Goal: Task Accomplishment & Management: Use online tool/utility

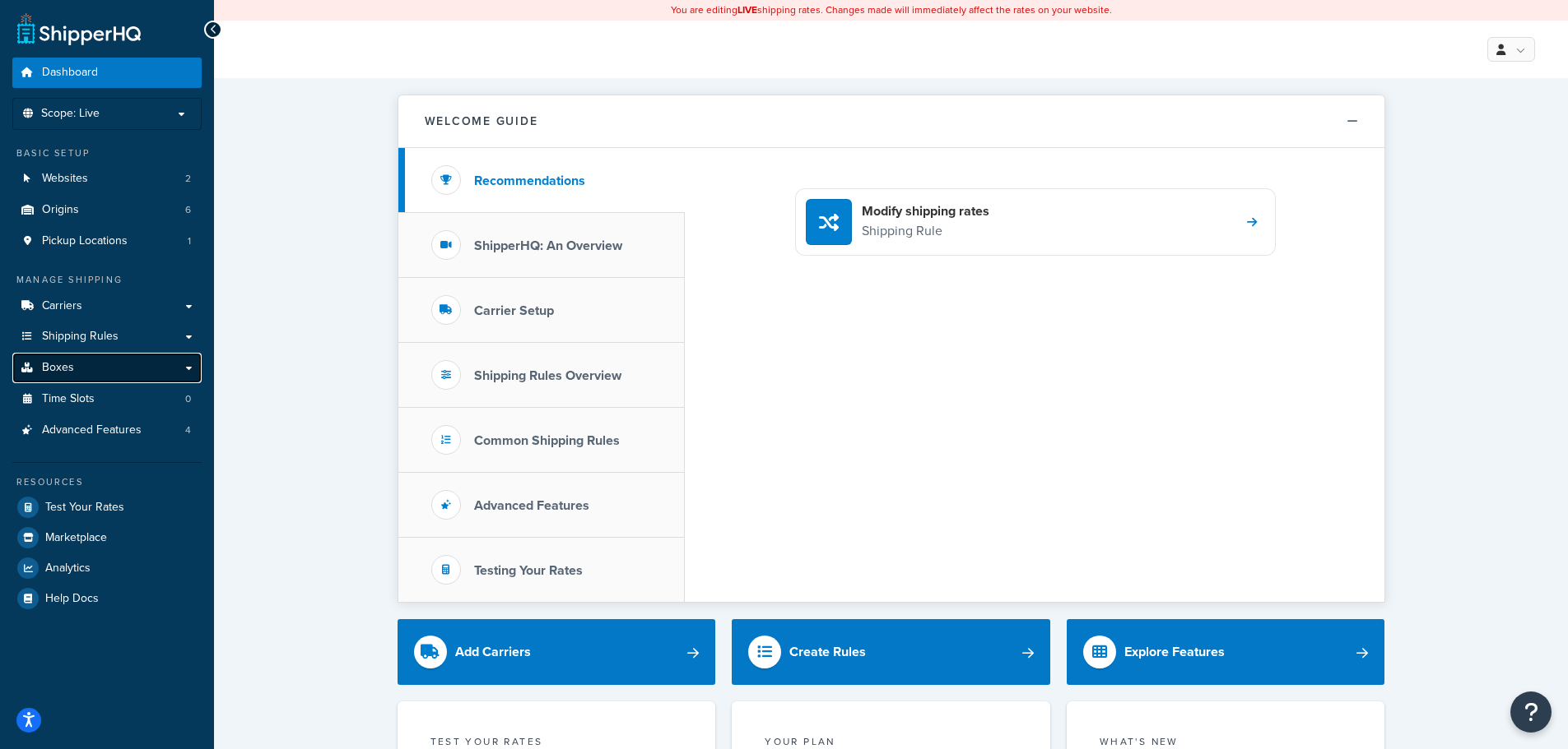
click at [137, 365] on link "Boxes" at bounding box center [107, 368] width 190 height 30
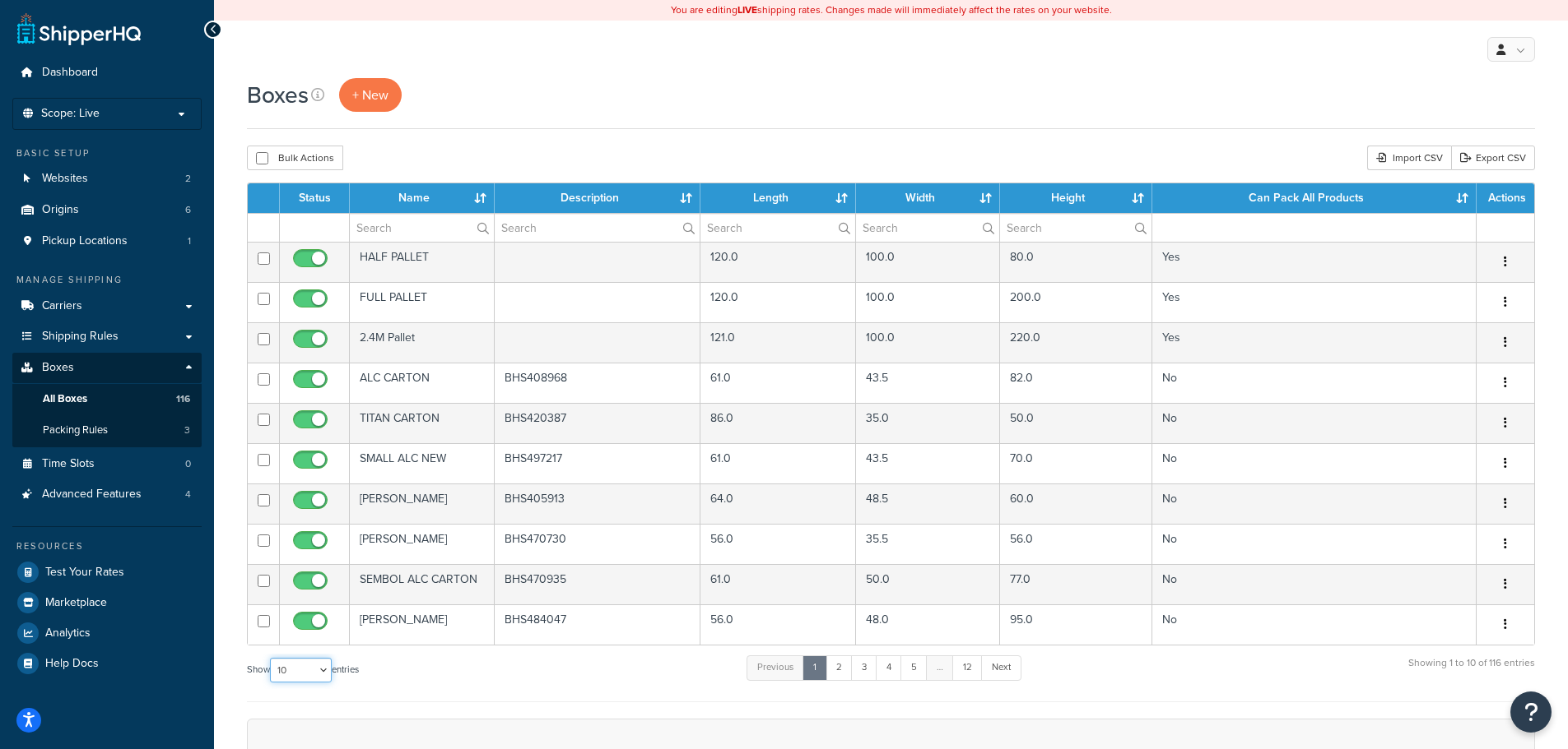
click at [302, 672] on select "10 15 25 50 100 1000" at bounding box center [300, 671] width 61 height 25
select select "1000"
click at [271, 658] on select "10 15 25 50 100 1000" at bounding box center [300, 671] width 61 height 25
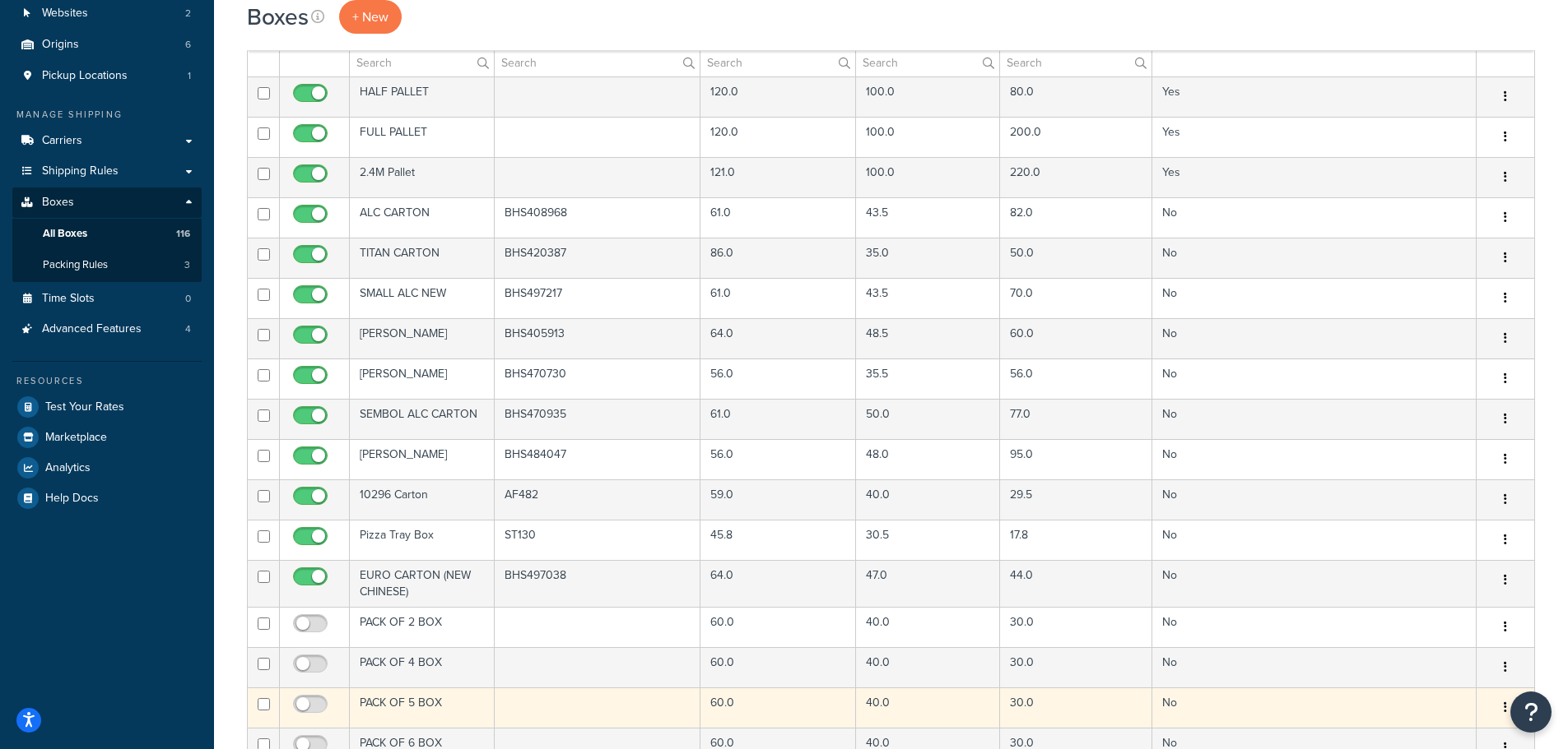
scroll to position [494, 0]
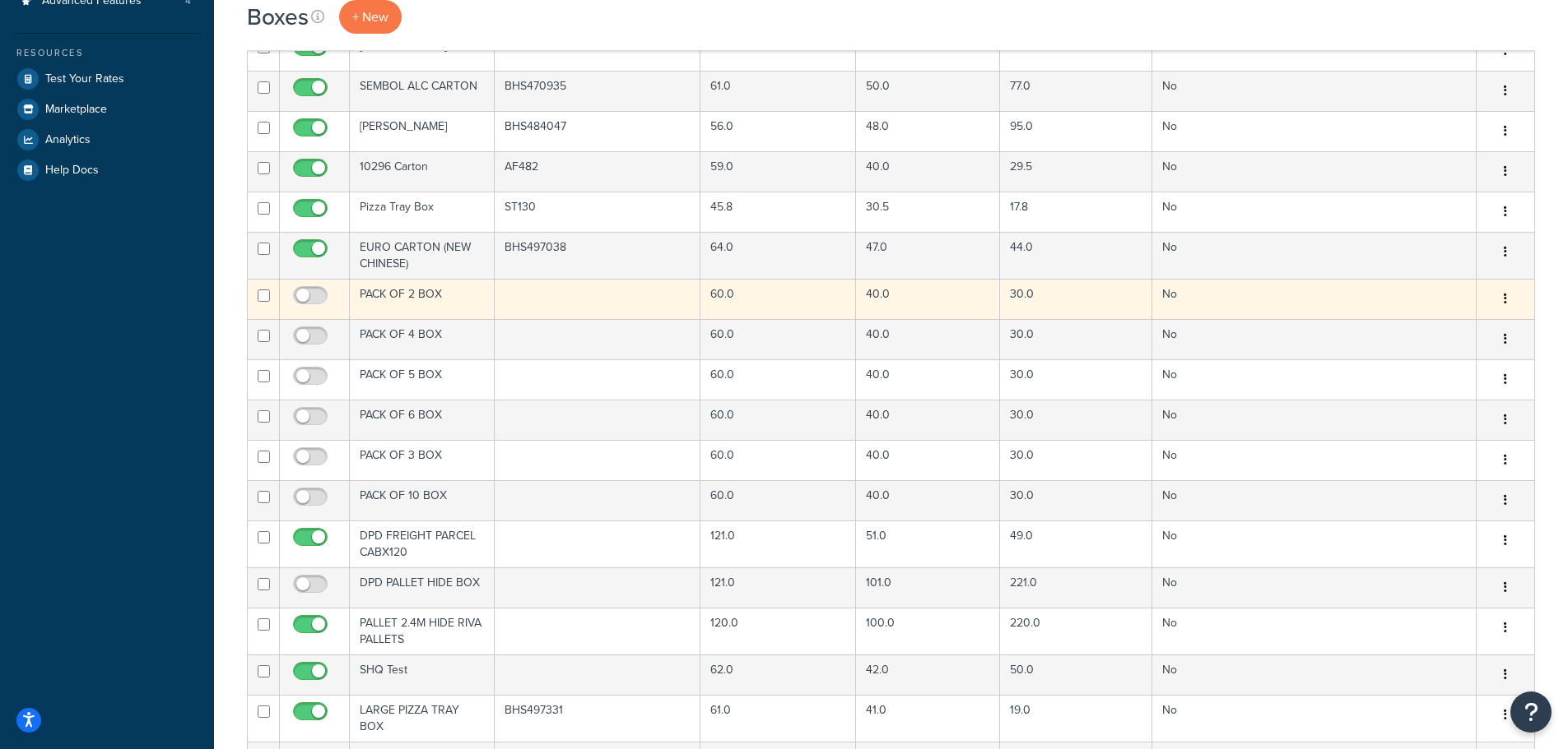
click at [1504, 295] on icon "button" at bounding box center [1505, 298] width 4 height 12
click at [1429, 394] on link "Delete" at bounding box center [1451, 398] width 130 height 34
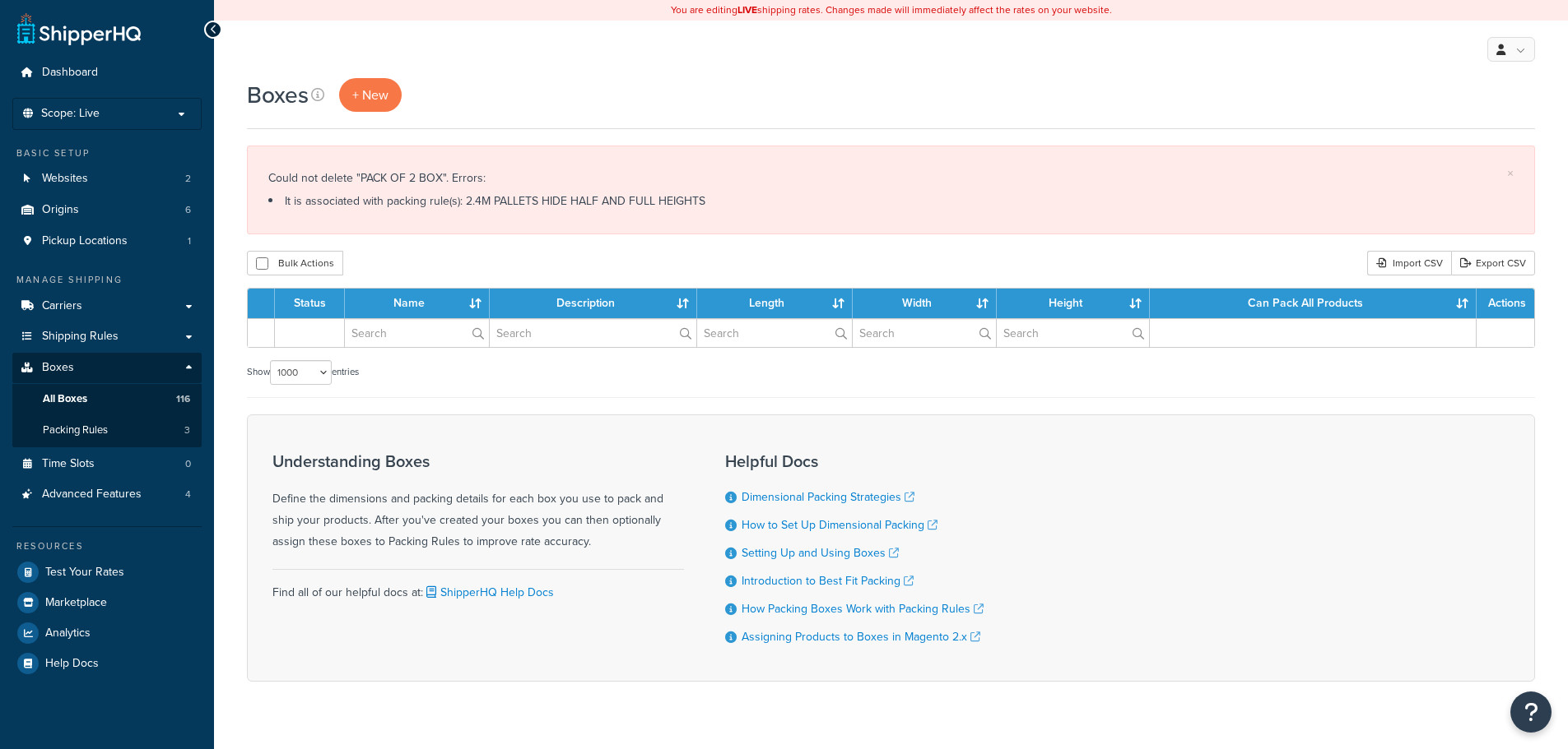
select select "1000"
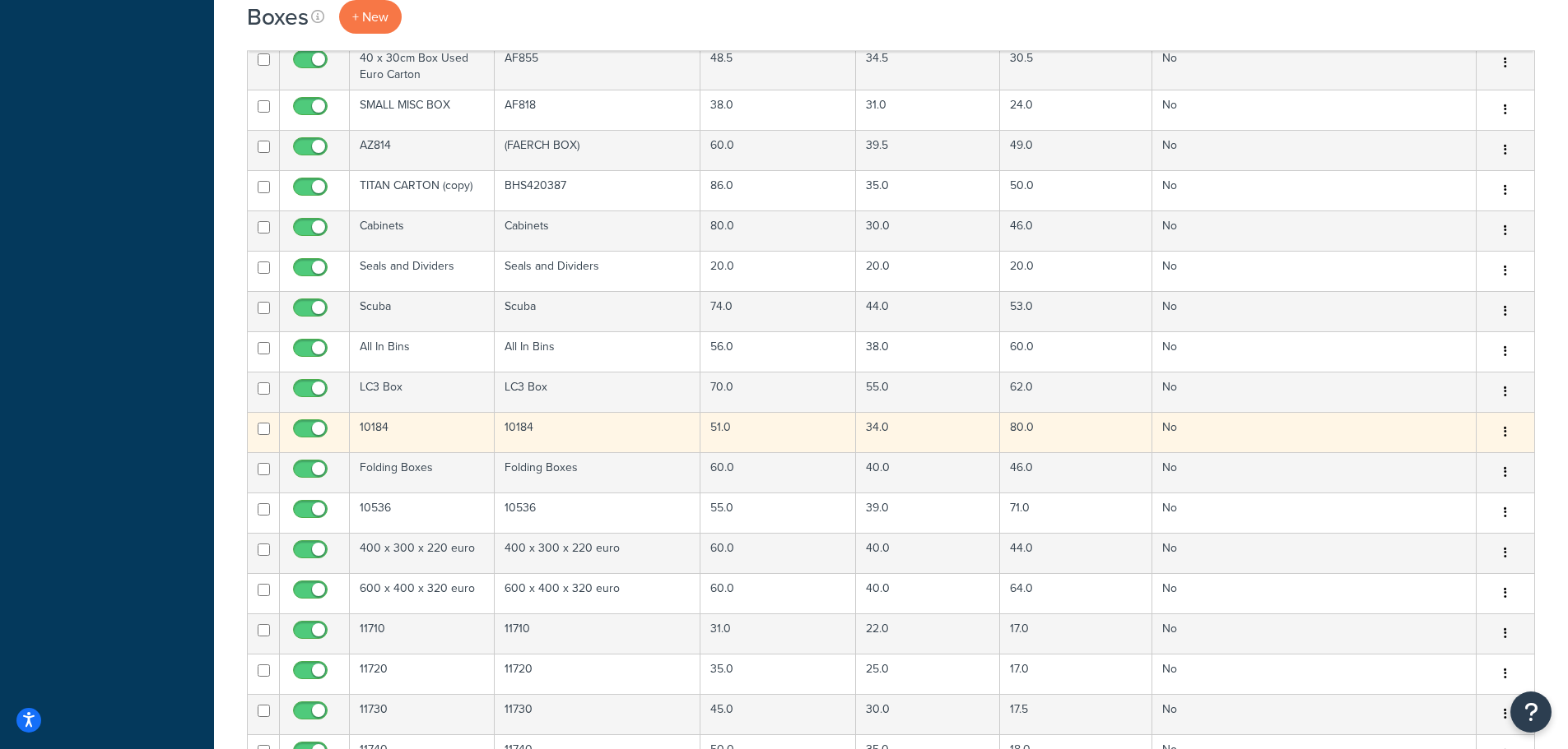
scroll to position [1481, 0]
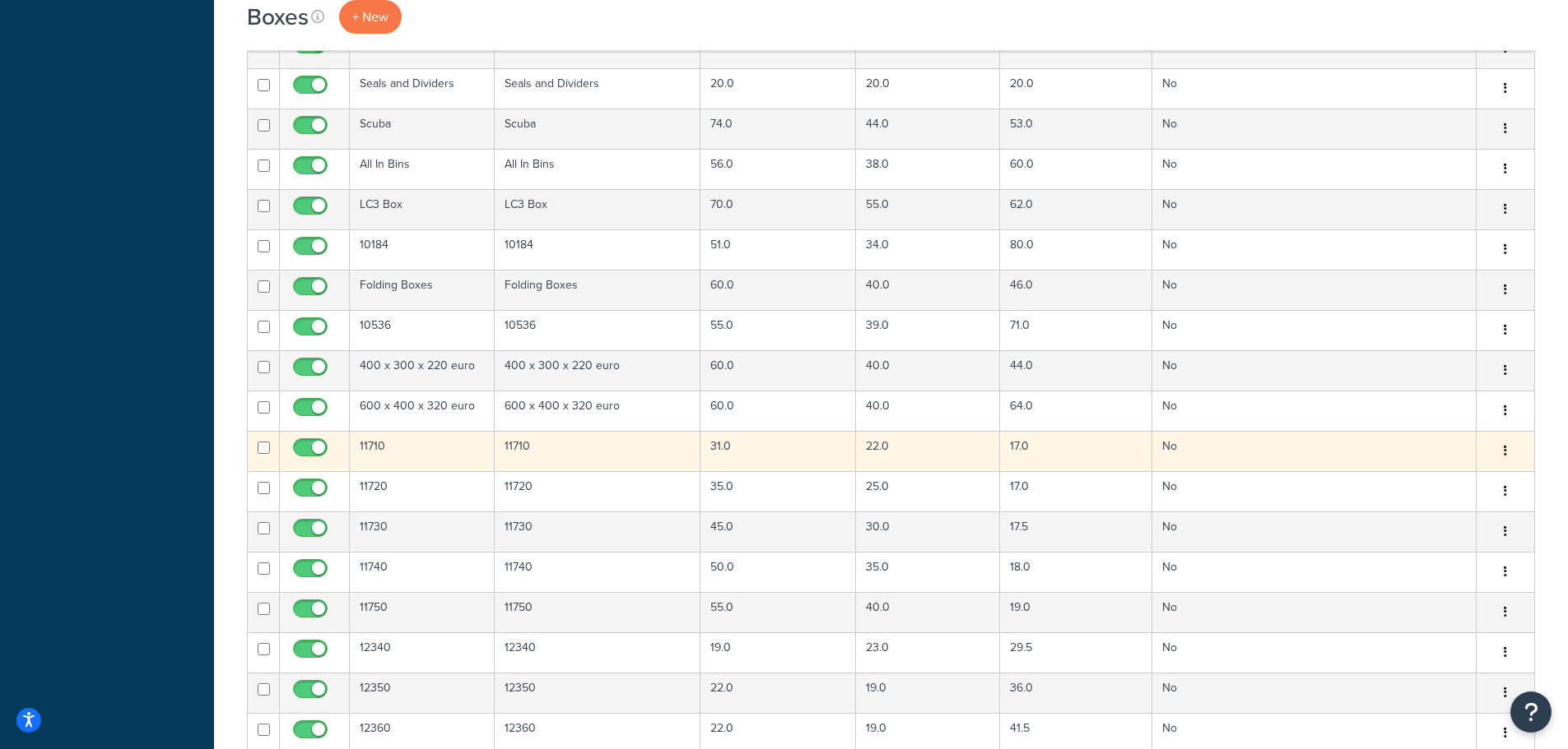
click at [691, 454] on td "11710" at bounding box center [598, 451] width 206 height 40
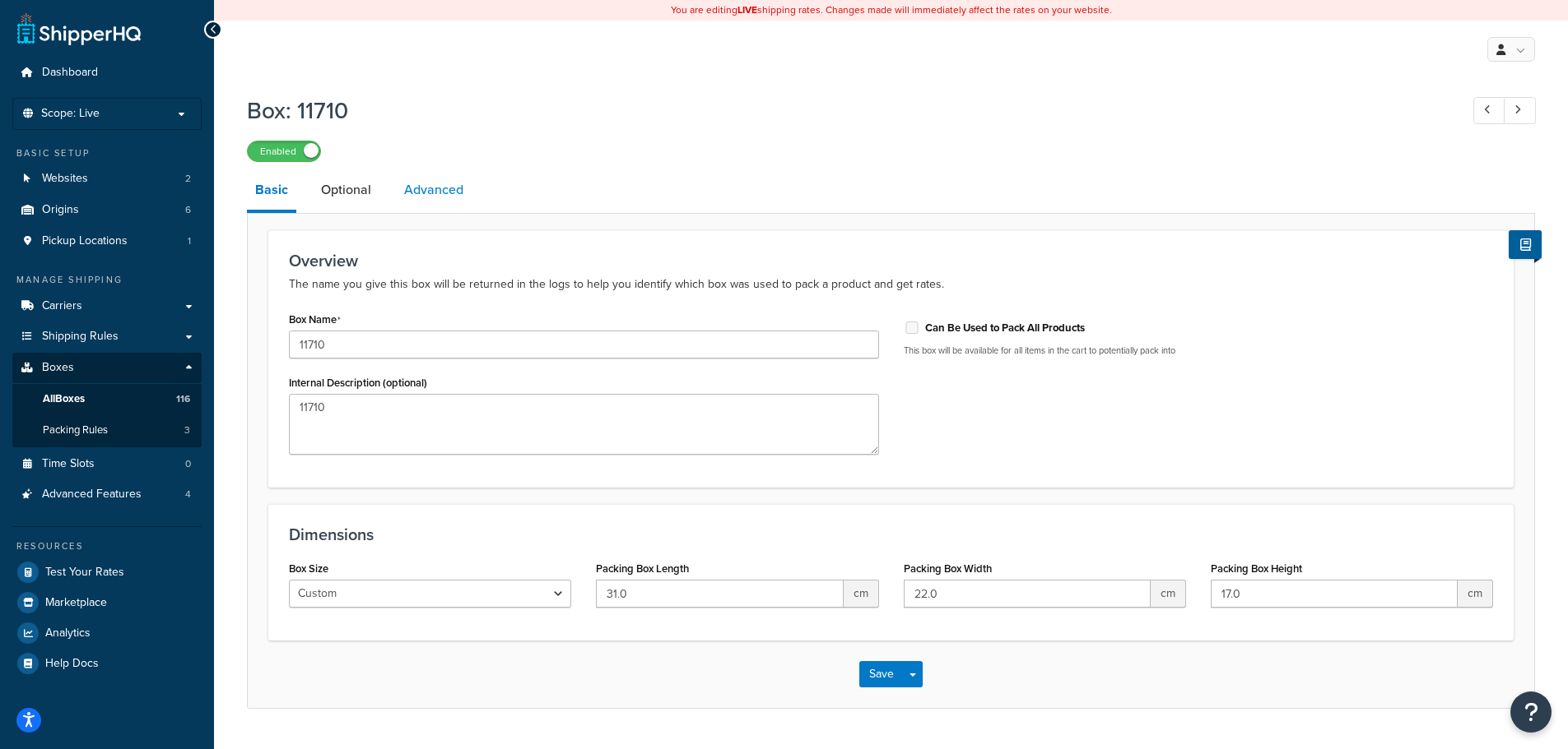
click at [443, 190] on link "Advanced" at bounding box center [433, 189] width 76 height 39
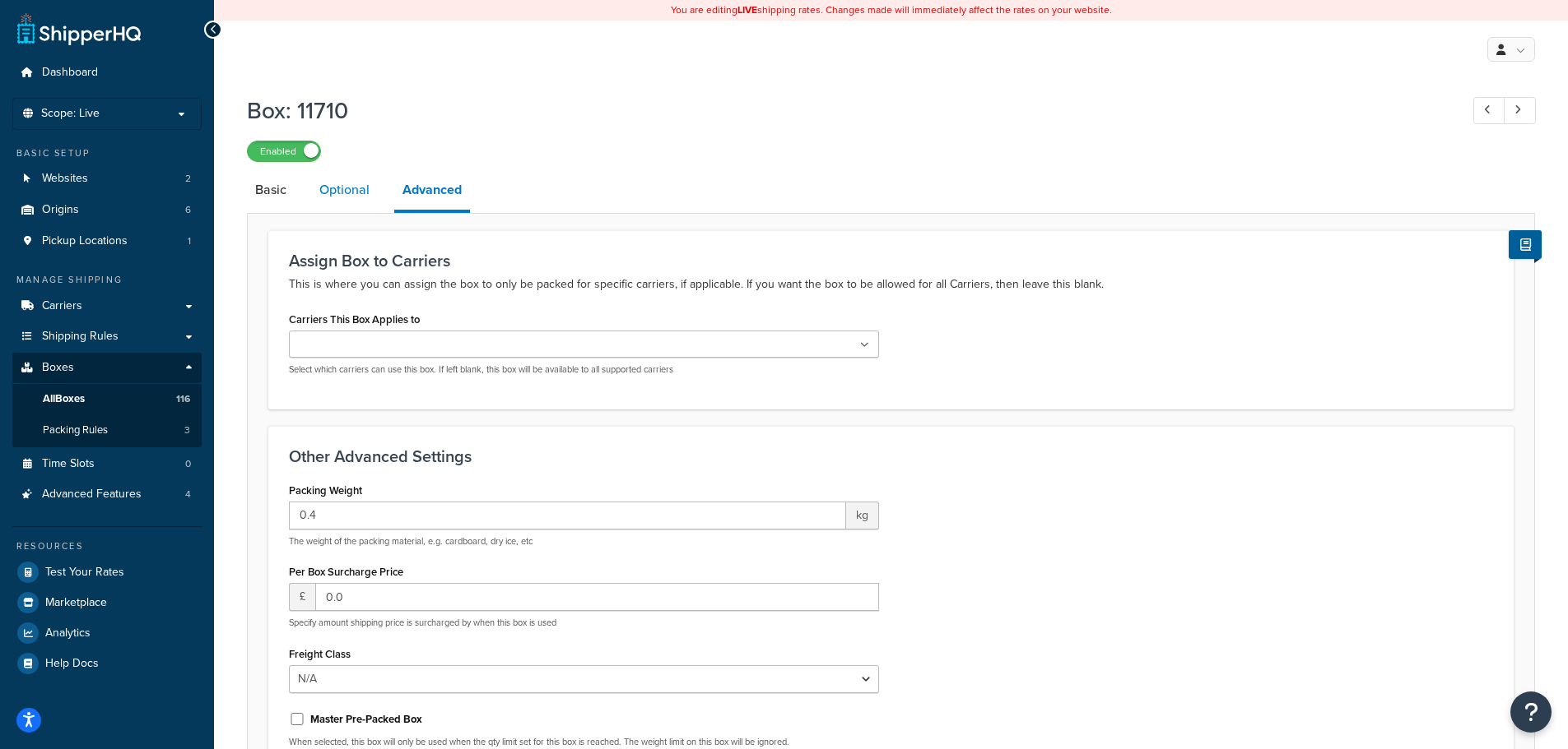
click at [355, 190] on link "Optional" at bounding box center [344, 189] width 67 height 39
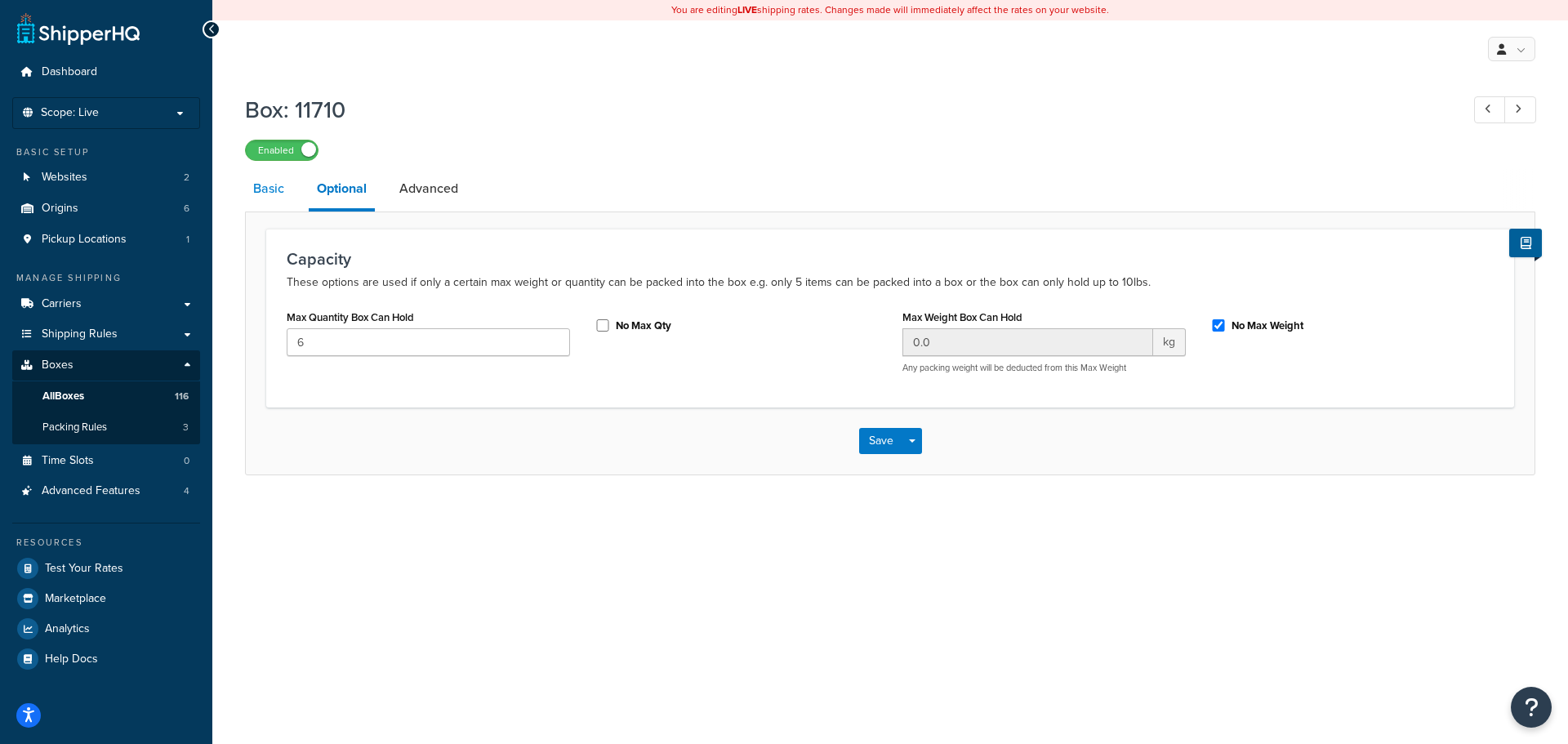
click at [280, 189] on link "Basic" at bounding box center [269, 188] width 48 height 39
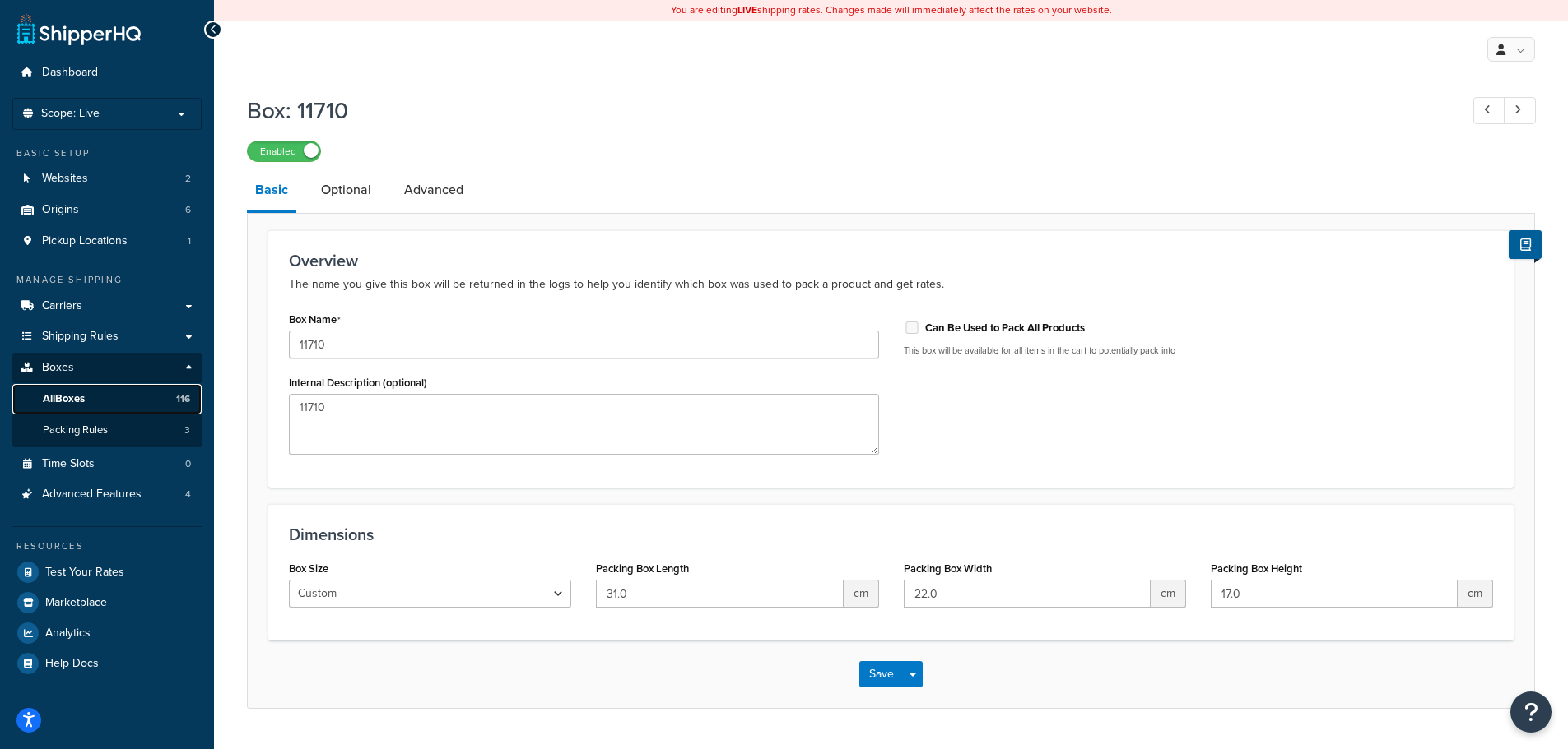
click at [125, 401] on link "All Boxes 116" at bounding box center [107, 399] width 190 height 30
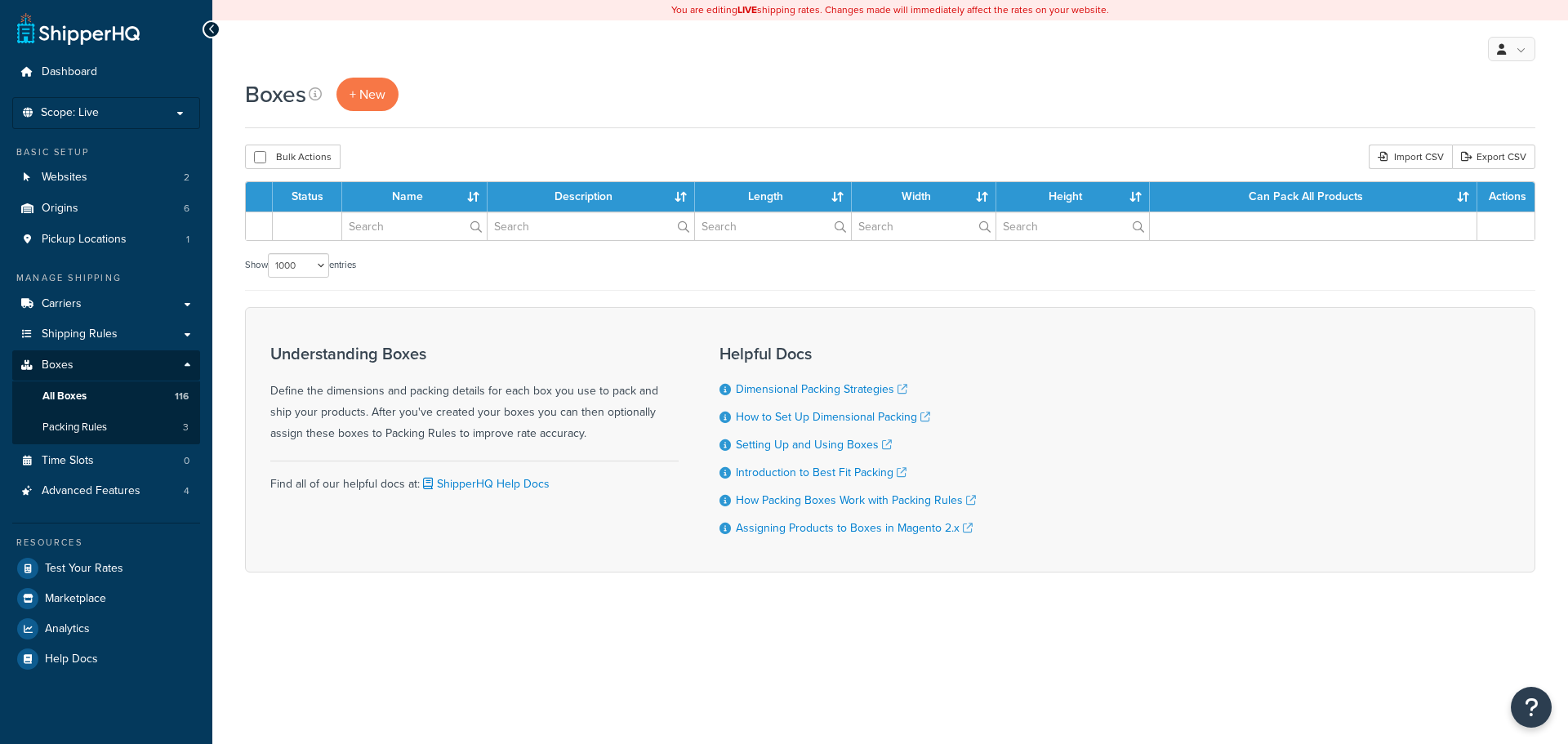
select select "1000"
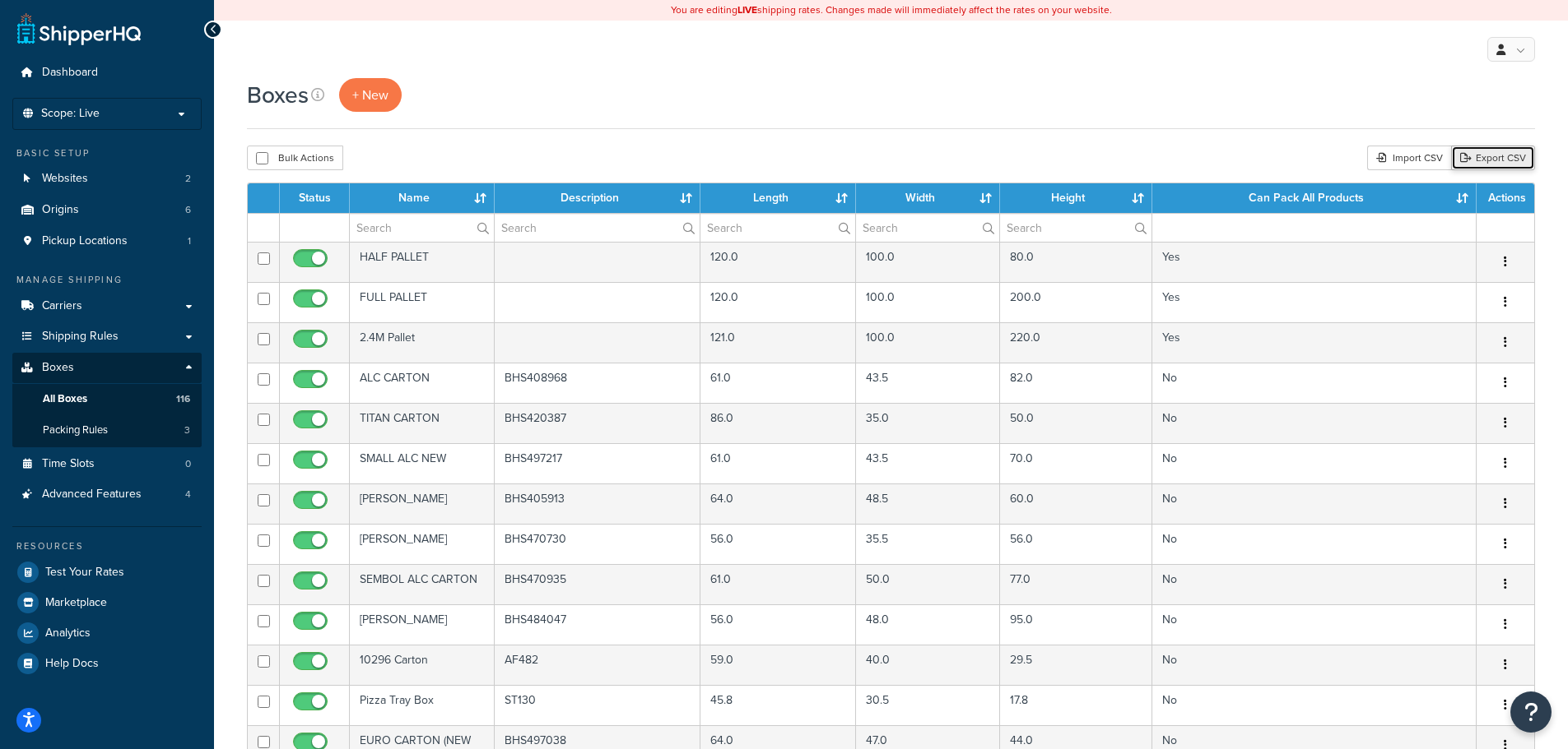
click at [1484, 153] on link "Export CSV" at bounding box center [1492, 158] width 84 height 25
click at [1428, 154] on div "Import CSV" at bounding box center [1409, 158] width 84 height 25
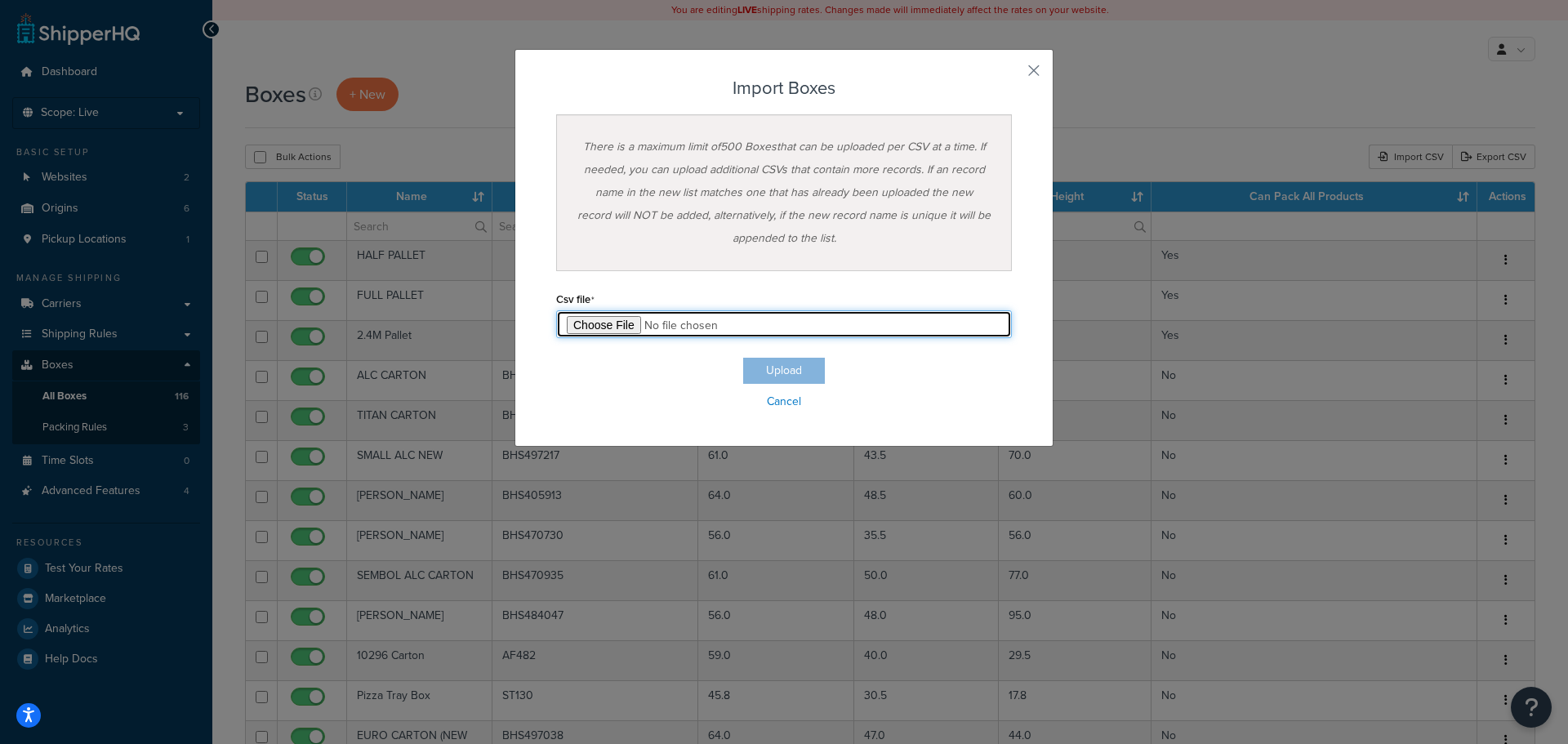
click at [579, 330] on input "file" at bounding box center [784, 323] width 456 height 27
type input "C:\fakepath\Box Export-2025-09-16 1240.csv"
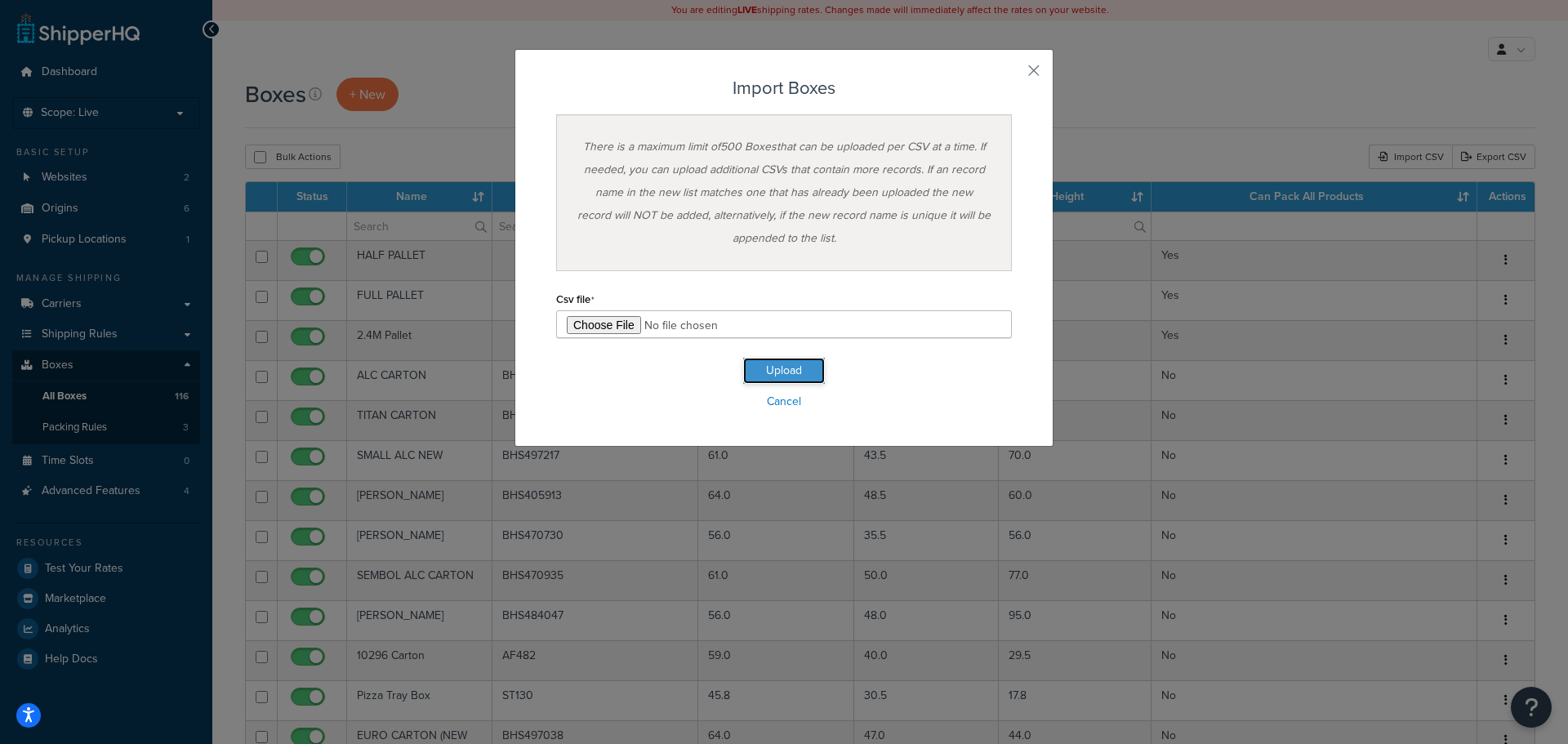
click at [777, 366] on button "Upload" at bounding box center [784, 371] width 81 height 27
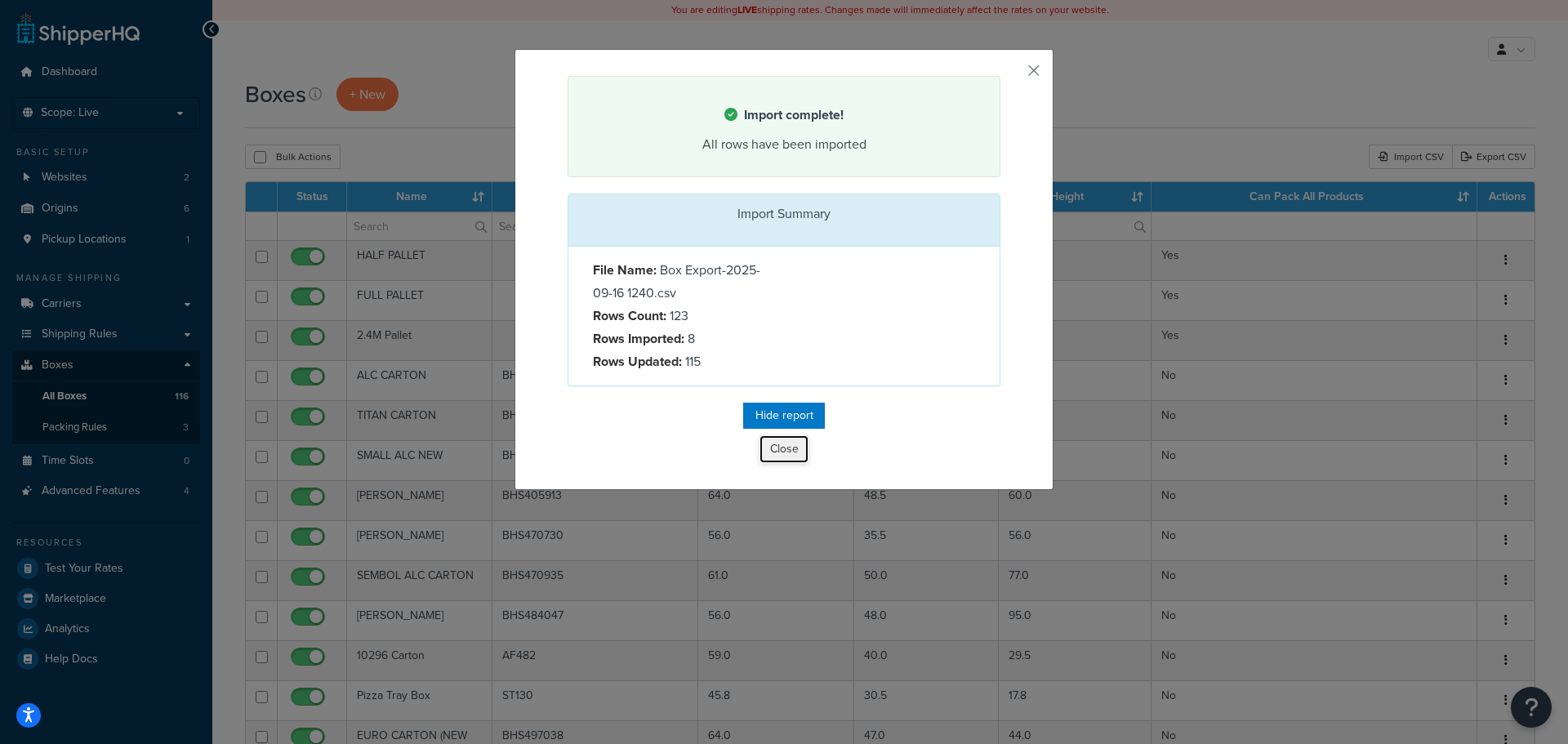
click at [772, 452] on button "Close" at bounding box center [784, 449] width 49 height 27
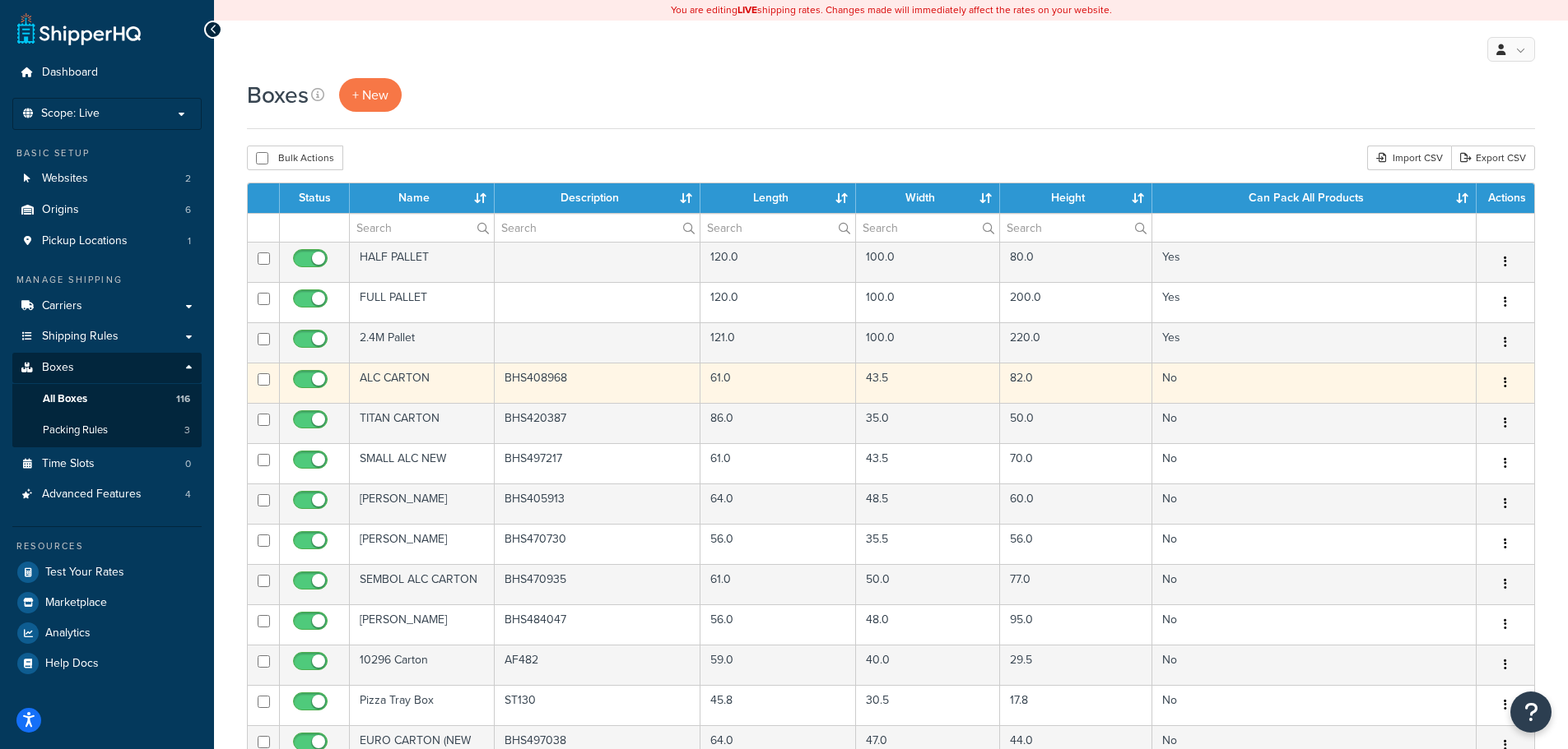
scroll to position [205, 0]
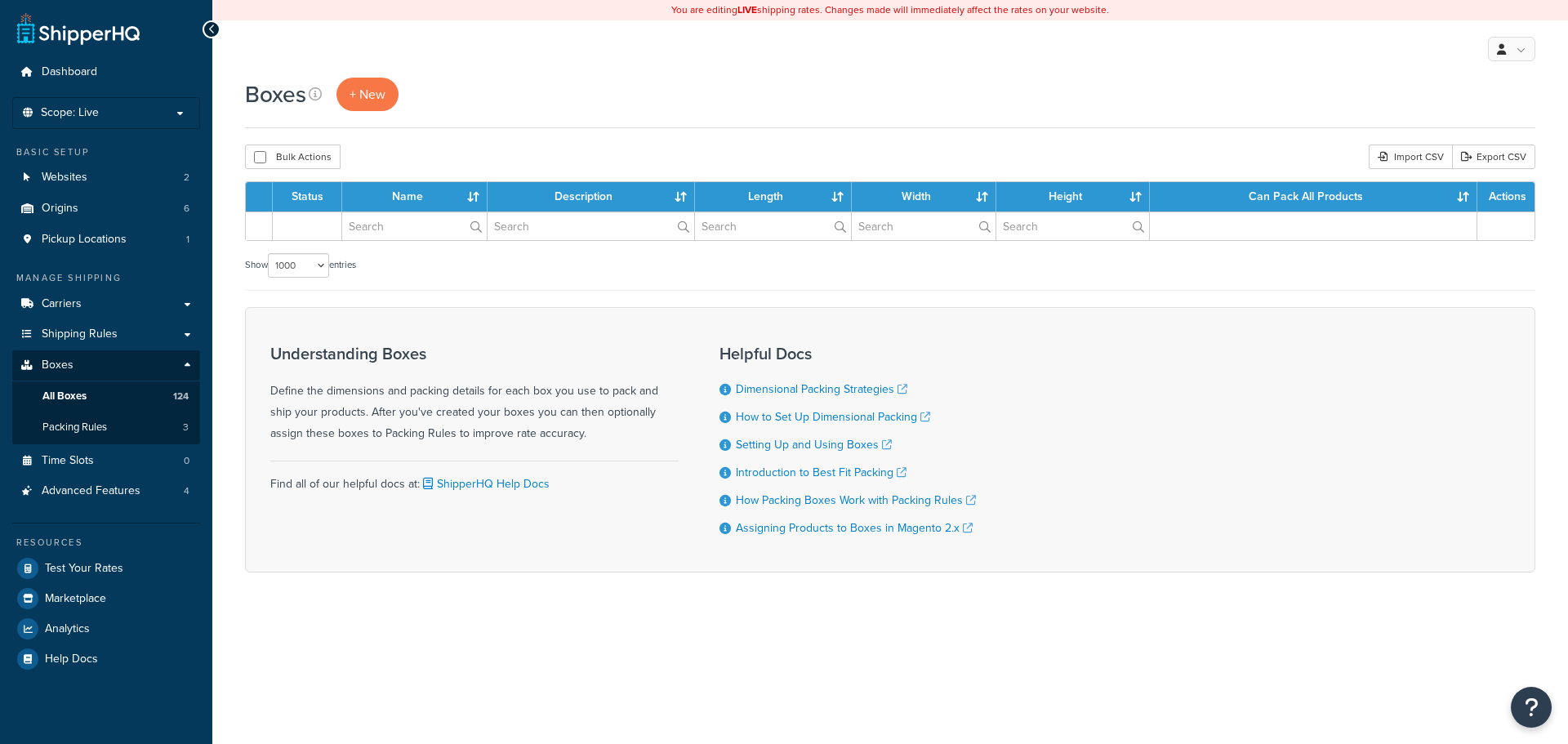
select select "1000"
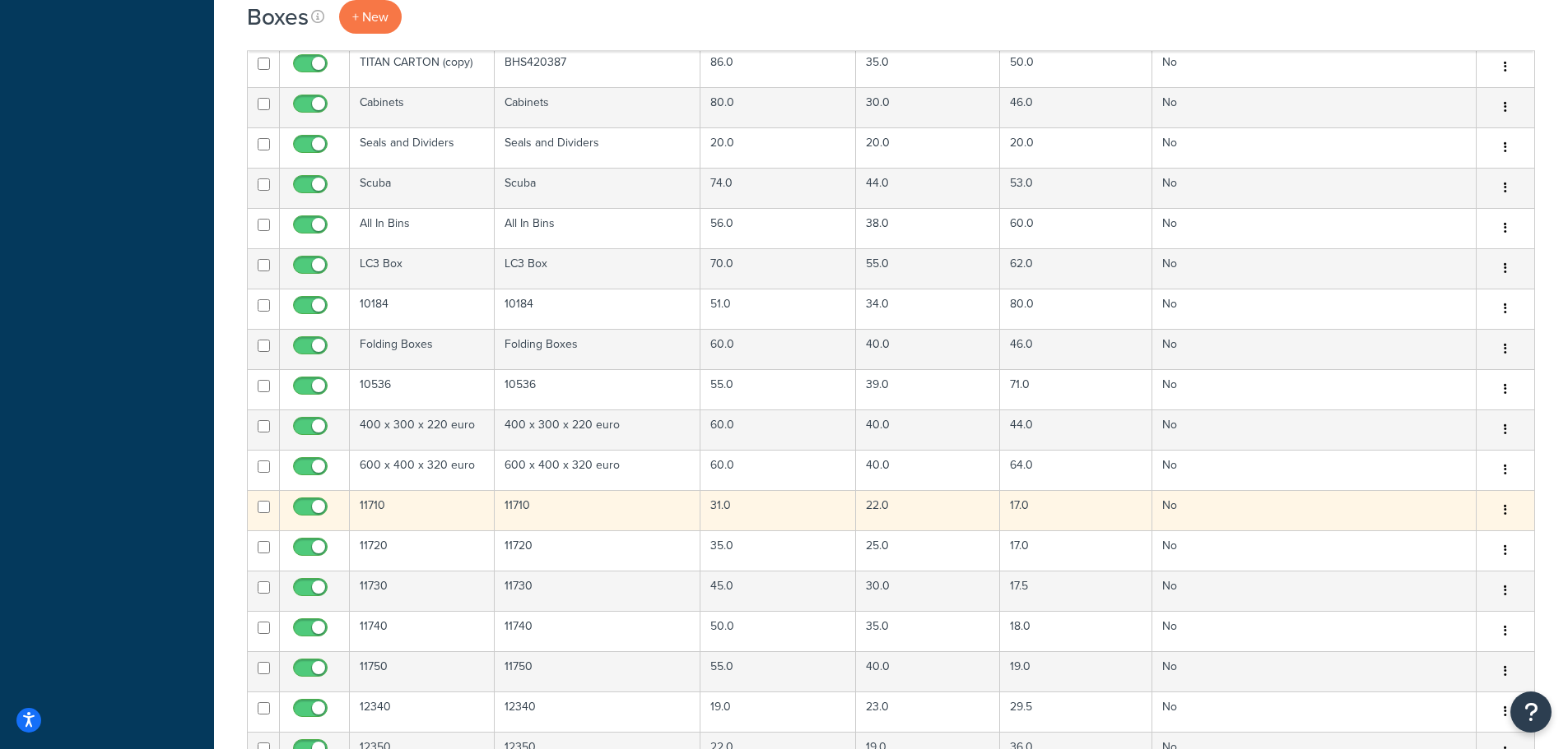
scroll to position [1398, 0]
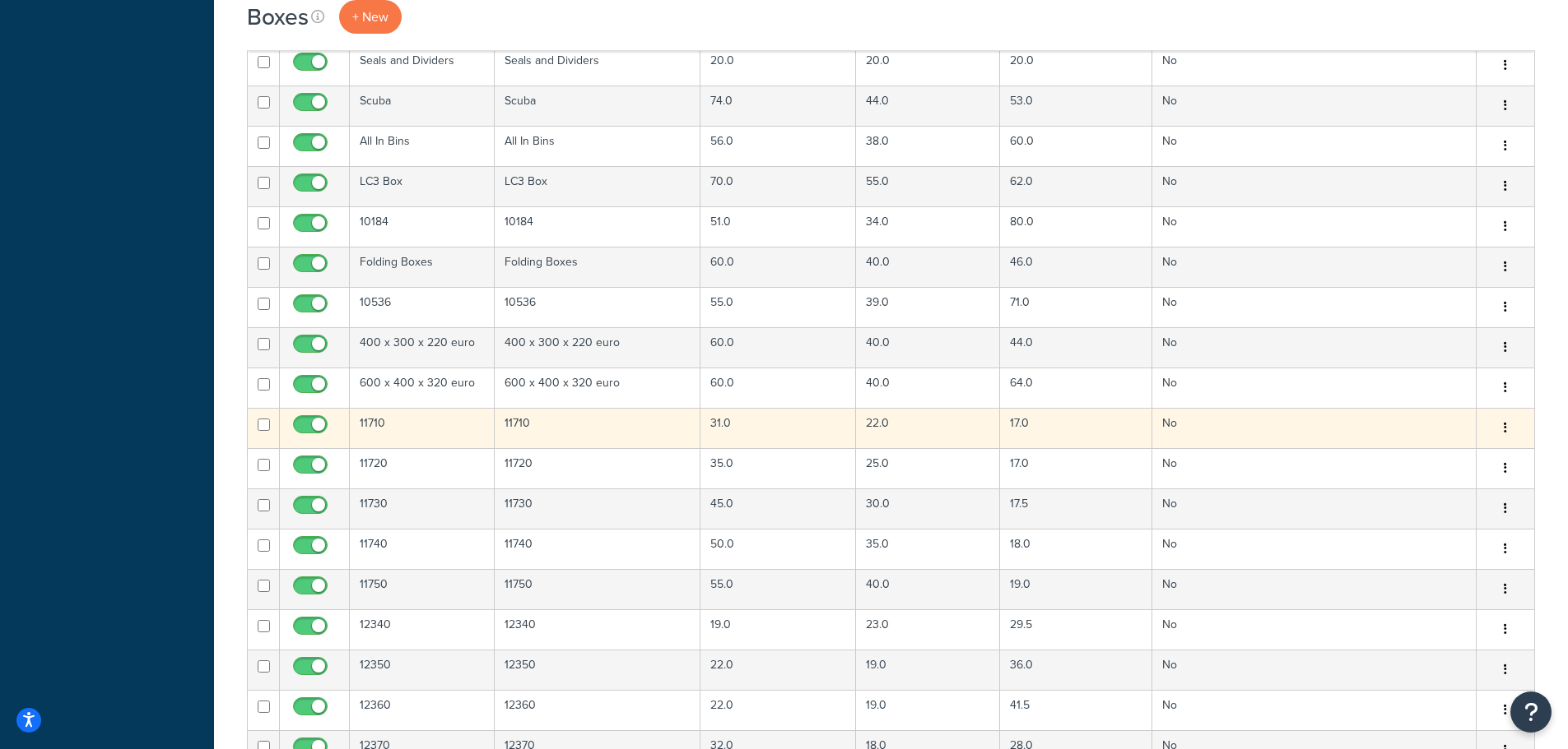
click at [529, 435] on td "11710" at bounding box center [598, 428] width 206 height 40
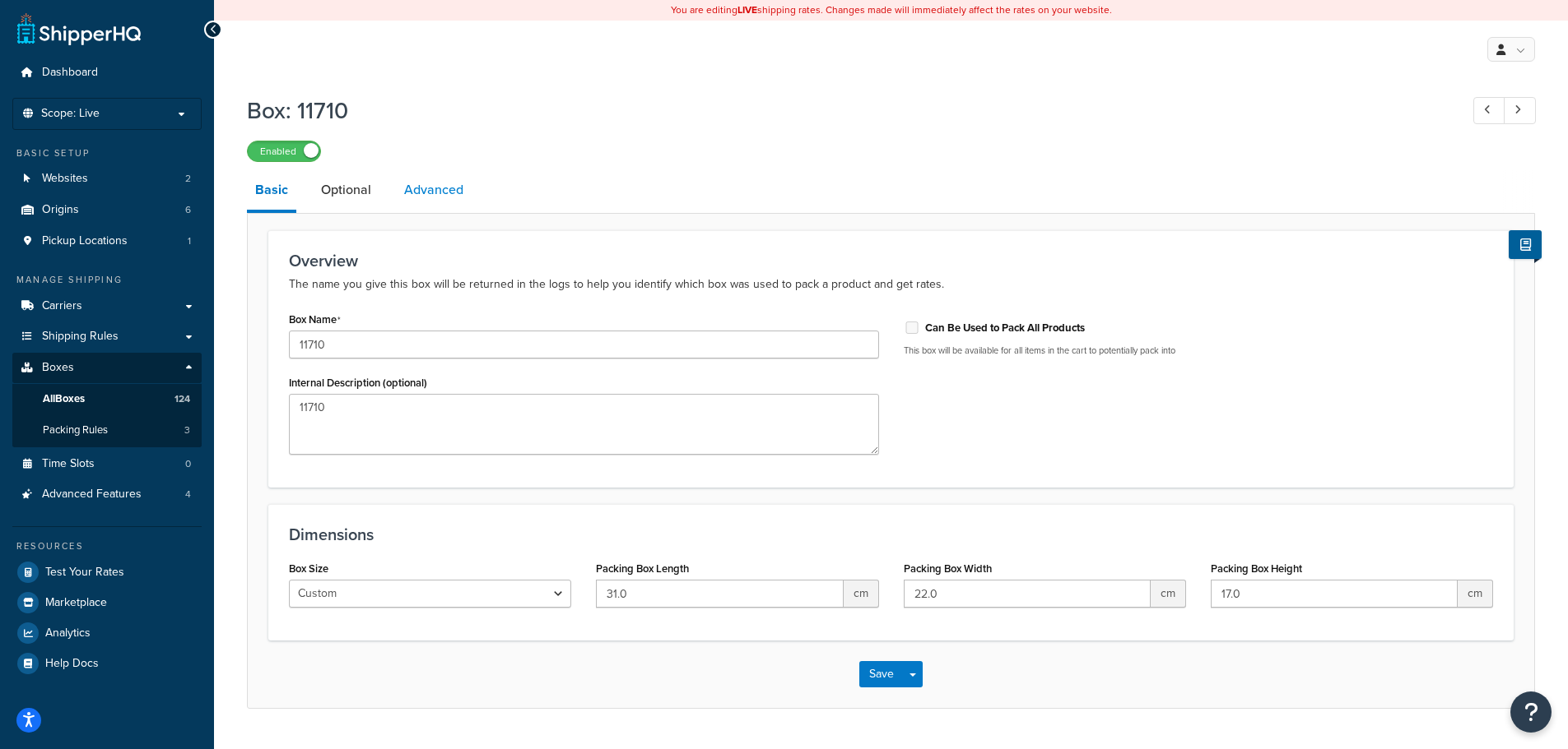
click at [427, 187] on link "Advanced" at bounding box center [433, 189] width 76 height 39
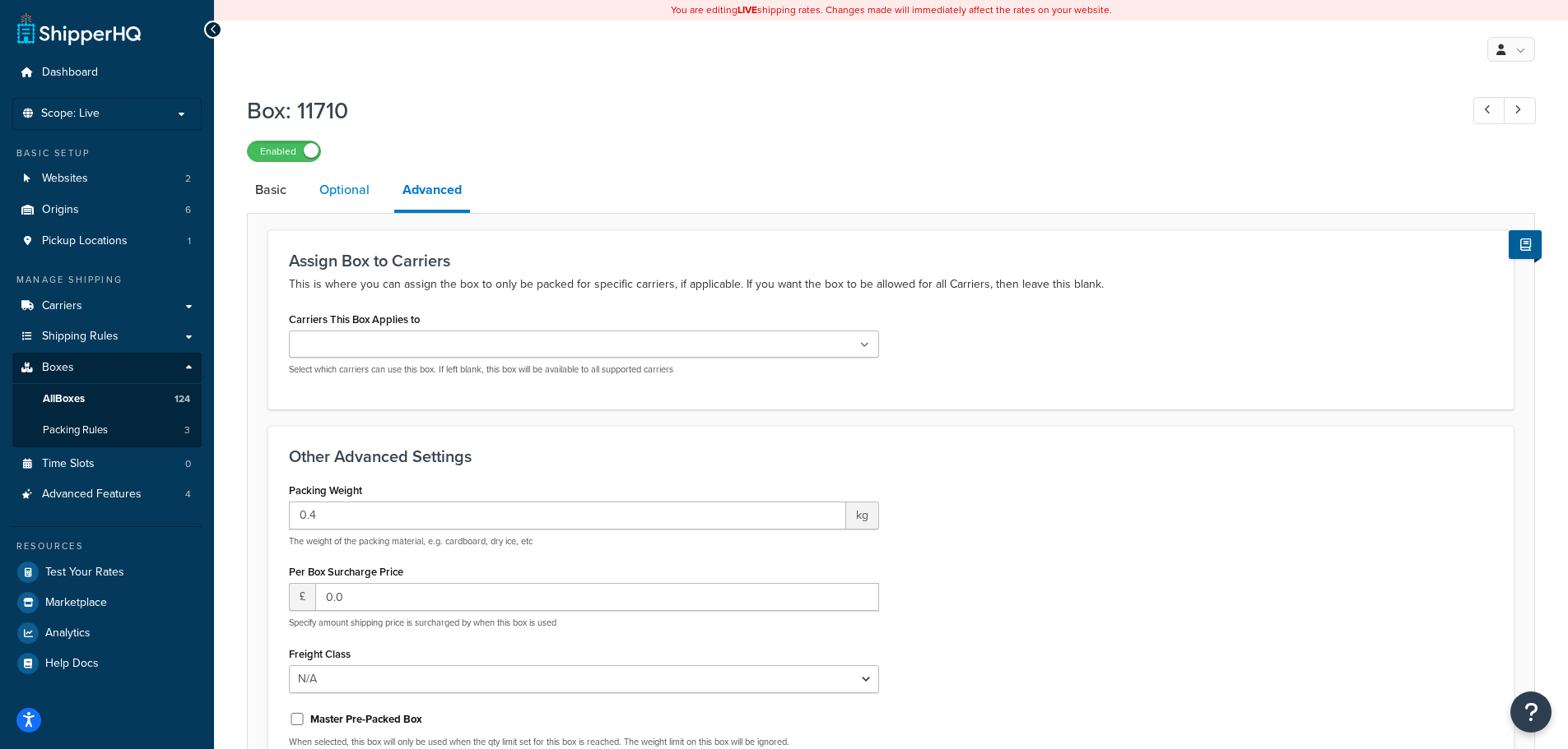
click at [351, 197] on link "Optional" at bounding box center [344, 189] width 67 height 39
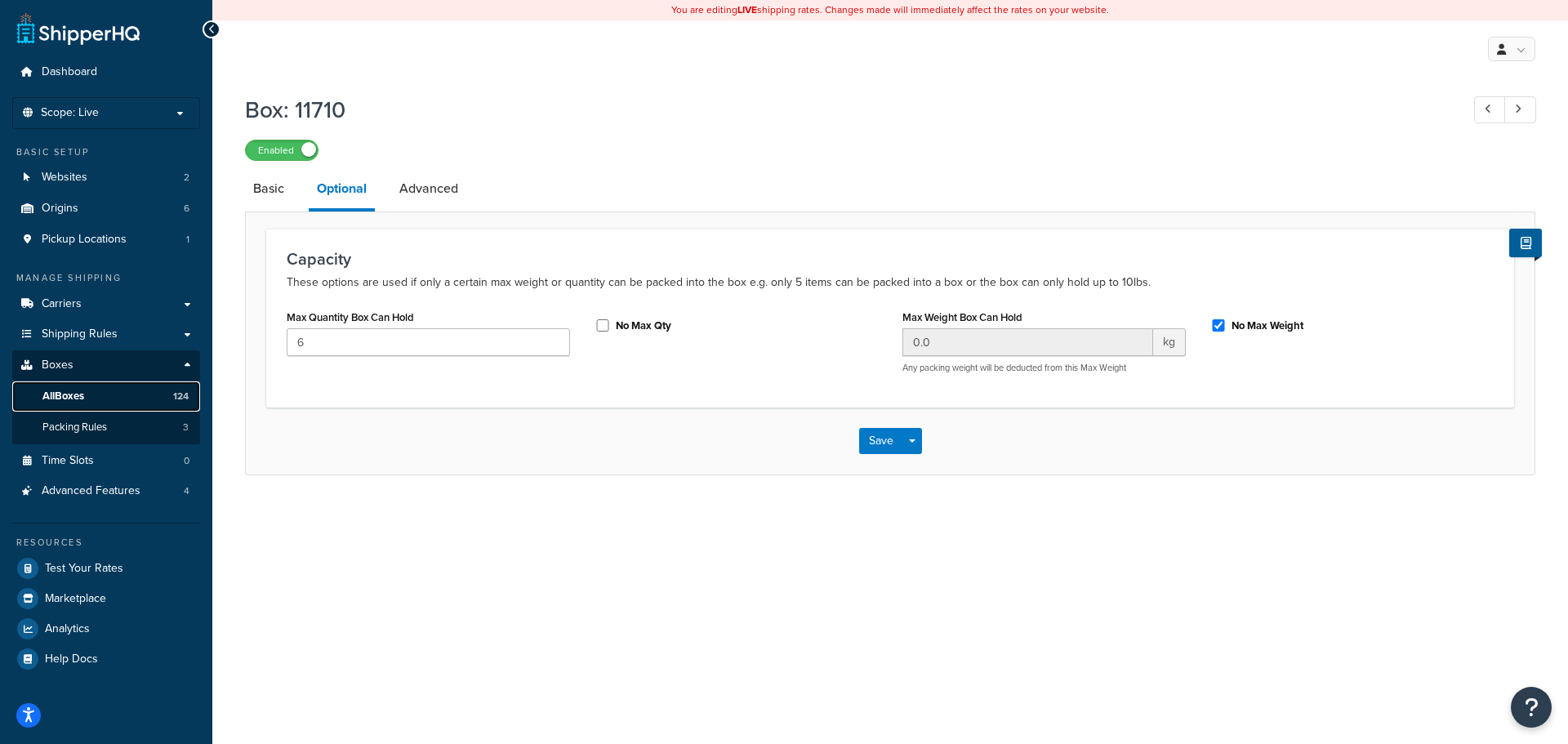
click at [91, 397] on link "All Boxes 124" at bounding box center [106, 397] width 188 height 30
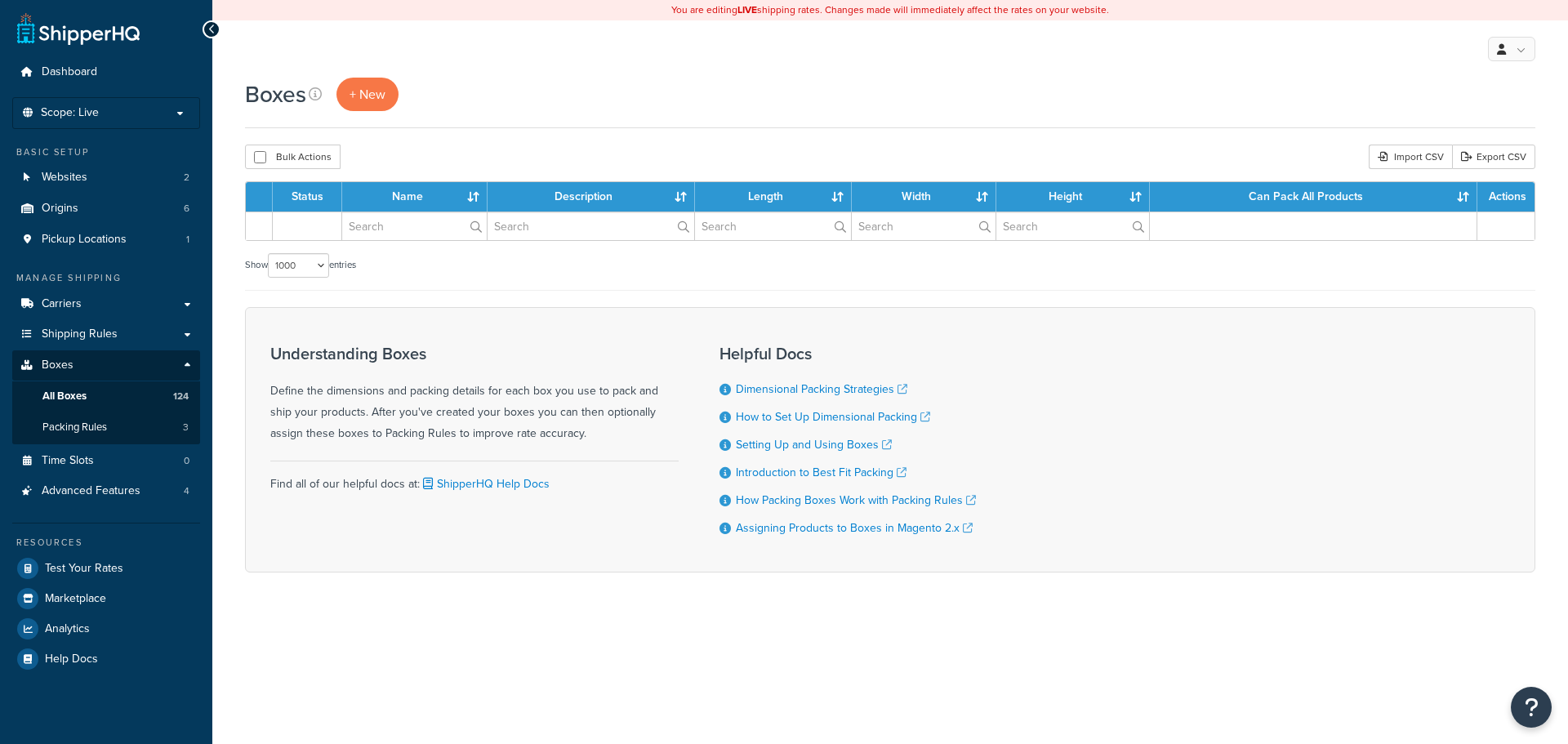
select select "1000"
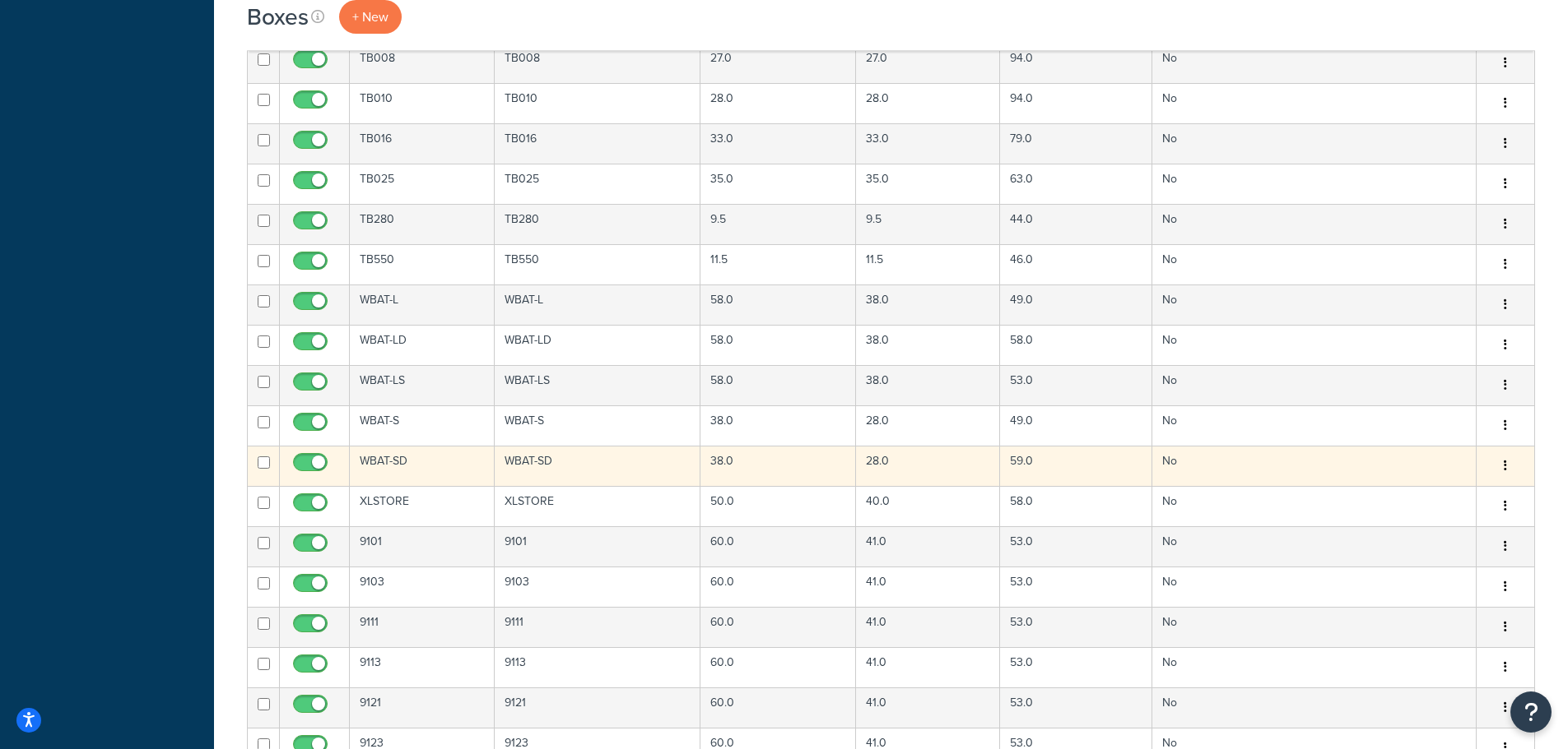
scroll to position [4442, 0]
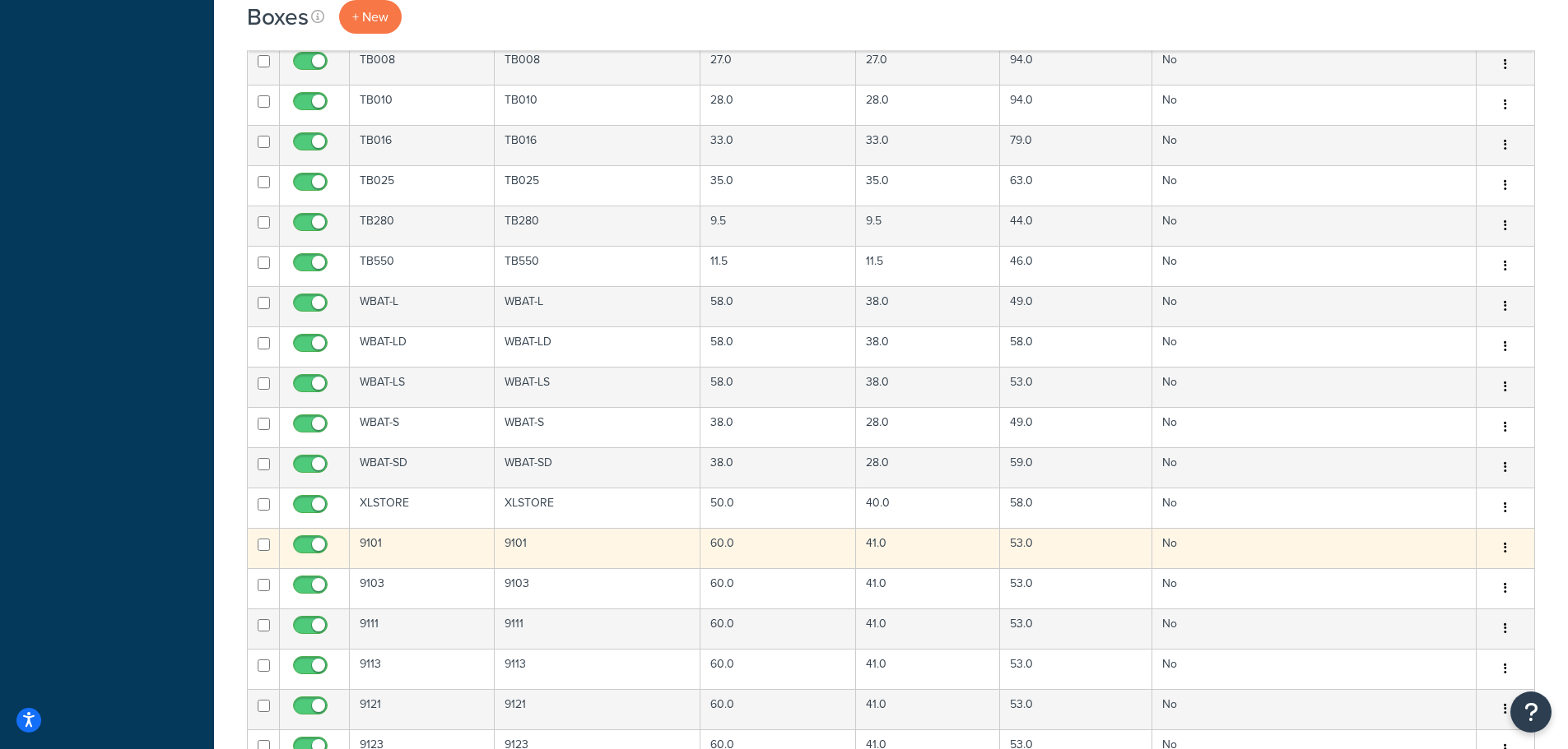
click at [455, 546] on td "9101" at bounding box center [422, 548] width 145 height 40
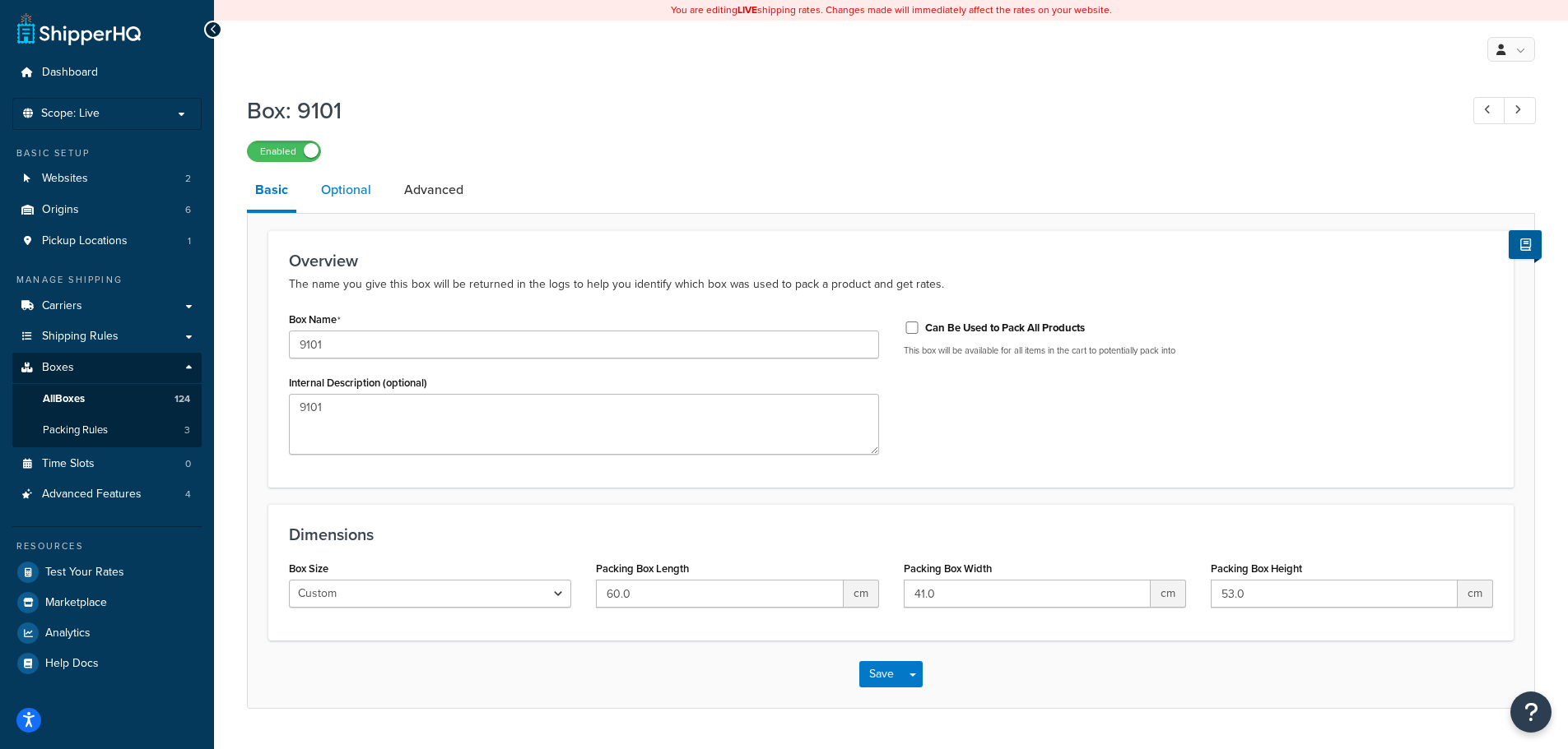
click at [348, 187] on link "Optional" at bounding box center [345, 189] width 67 height 39
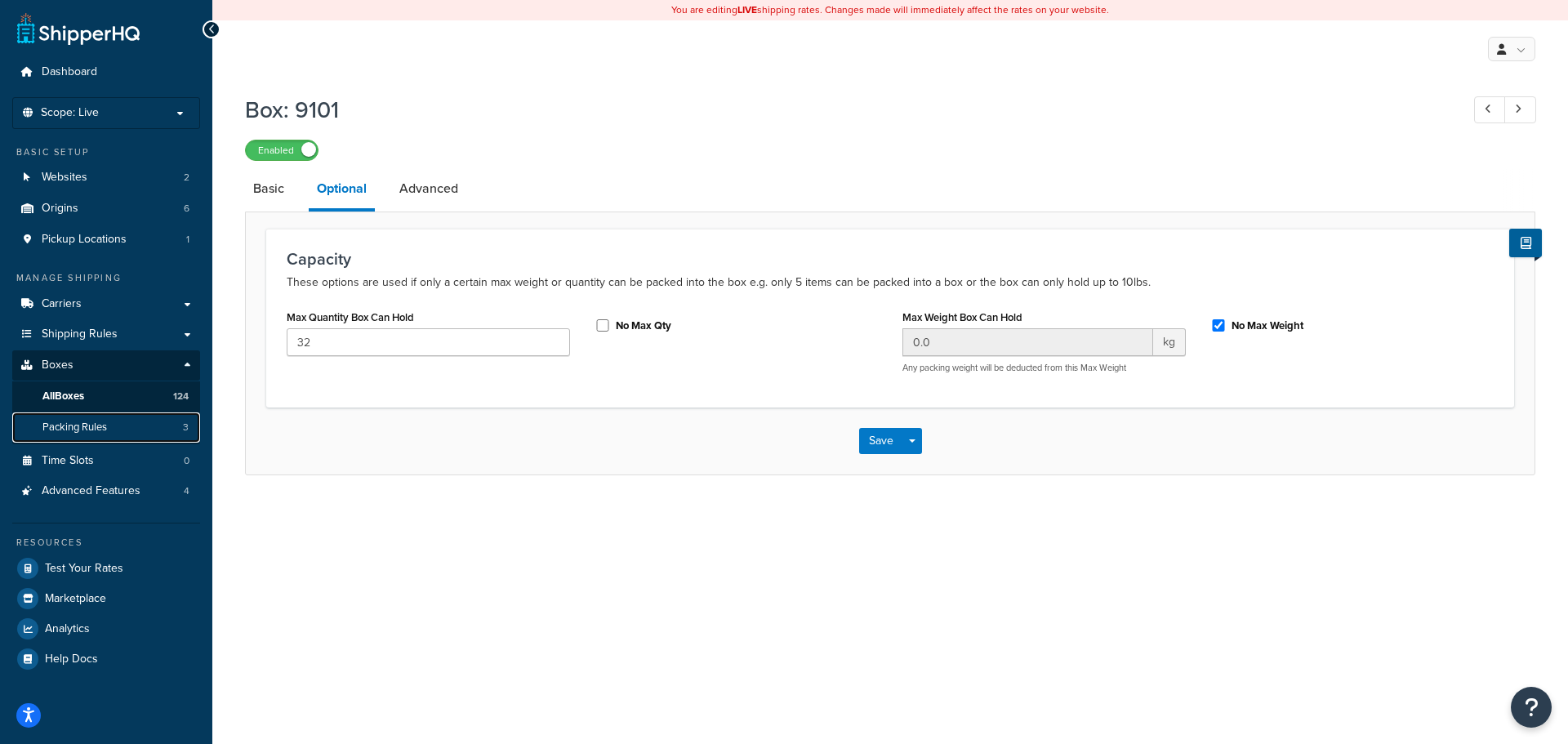
click at [107, 429] on span "Packing Rules" at bounding box center [74, 428] width 64 height 14
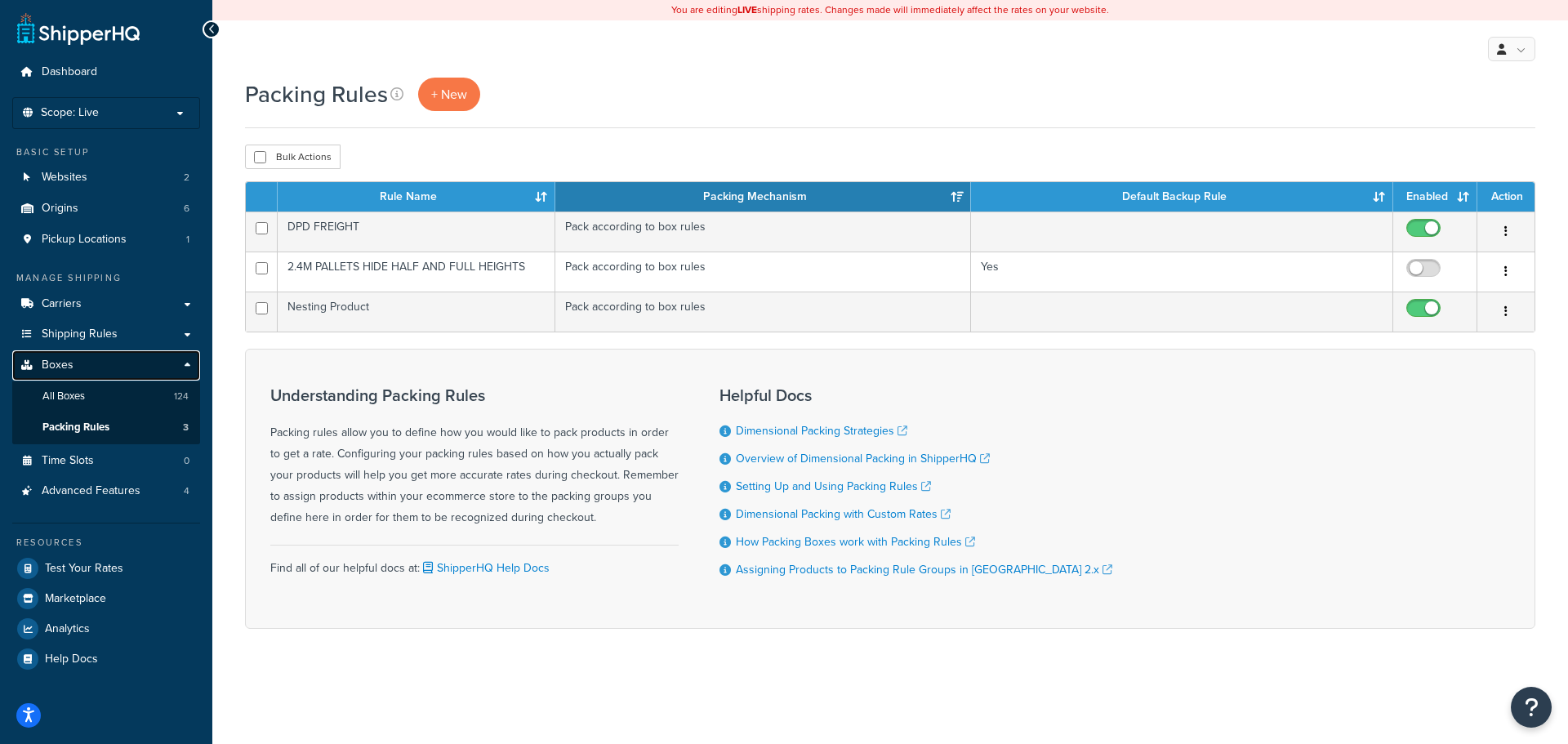
click at [120, 364] on link "Boxes" at bounding box center [106, 366] width 188 height 30
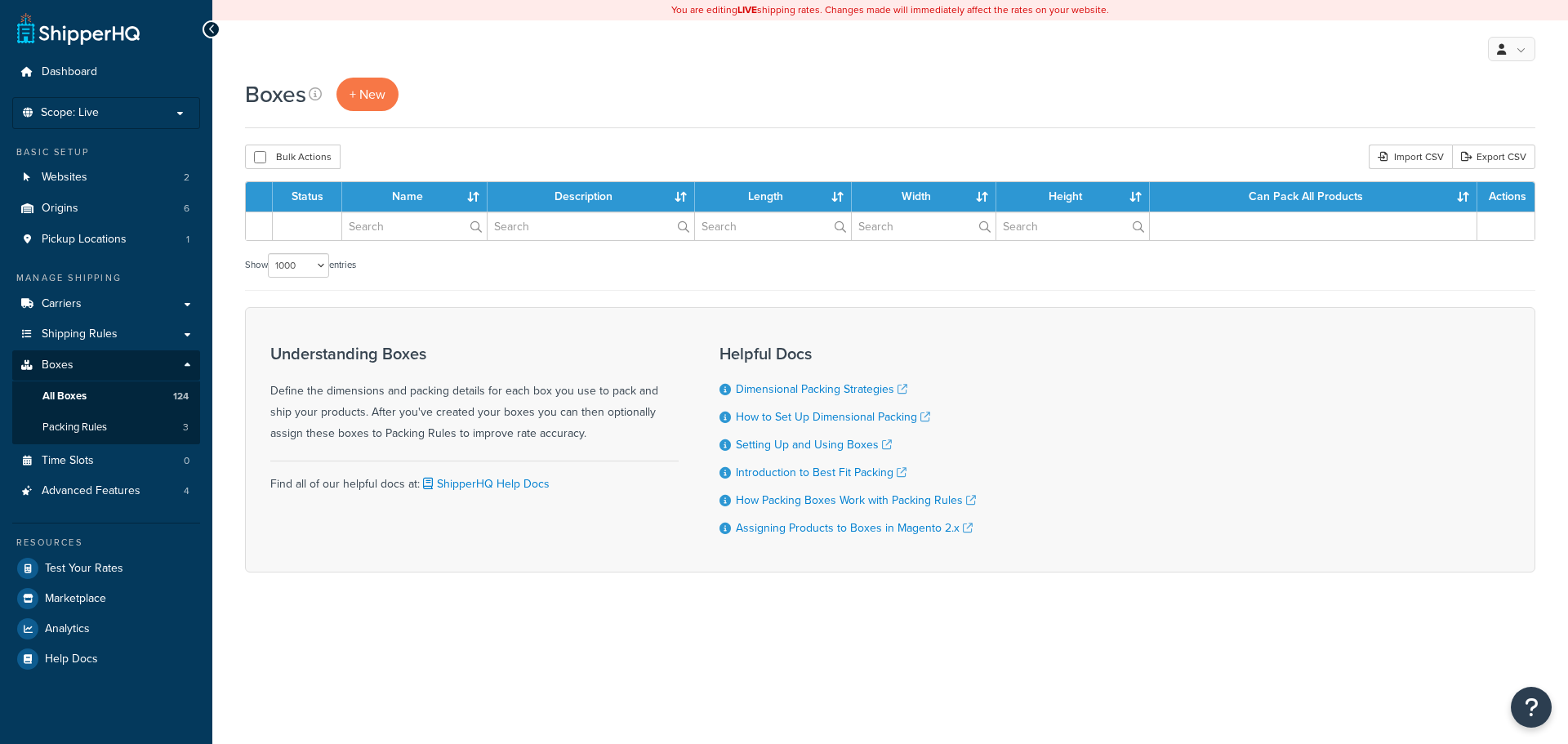
select select "1000"
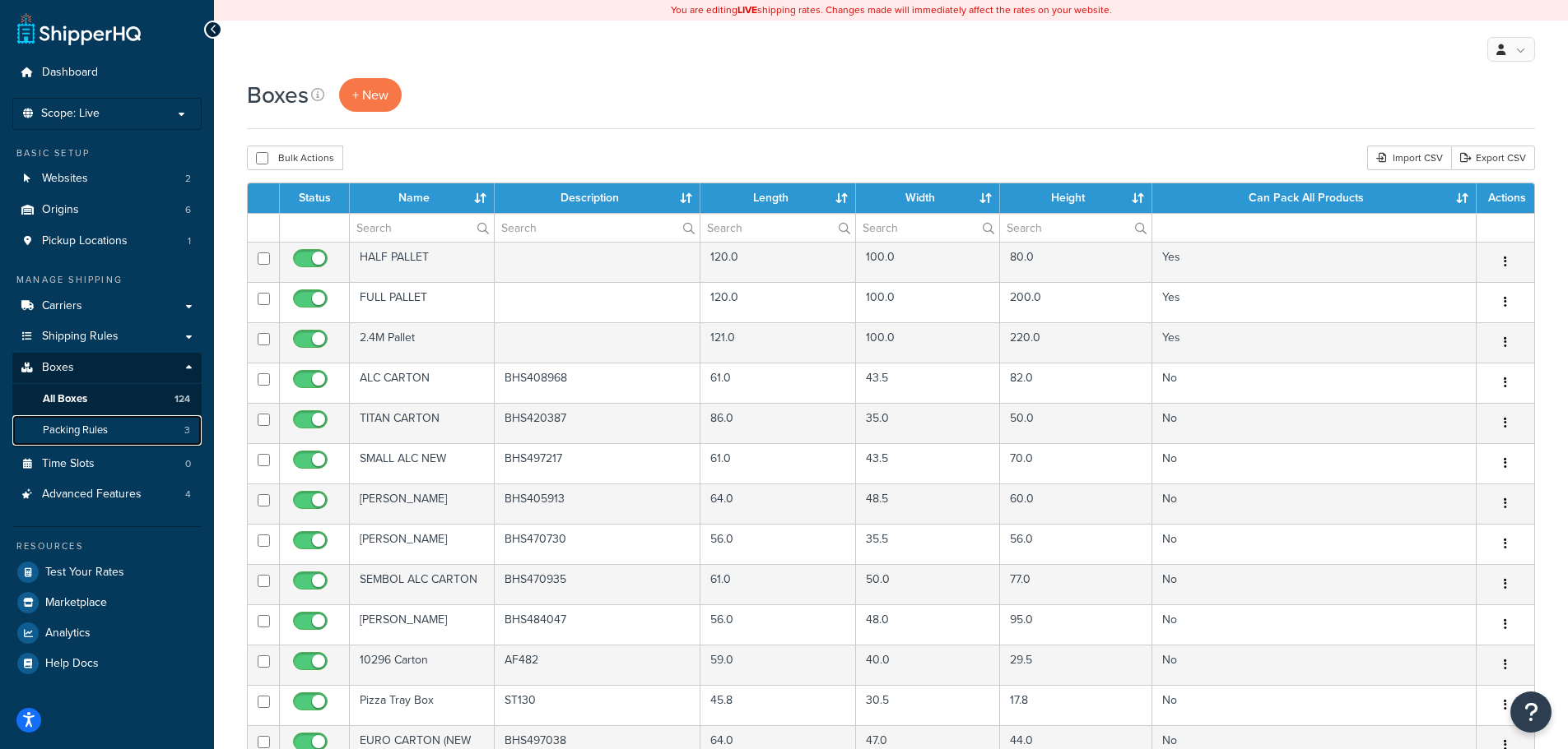
click at [123, 421] on link "Packing Rules 3" at bounding box center [107, 431] width 190 height 30
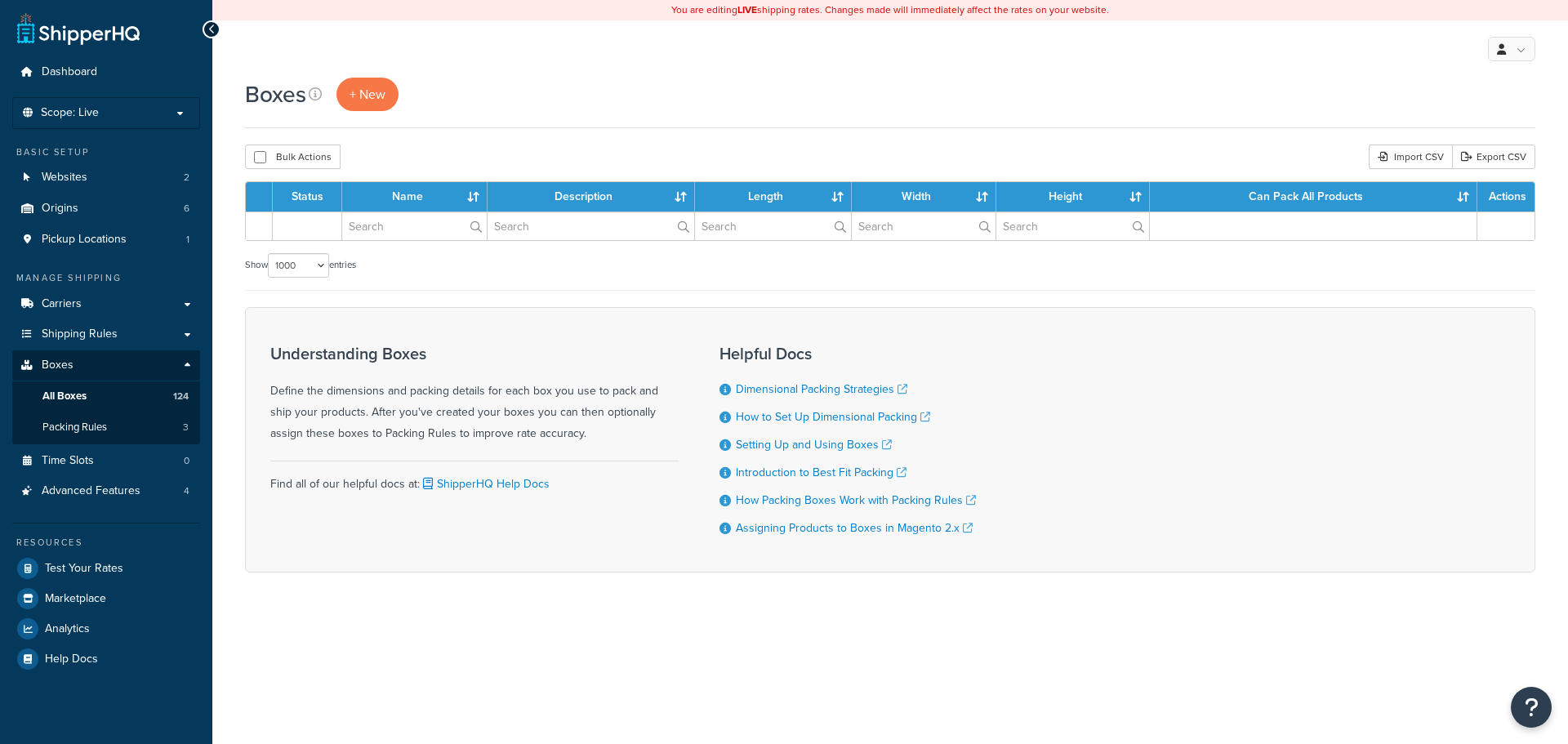
select select "1000"
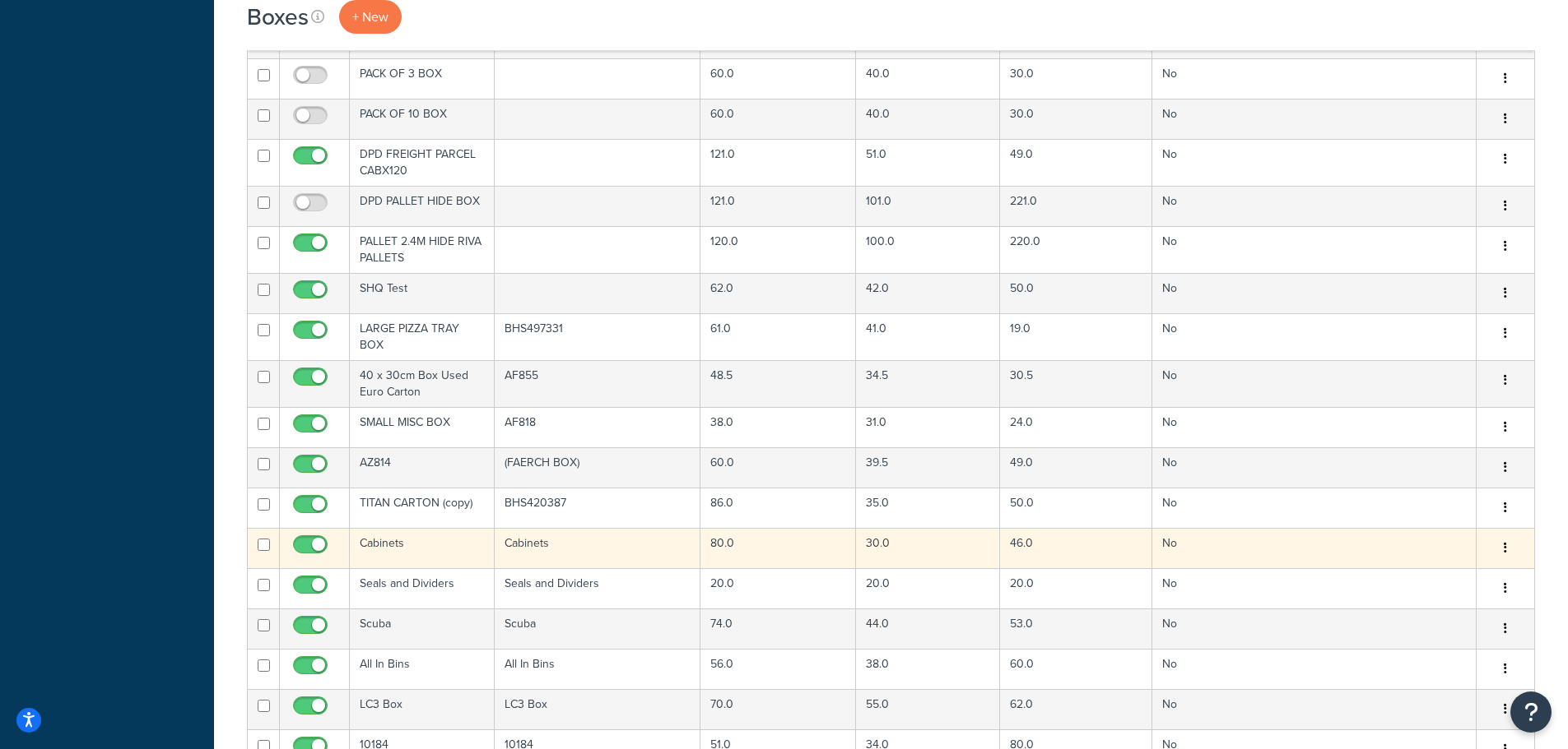
scroll to position [905, 0]
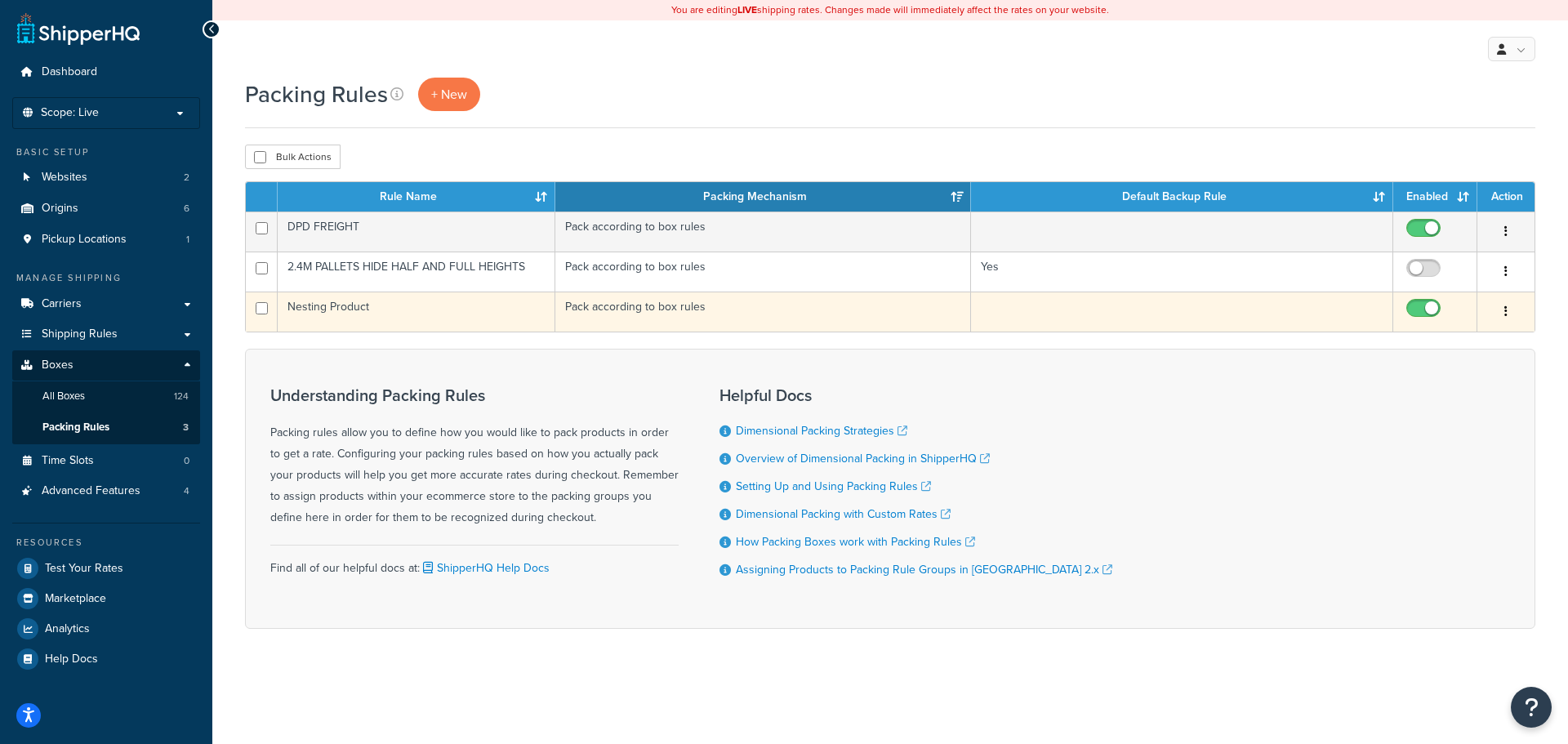
click at [346, 310] on td "Nesting Product" at bounding box center [416, 311] width 277 height 40
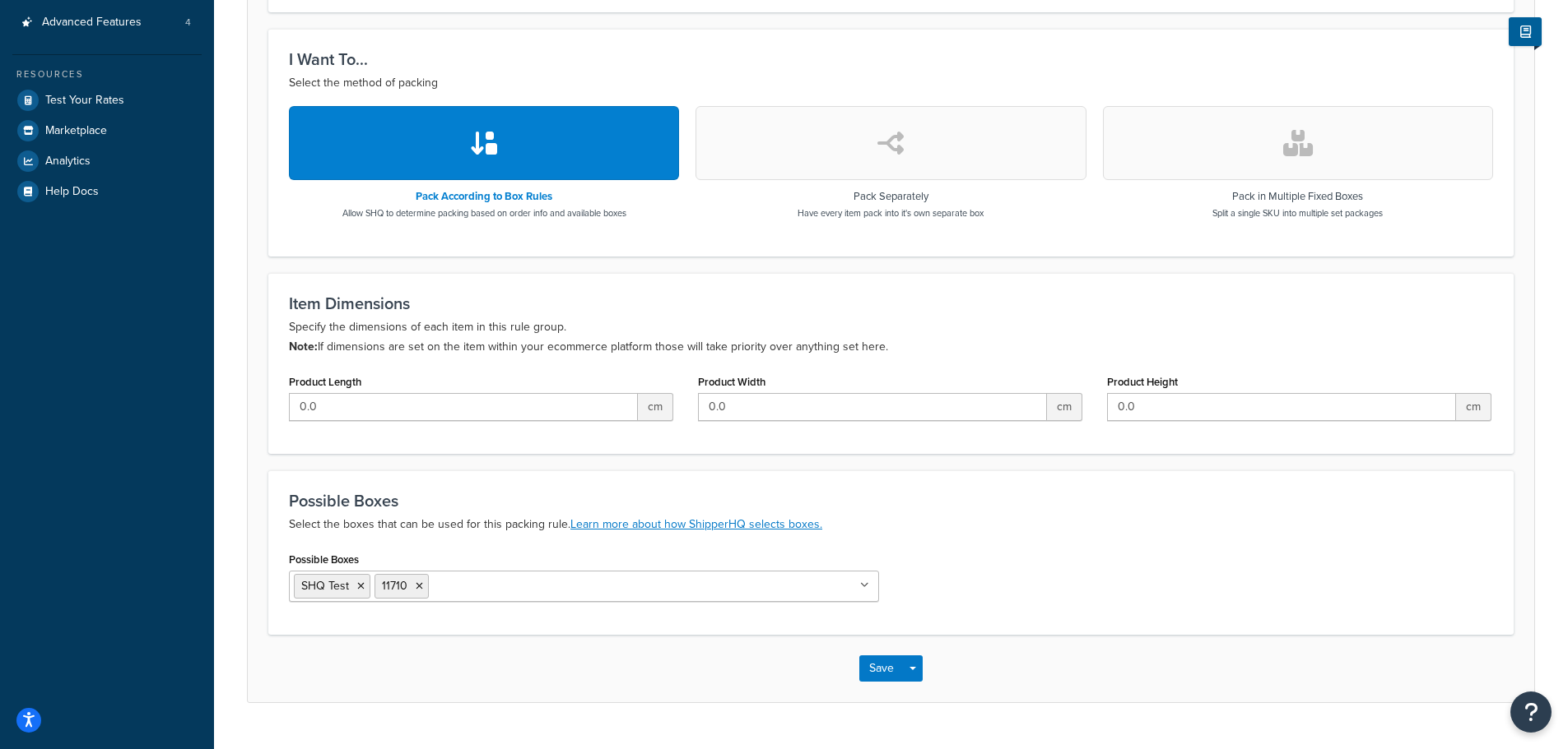
scroll to position [508, 0]
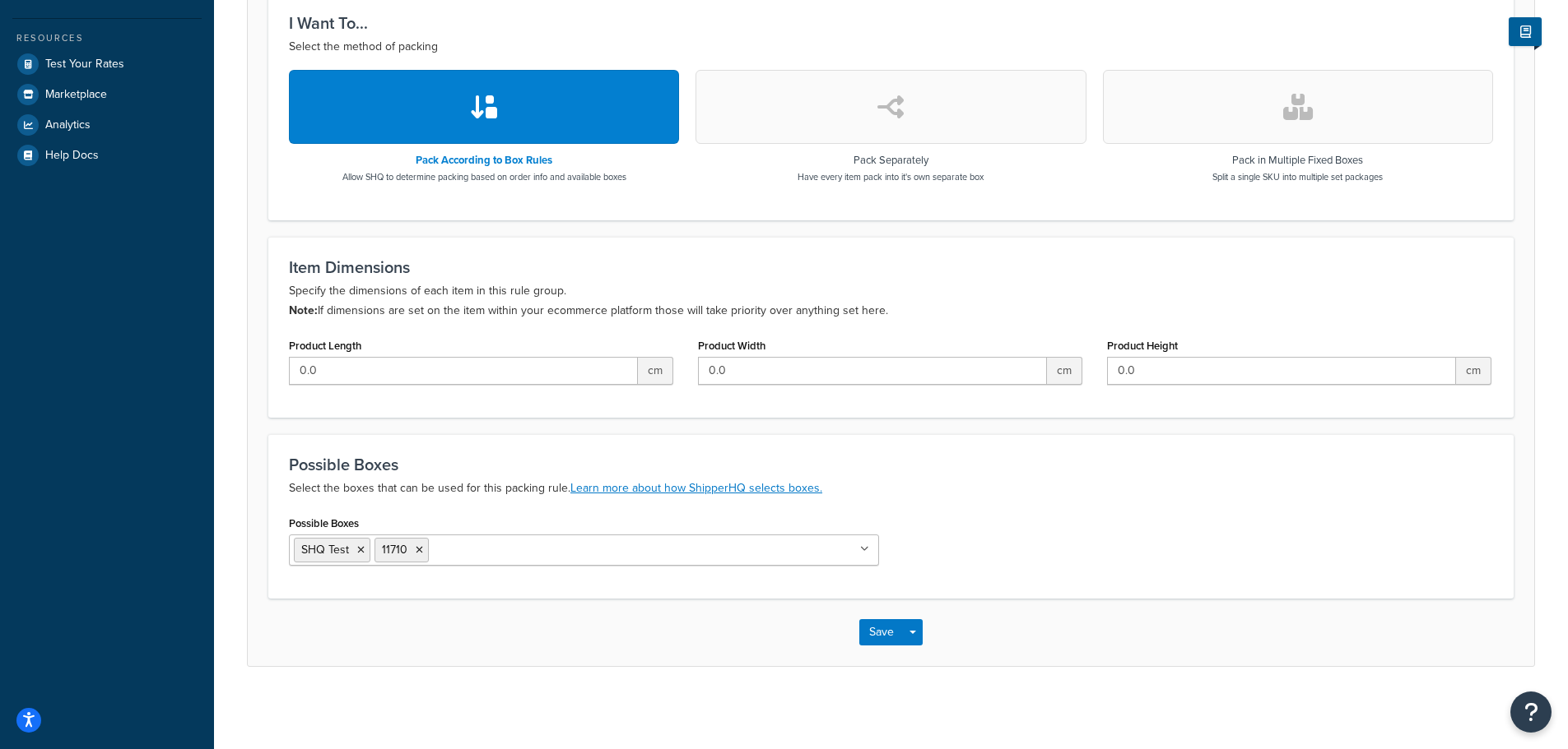
click at [536, 563] on ul "SHQ Test 11710" at bounding box center [584, 550] width 590 height 31
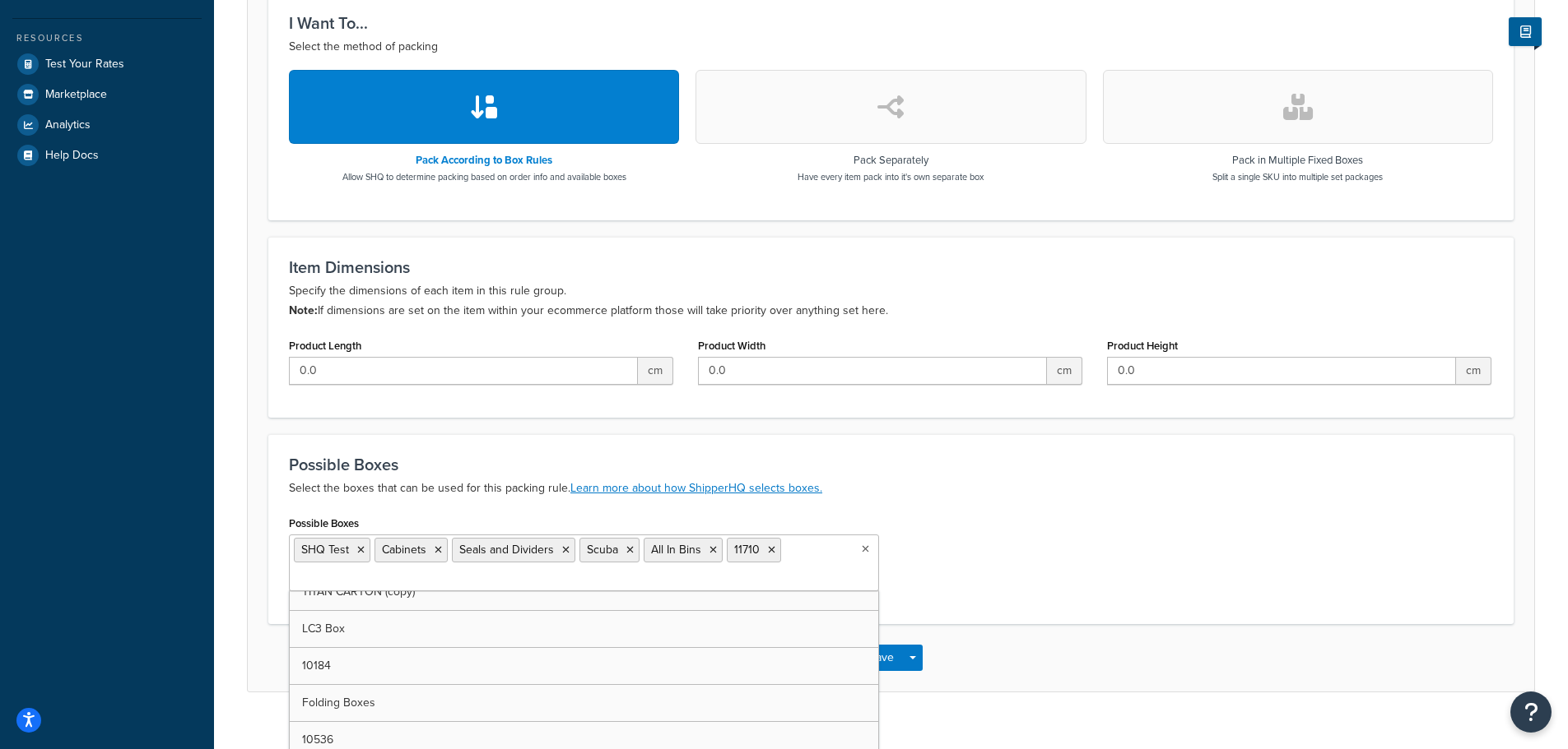
scroll to position [831, 0]
click at [357, 550] on icon at bounding box center [360, 550] width 7 height 10
click at [424, 548] on icon at bounding box center [425, 550] width 7 height 10
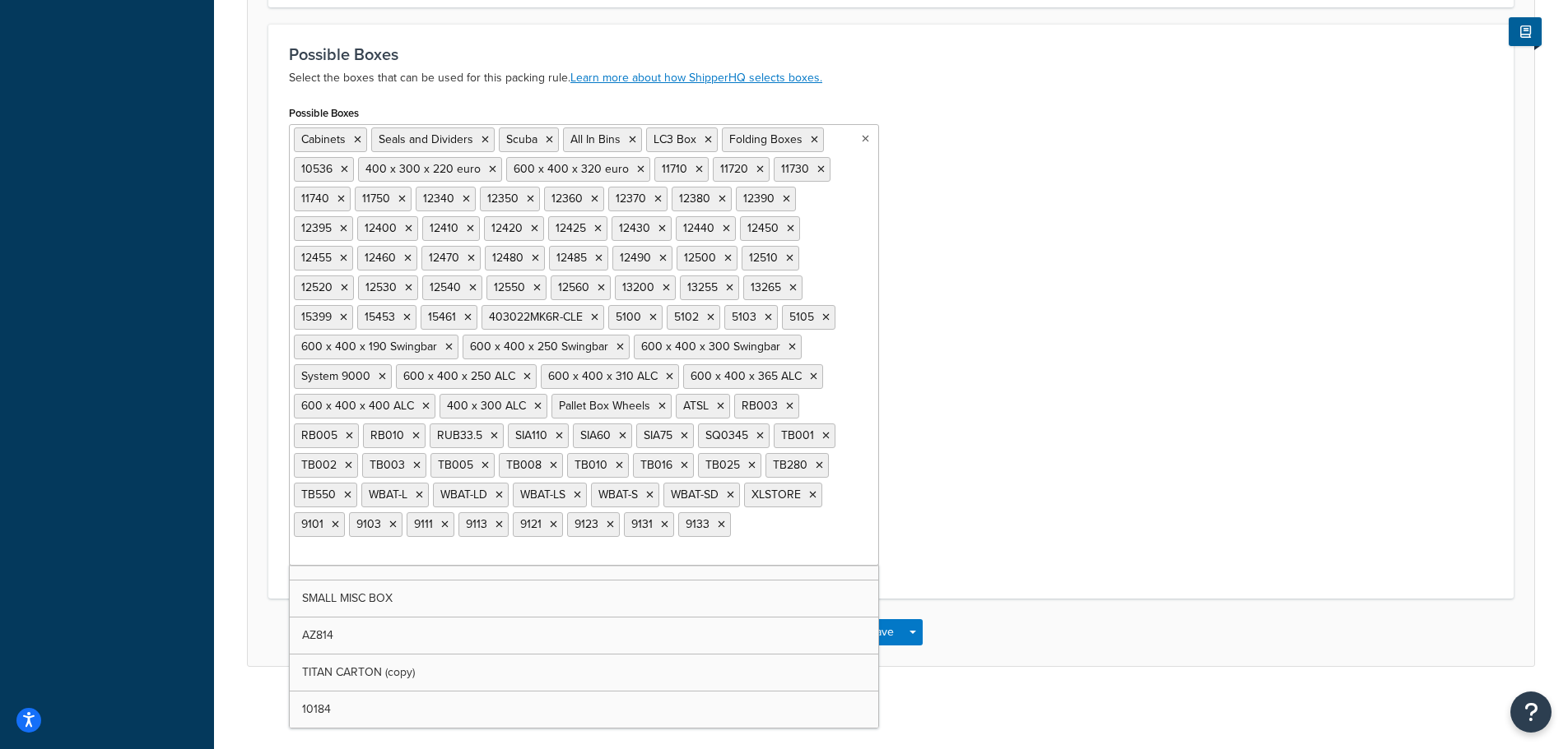
scroll to position [761, 0]
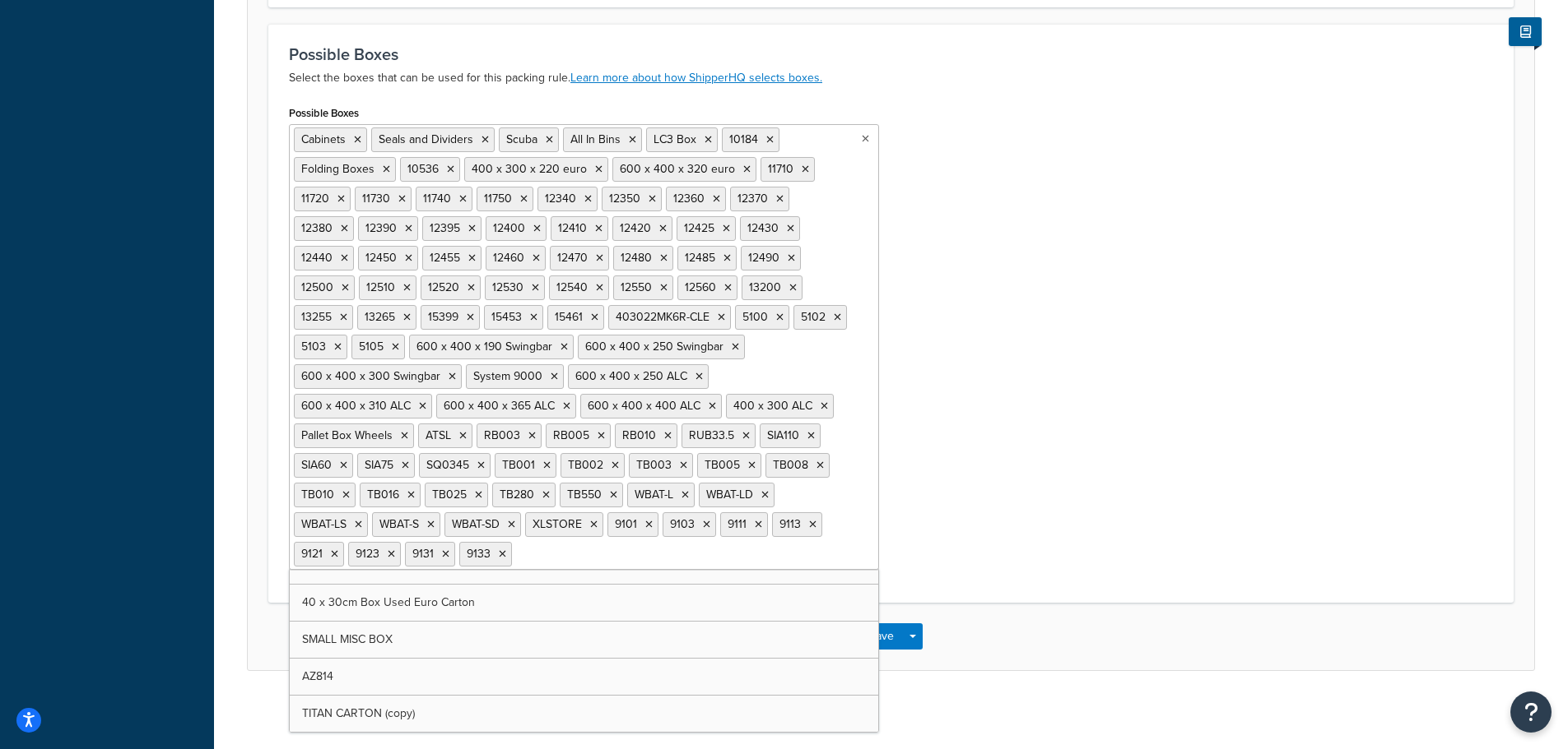
click at [1094, 492] on div "Possible Boxes Cabinets Seals and Dividers Scuba All In Bins LC3 Box 10184 Fold…" at bounding box center [891, 342] width 1229 height 481
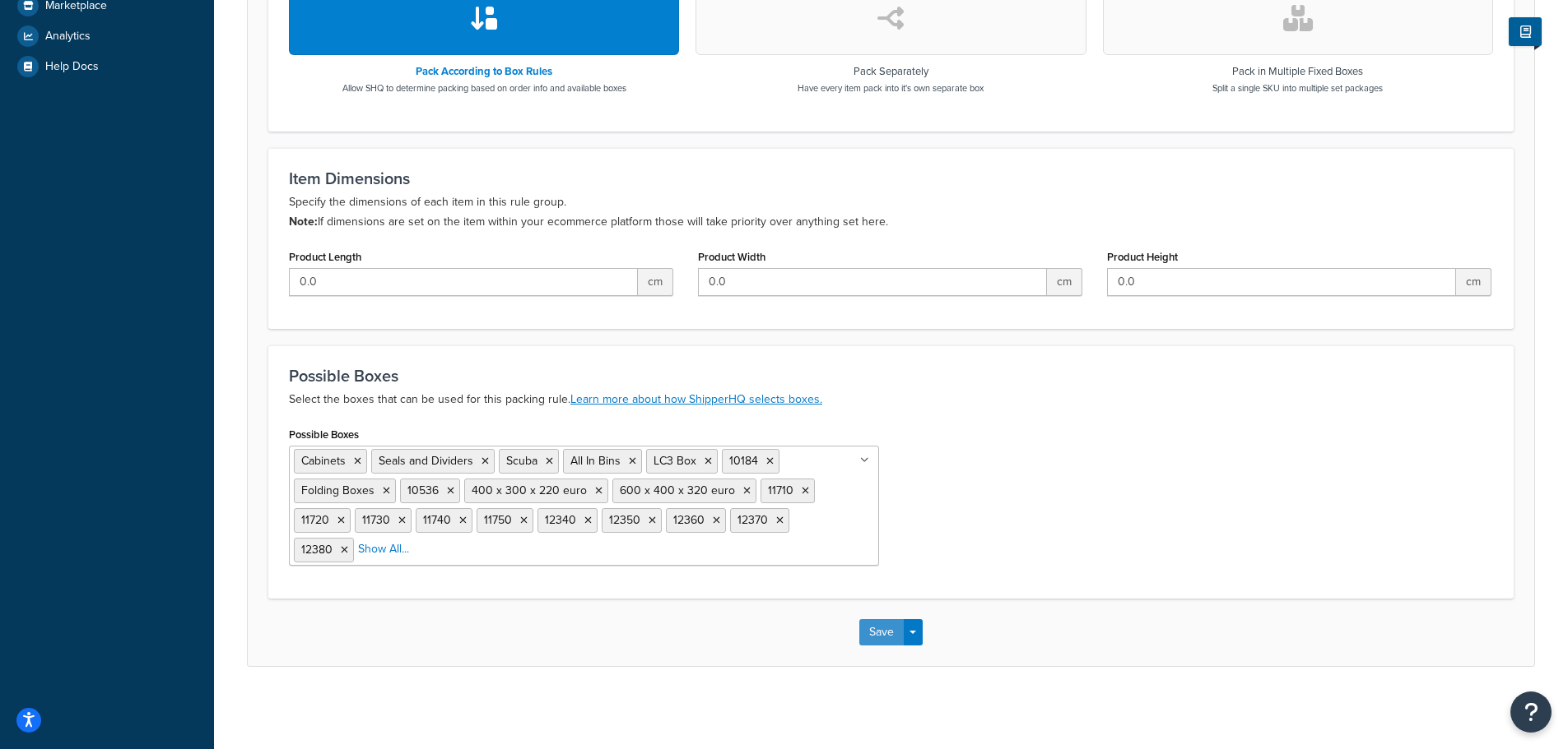
click at [864, 636] on button "Save" at bounding box center [881, 632] width 44 height 27
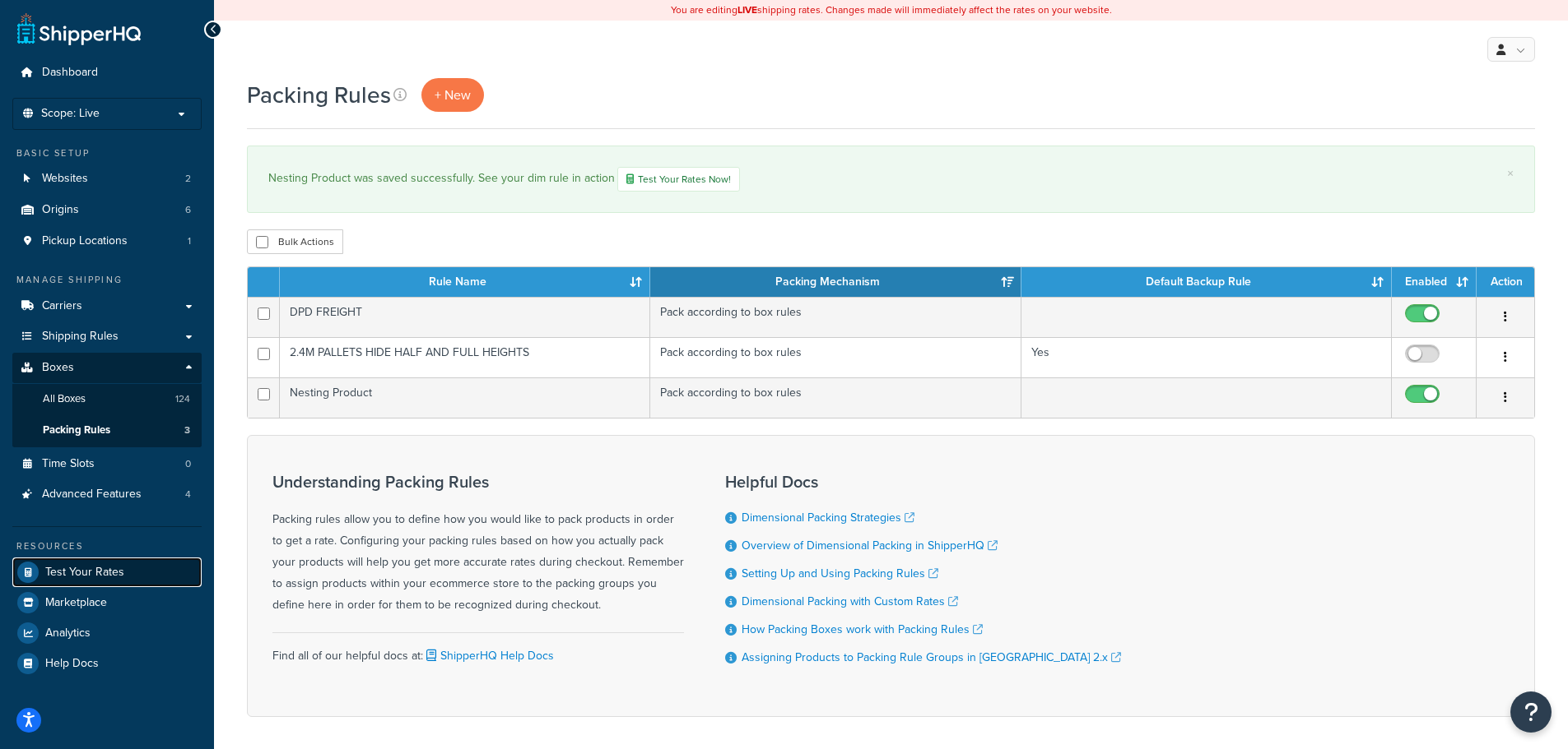
click at [78, 571] on span "Test Your Rates" at bounding box center [85, 573] width 79 height 14
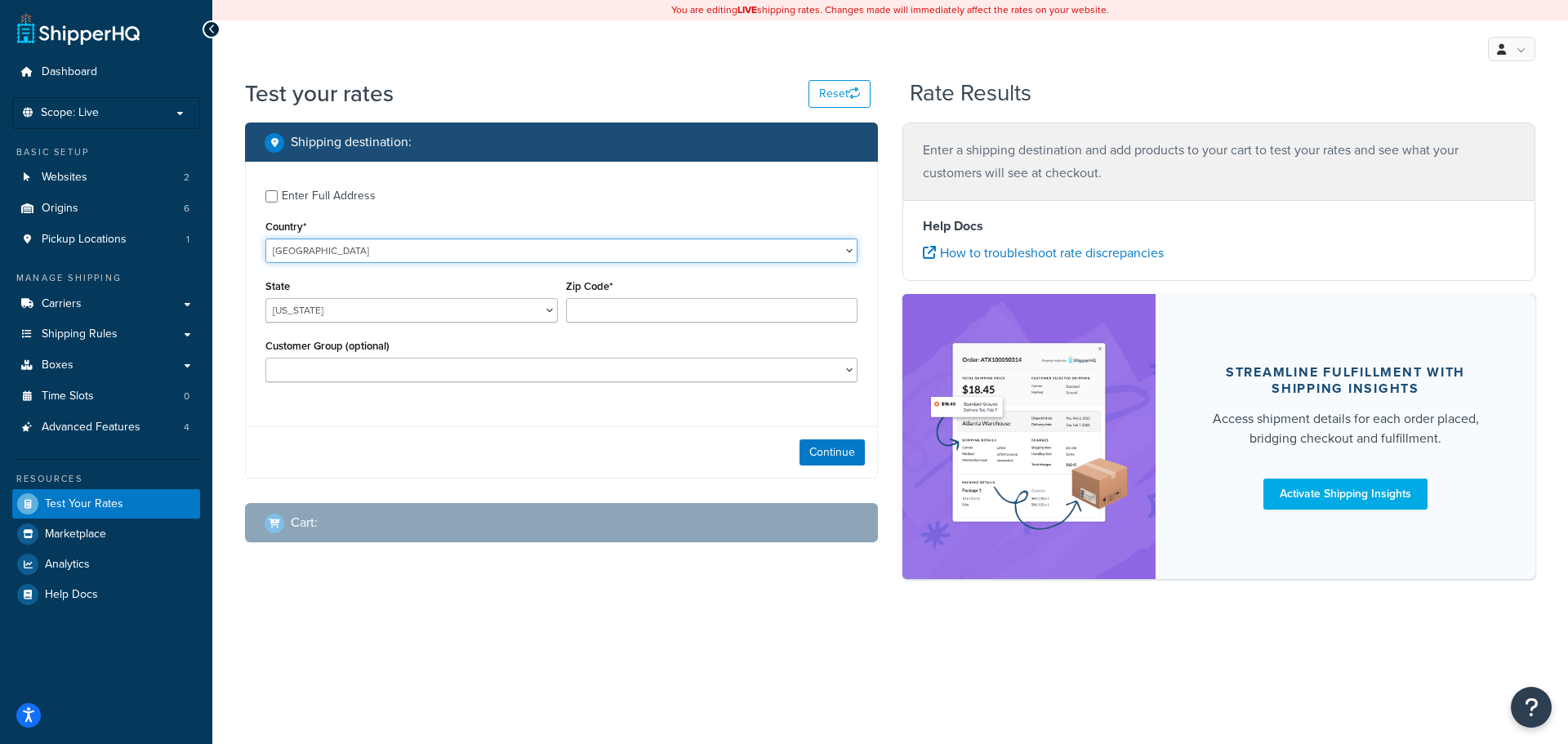
click at [333, 256] on select "[GEOGRAPHIC_DATA] [GEOGRAPHIC_DATA] [GEOGRAPHIC_DATA] [GEOGRAPHIC_DATA] [GEOGRA…" at bounding box center [562, 251] width 592 height 25
select select "GB"
click at [266, 239] on select "[GEOGRAPHIC_DATA] [GEOGRAPHIC_DATA] [GEOGRAPHIC_DATA] [GEOGRAPHIC_DATA] [GEOGRA…" at bounding box center [562, 251] width 592 height 25
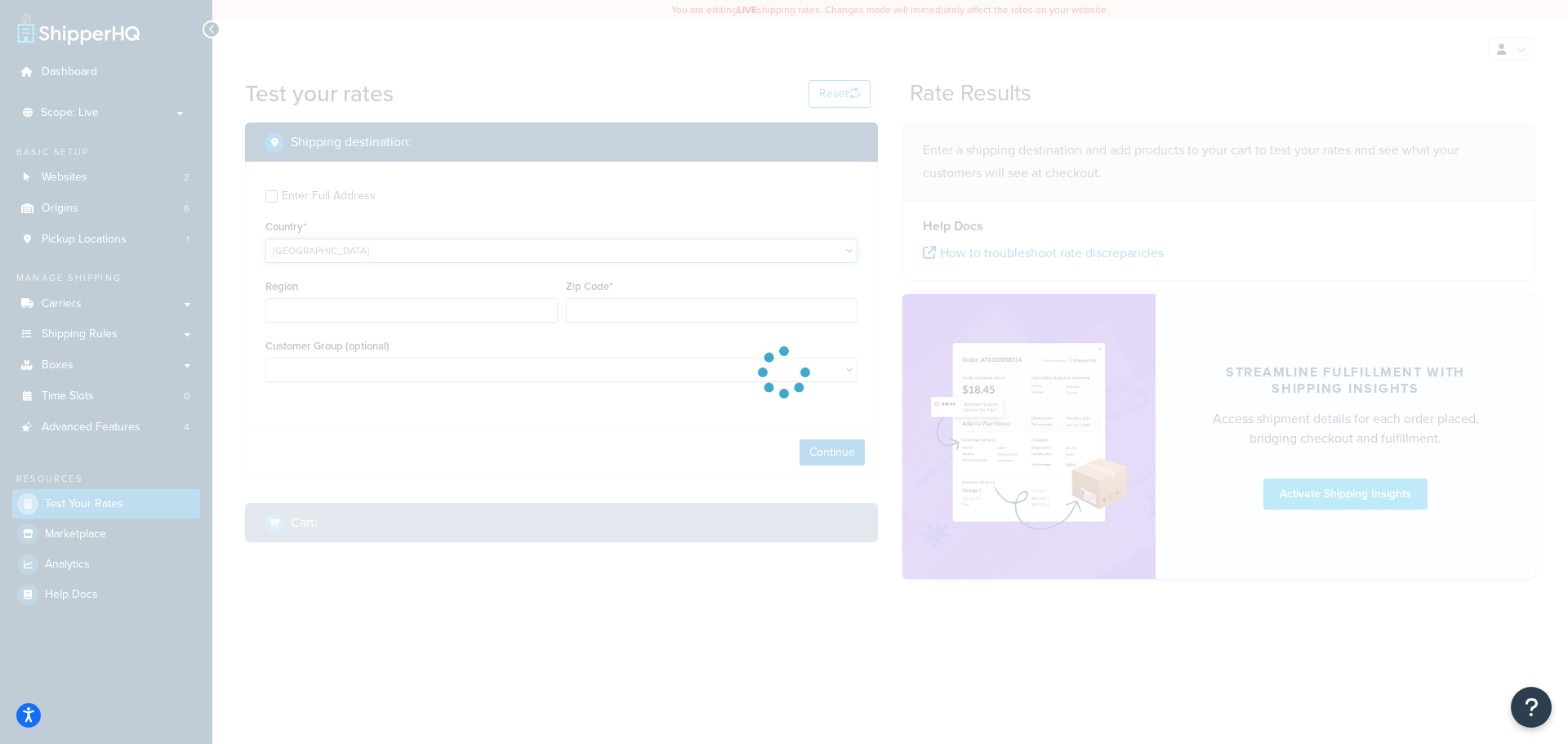
type input "AL"
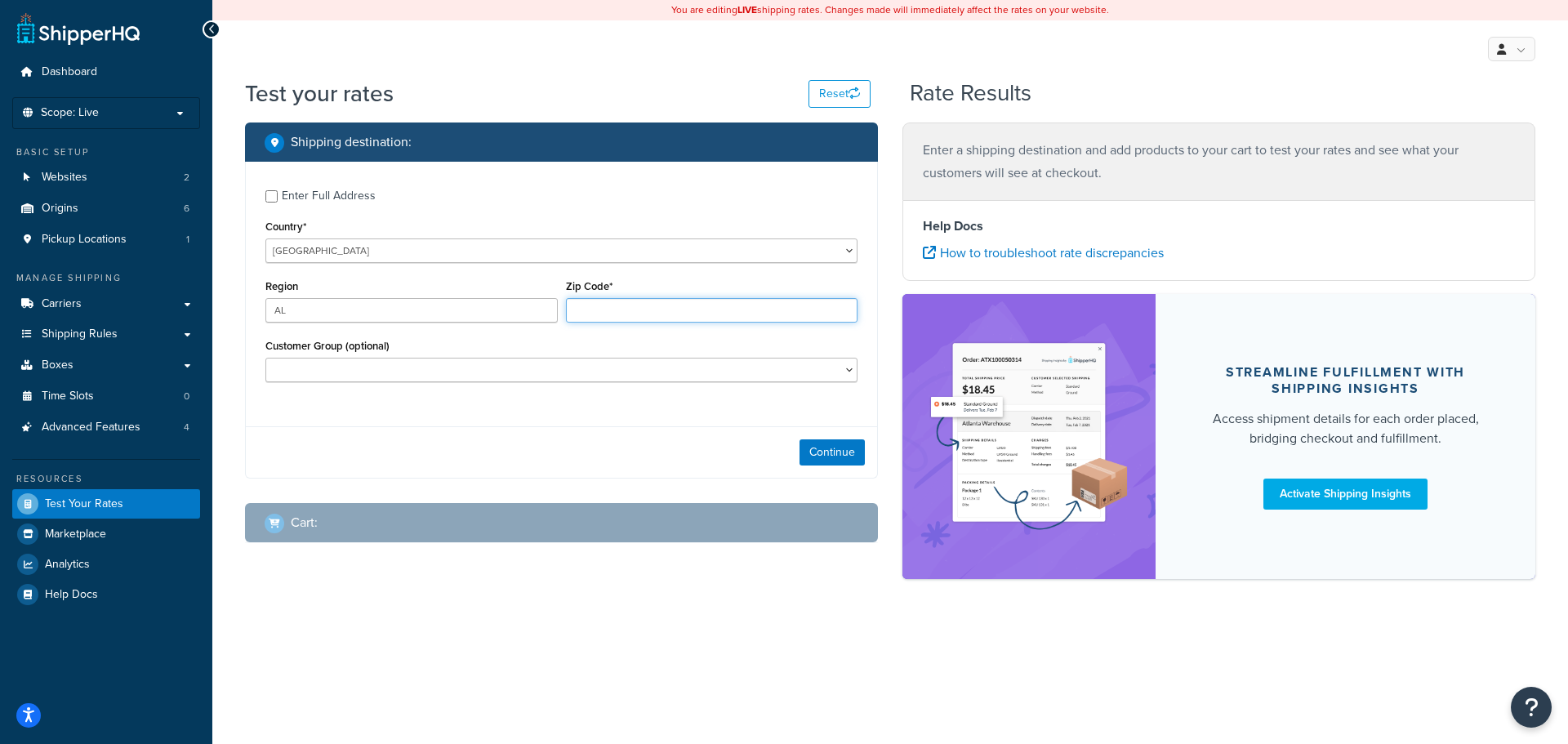
click at [579, 307] on input "Zip Code*" at bounding box center [712, 311] width 292 height 25
type input "SO51 0HR"
type input "[GEOGRAPHIC_DATA]"
click at [598, 361] on div "Customer Group (optional)" at bounding box center [562, 359] width 592 height 48
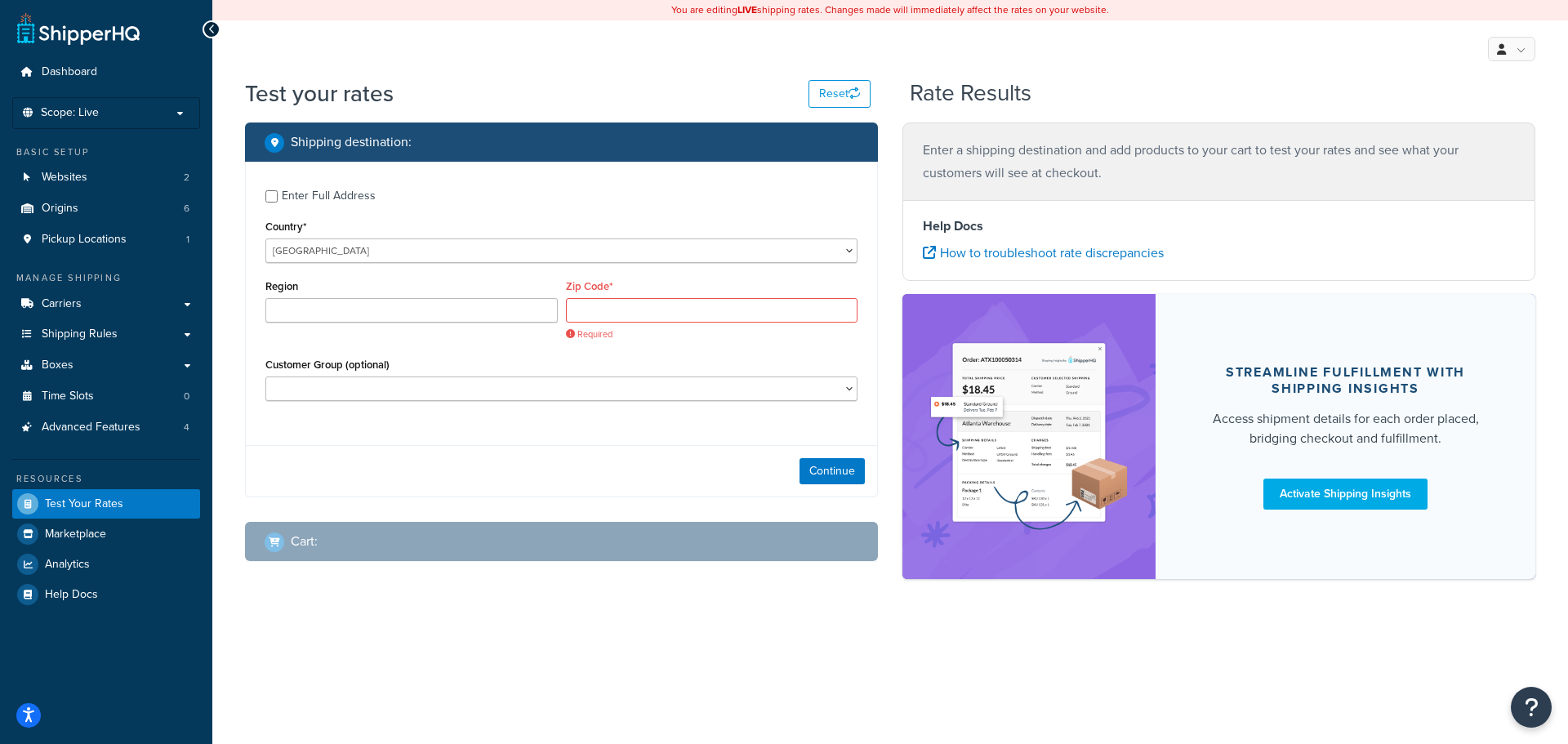
click at [599, 357] on div "Customer Group (optional)" at bounding box center [562, 377] width 592 height 48
click at [599, 309] on input "Zip Code*" at bounding box center [712, 311] width 292 height 25
type input "SO51 0HR"
type input "[GEOGRAPHIC_DATA]"
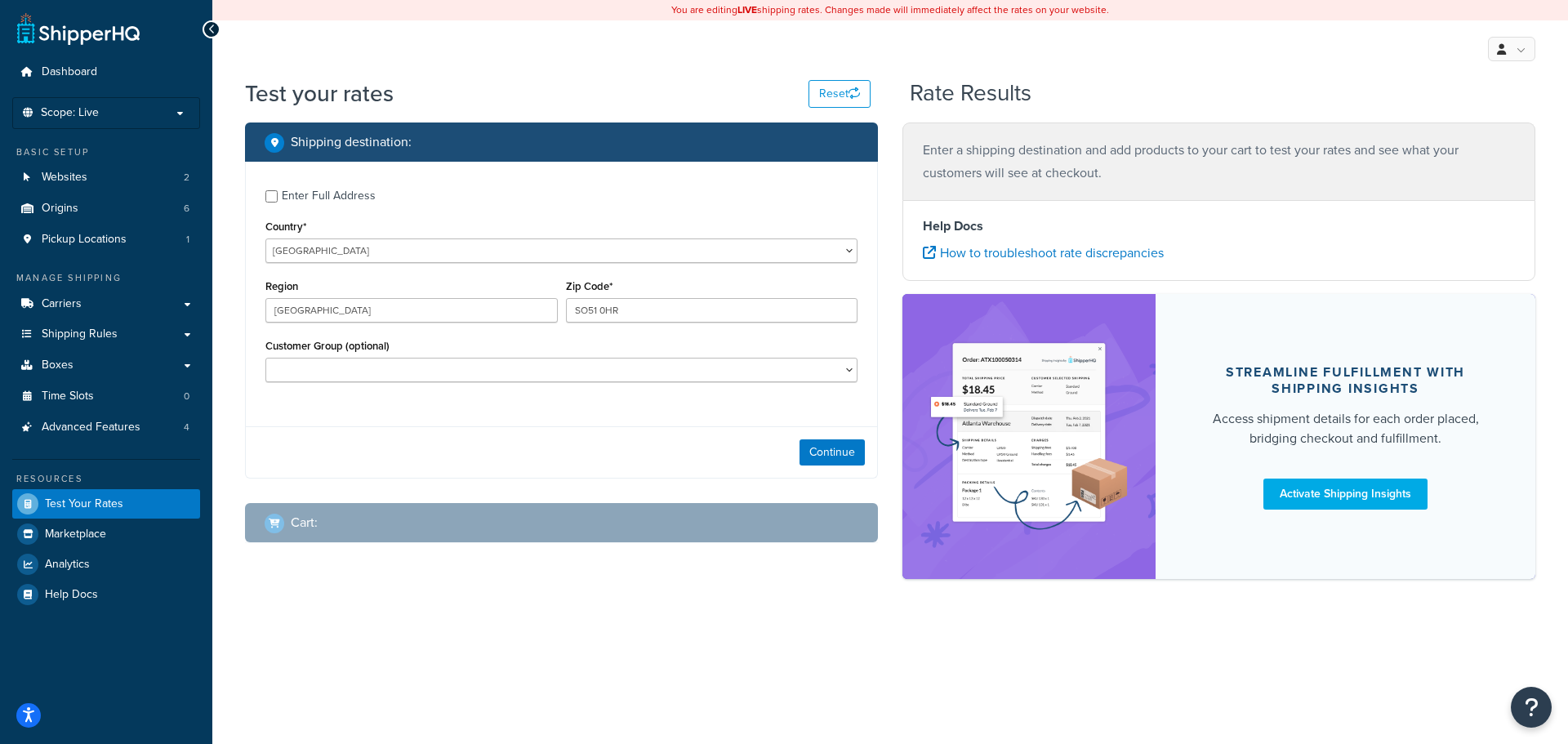
drag, startPoint x: 534, startPoint y: 417, endPoint x: 547, endPoint y: 417, distance: 13.0
click at [535, 417] on div "Enter Full Address Country* [GEOGRAPHIC_DATA] [GEOGRAPHIC_DATA] [GEOGRAPHIC_DAT…" at bounding box center [561, 320] width 633 height 317
click at [843, 452] on button "Continue" at bounding box center [832, 453] width 65 height 27
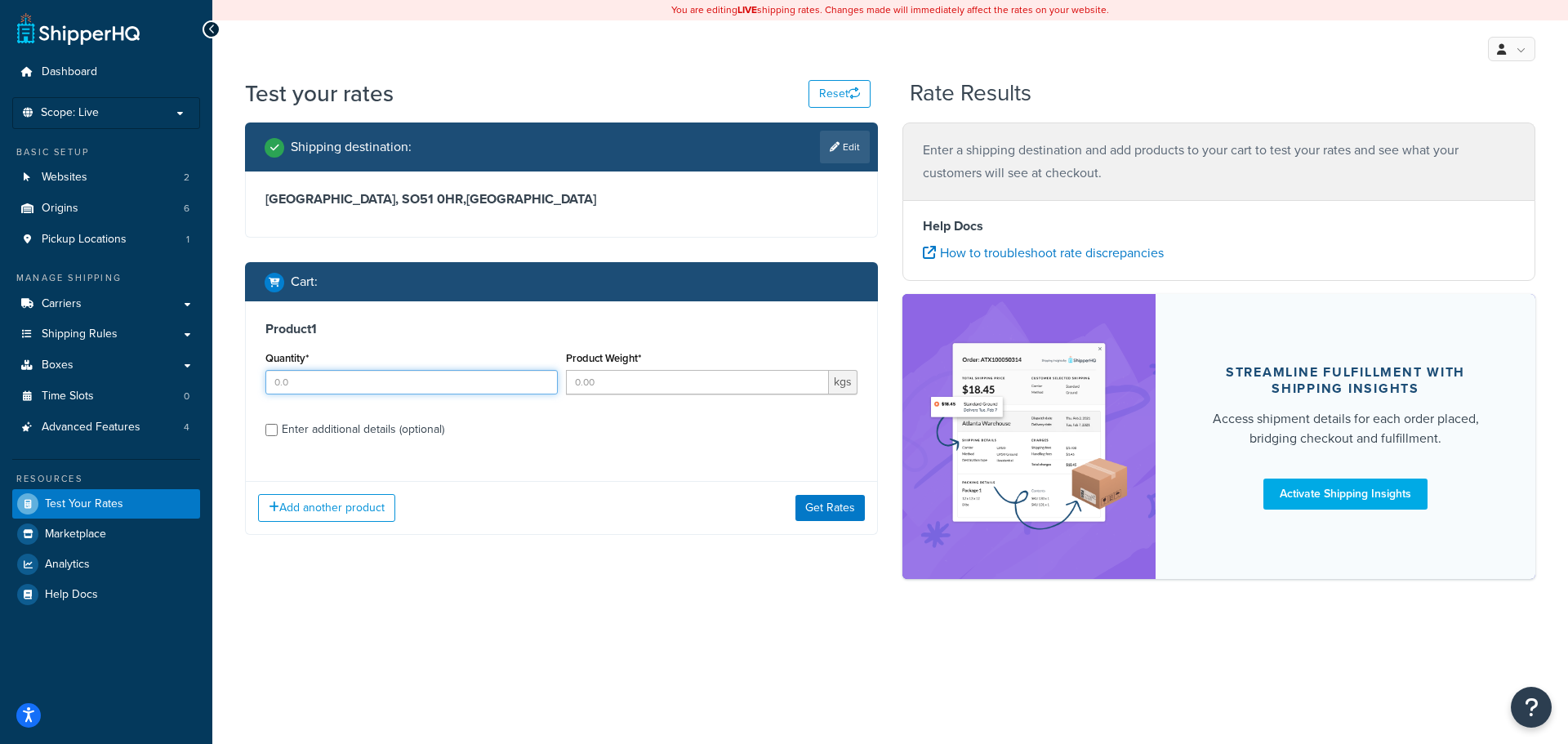
click at [345, 390] on input "Quantity*" at bounding box center [412, 383] width 292 height 25
type input "1"
click at [312, 440] on div "Enter additional details (optional)" at bounding box center [363, 429] width 163 height 23
click at [277, 437] on input "Enter additional details (optional)" at bounding box center [272, 430] width 12 height 12
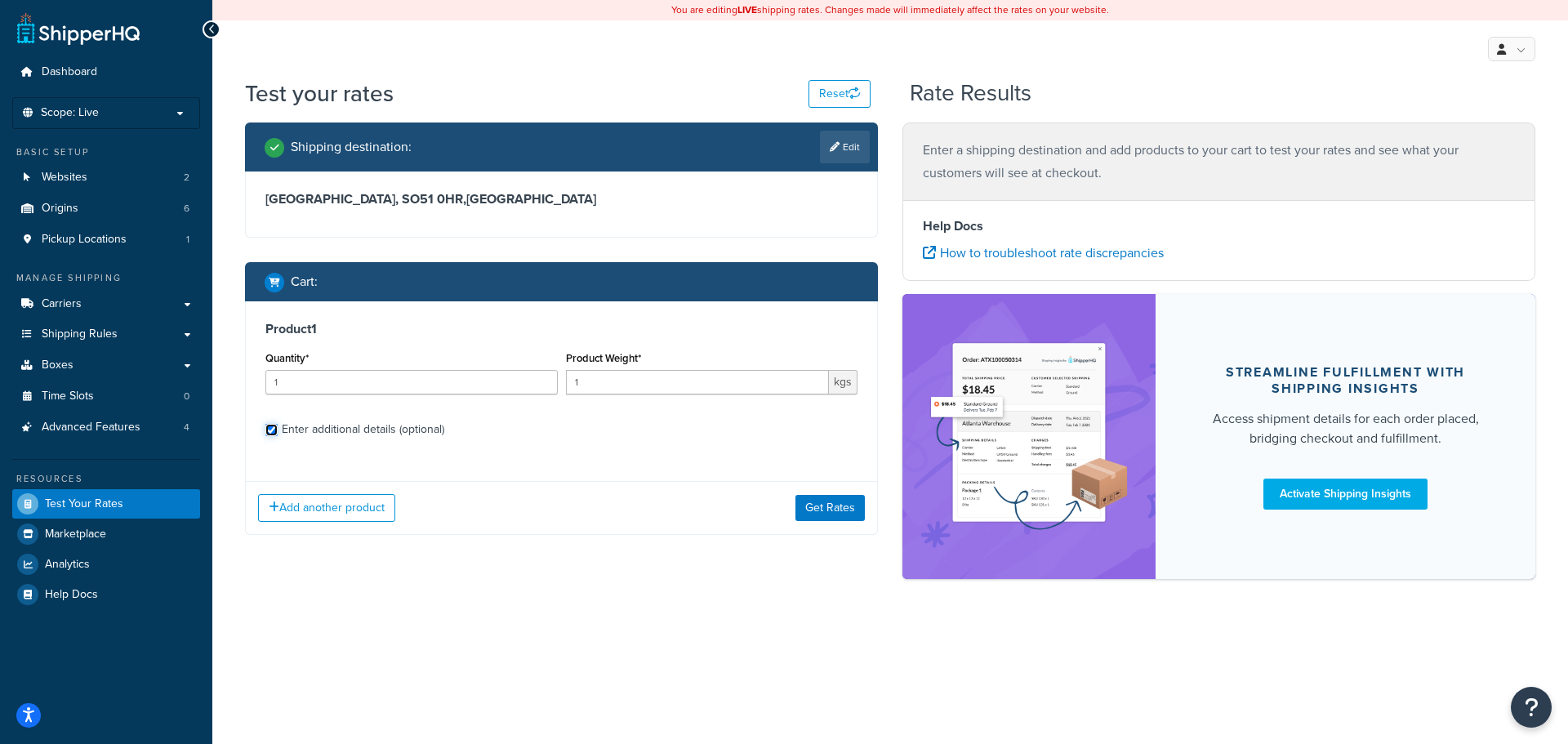
checkbox input "true"
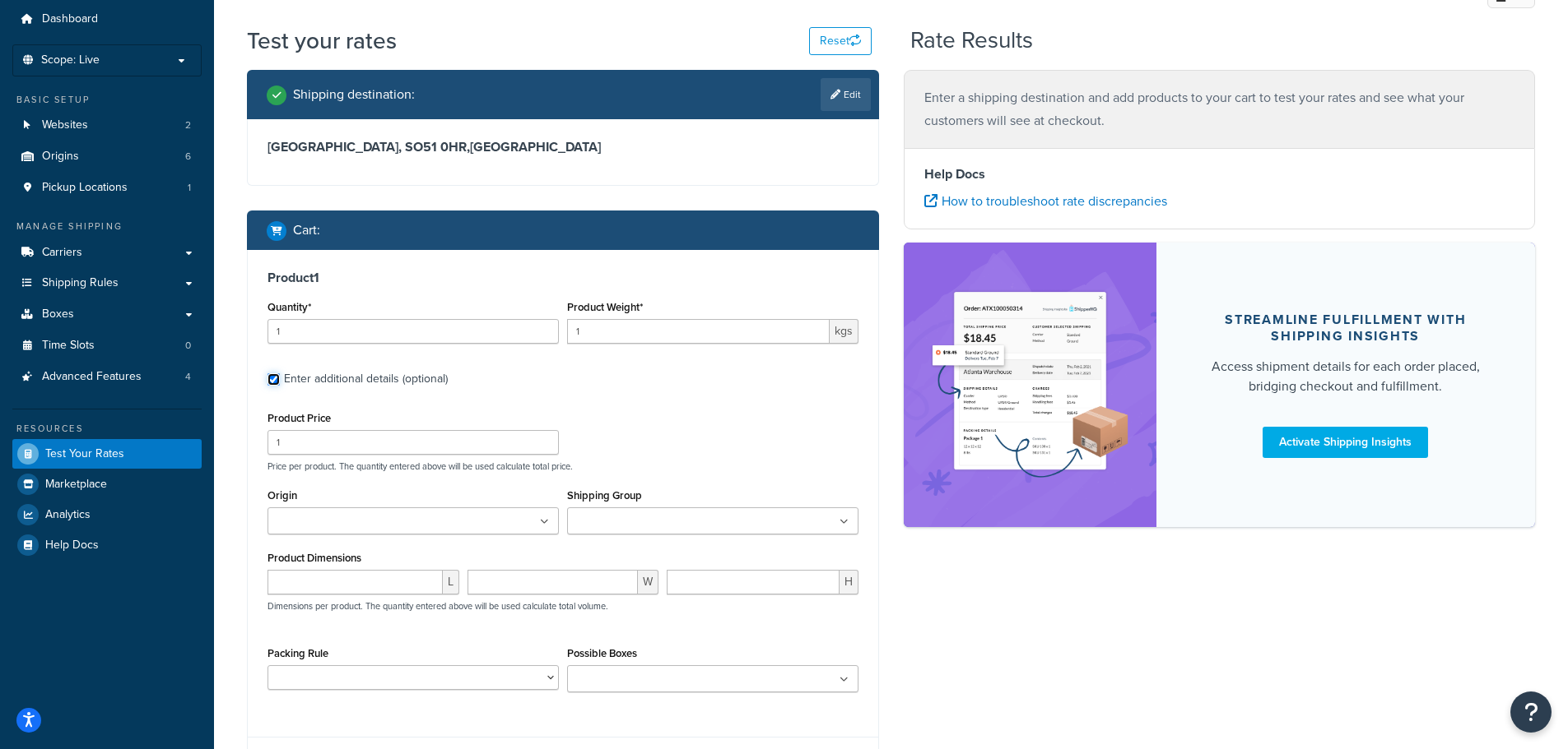
scroll to position [82, 0]
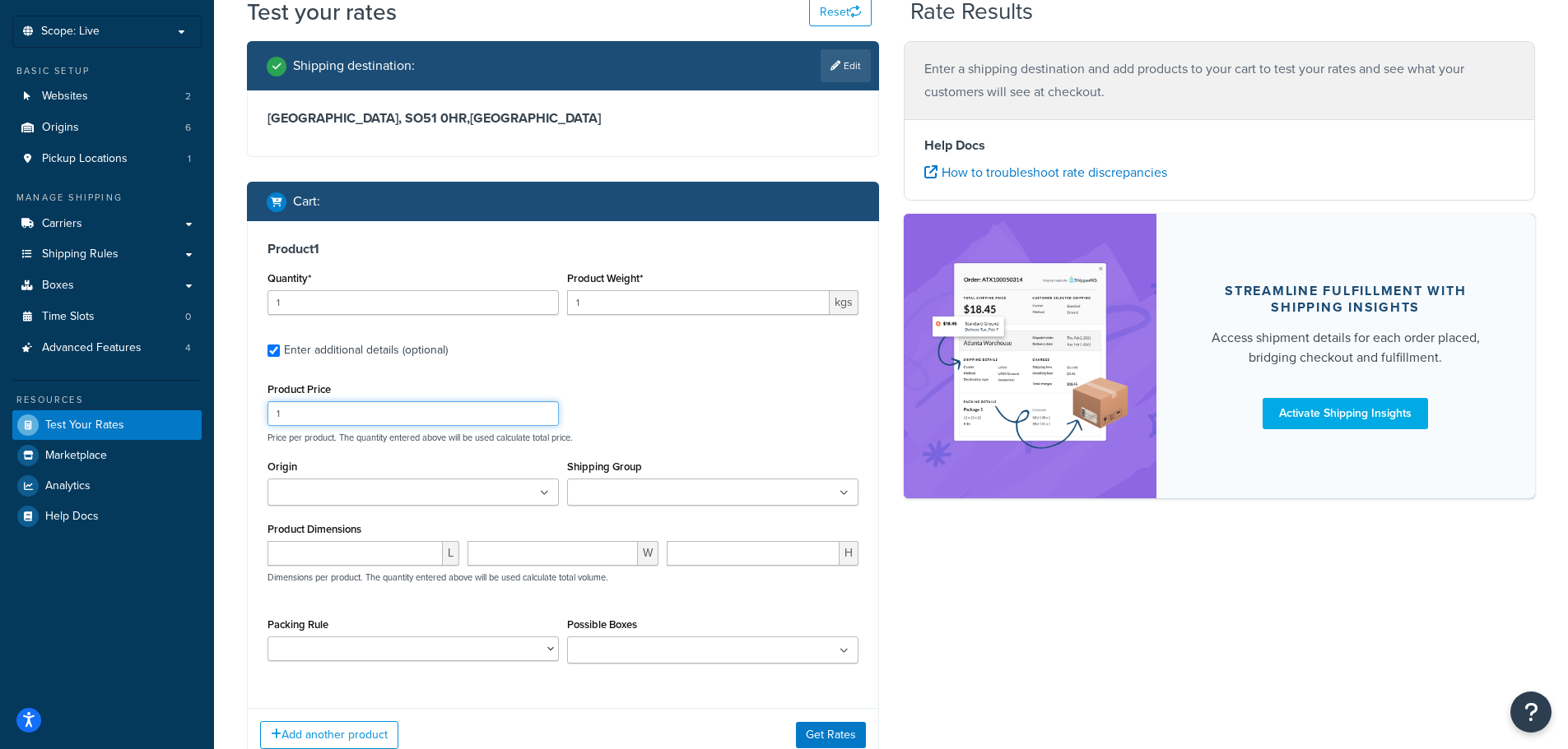
click at [354, 410] on input "1" at bounding box center [413, 414] width 291 height 25
click at [654, 399] on div "Product Price 1 Price per product. The quantity entered above will be used calc…" at bounding box center [562, 410] width 599 height 65
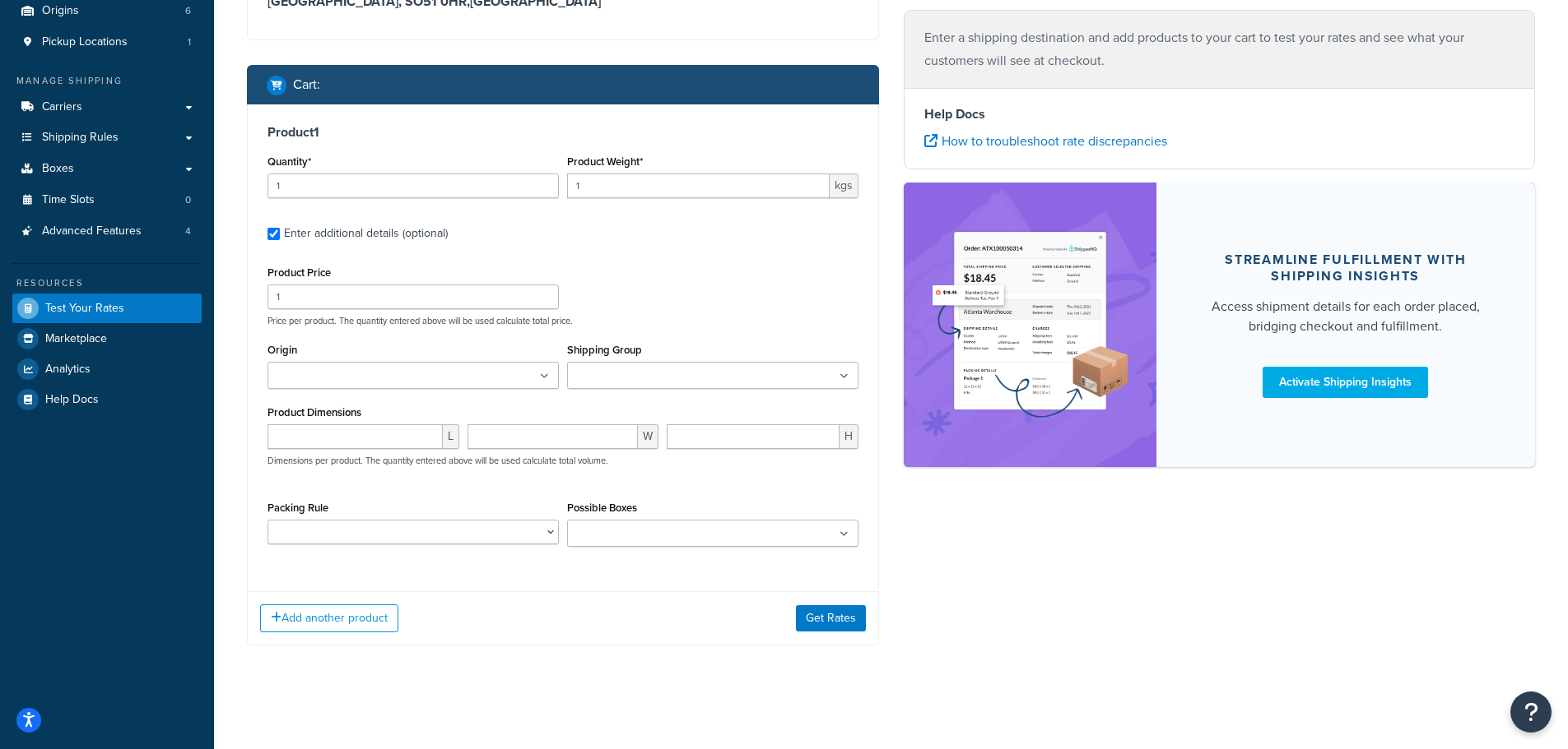
scroll to position [202, 0]
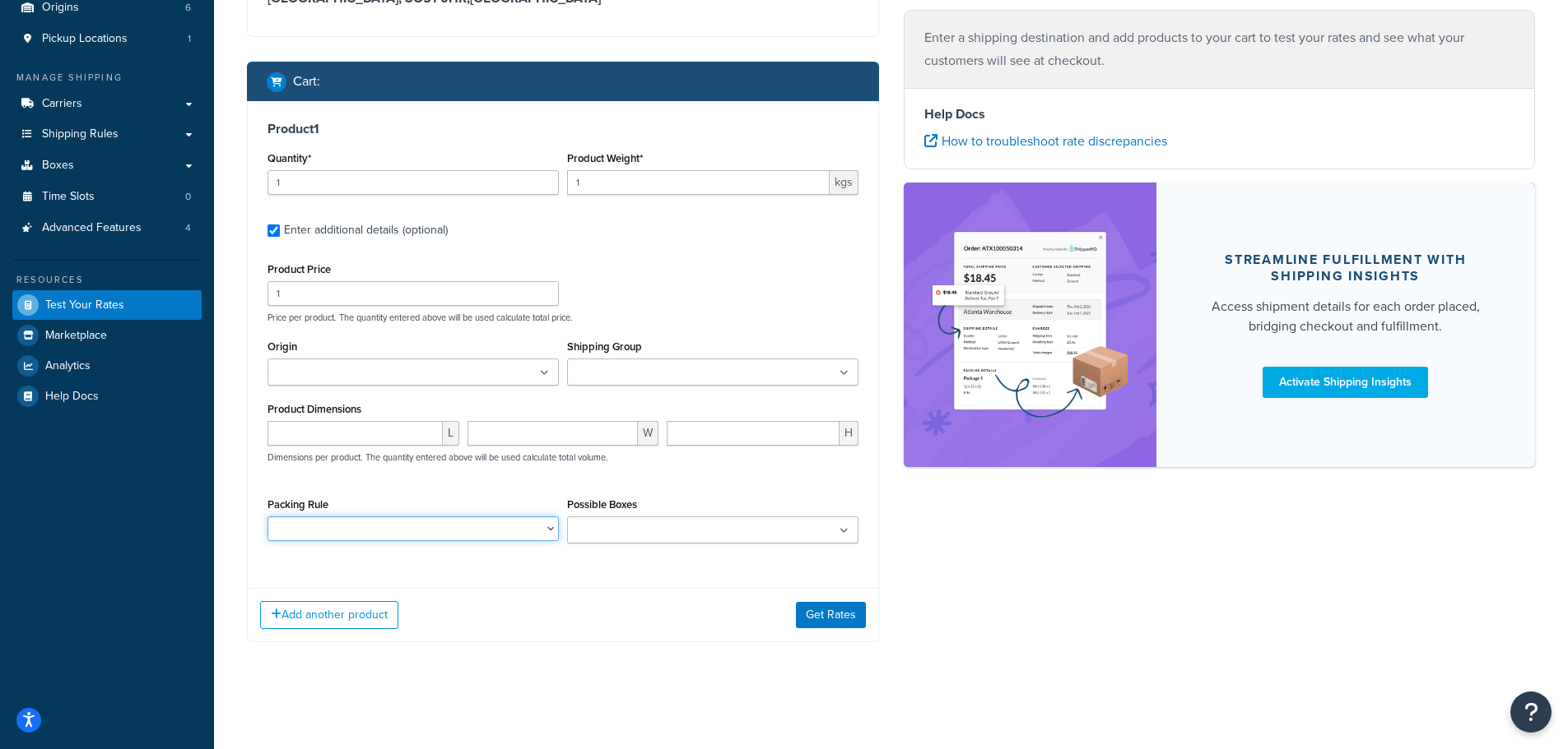
click at [498, 526] on select "2.4M PALLETS HIDE HALF AND FULL HEIGHTS DPD FREIGHT Nesting Product" at bounding box center [413, 529] width 291 height 25
drag, startPoint x: 502, startPoint y: 527, endPoint x: 560, endPoint y: 531, distance: 58.1
click at [502, 527] on select "2.4M PALLETS HIDE HALF AND FULL HEIGHTS DPD FREIGHT Nesting Product" at bounding box center [413, 529] width 291 height 25
click at [640, 535] on input "Possible Boxes" at bounding box center [645, 531] width 146 height 18
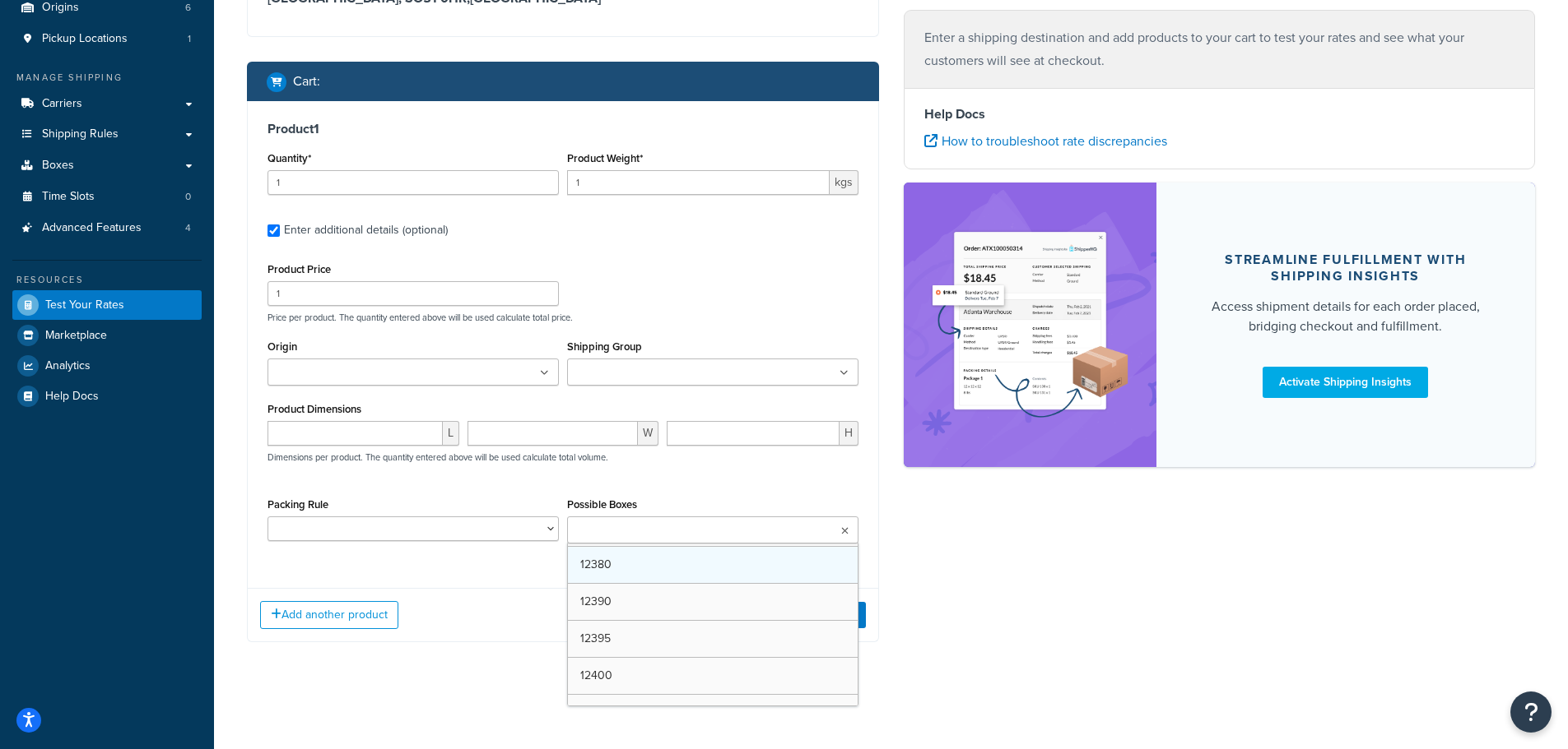
scroll to position [411, 0]
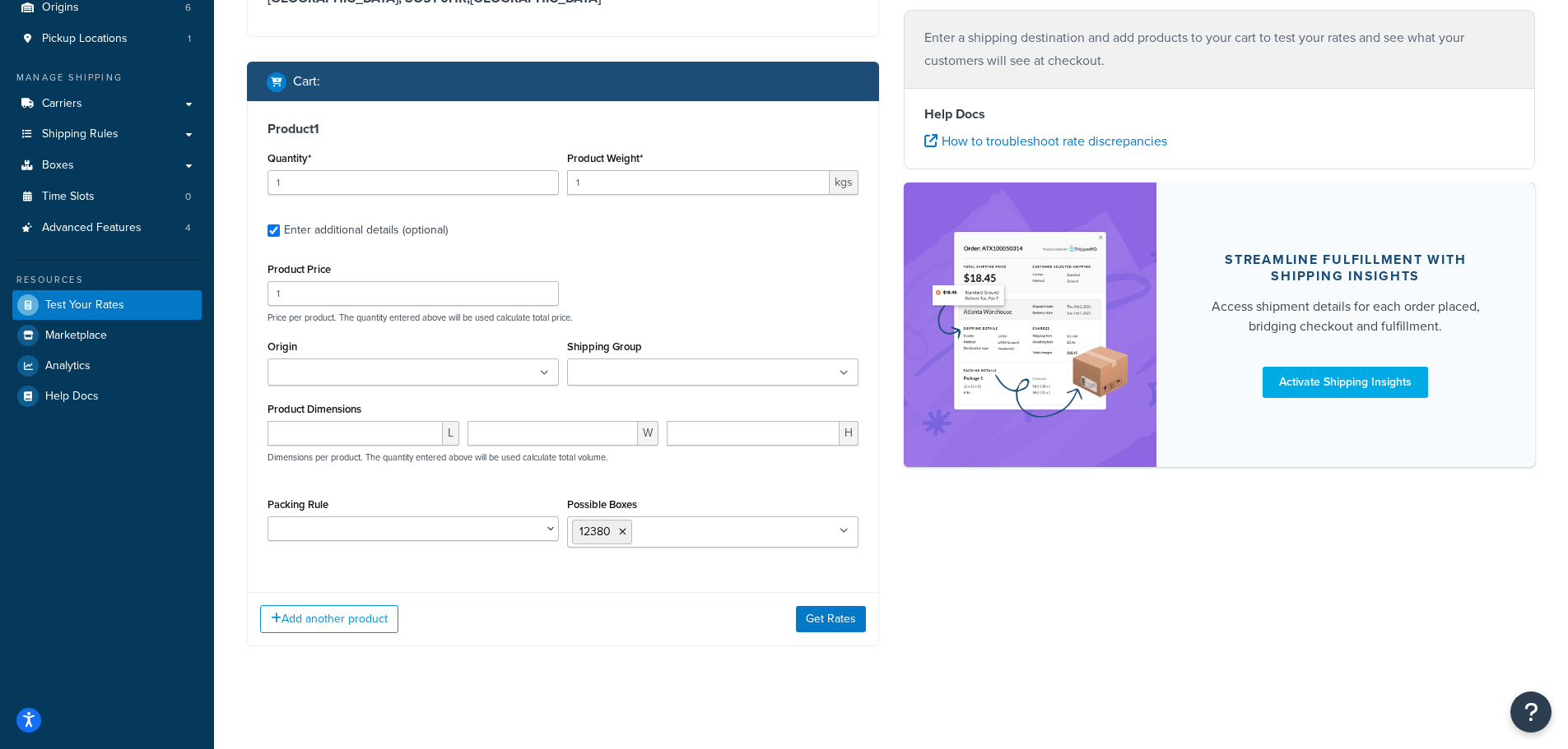
click at [695, 486] on div "Product Price 1 Price per product. The quantity entered above will be used calc…" at bounding box center [563, 408] width 591 height 302
click at [836, 624] on button "Get Rates" at bounding box center [830, 620] width 70 height 27
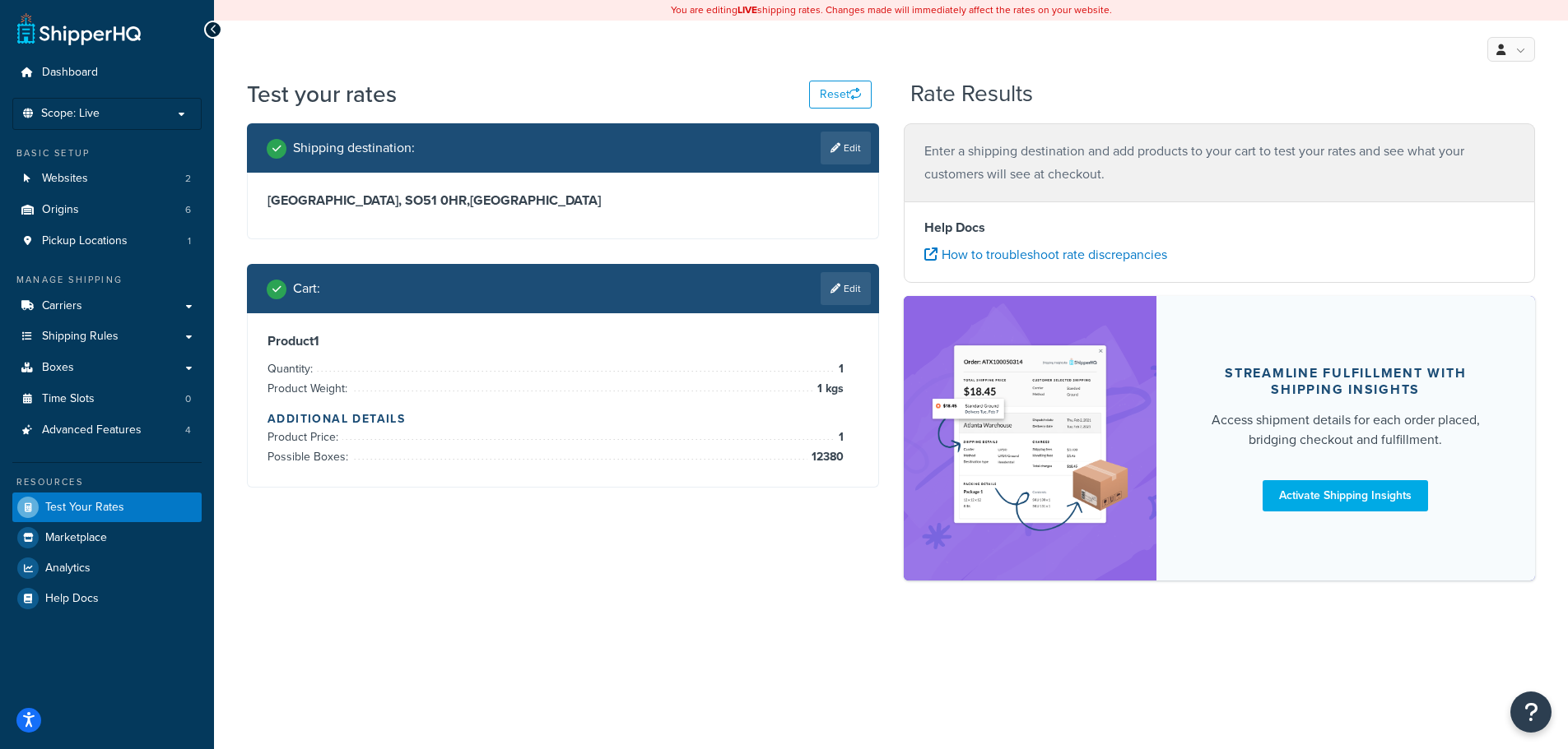
scroll to position [0, 0]
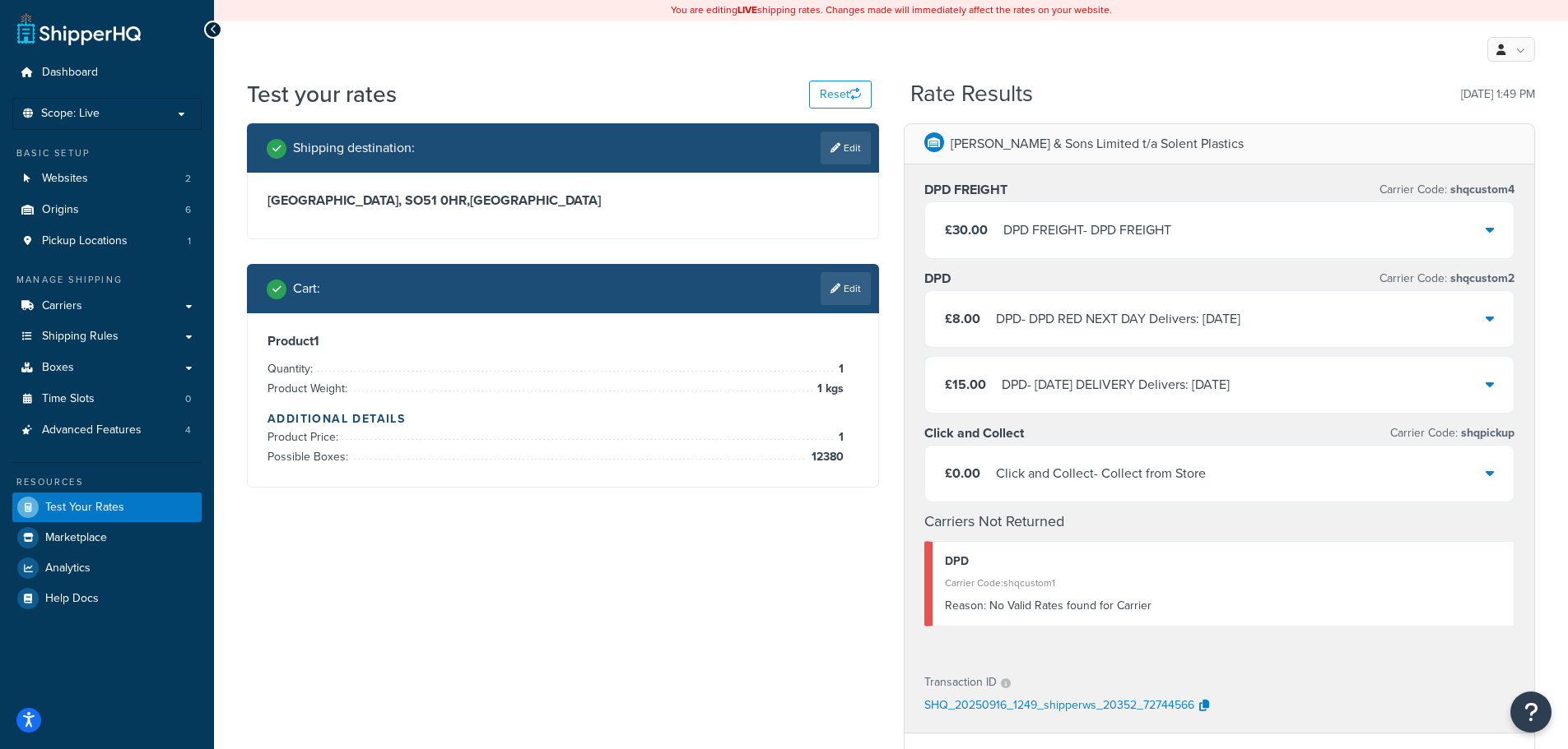
click at [1081, 310] on div "DPD - DPD RED NEXT DAY Delivers: [DATE]" at bounding box center [1118, 319] width 245 height 23
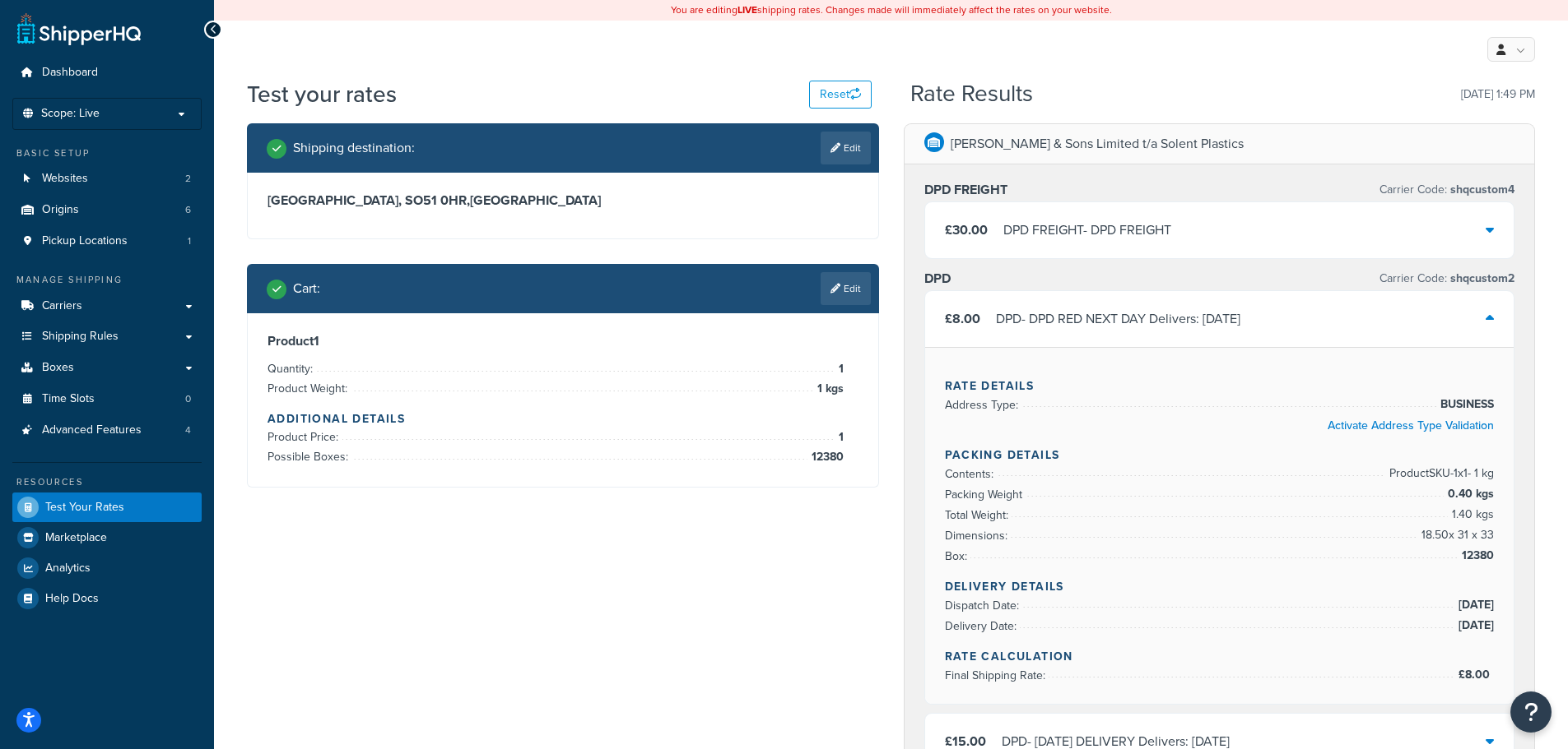
click at [1082, 325] on div "DPD - DPD RED NEXT DAY Delivers: [DATE]" at bounding box center [1118, 319] width 245 height 23
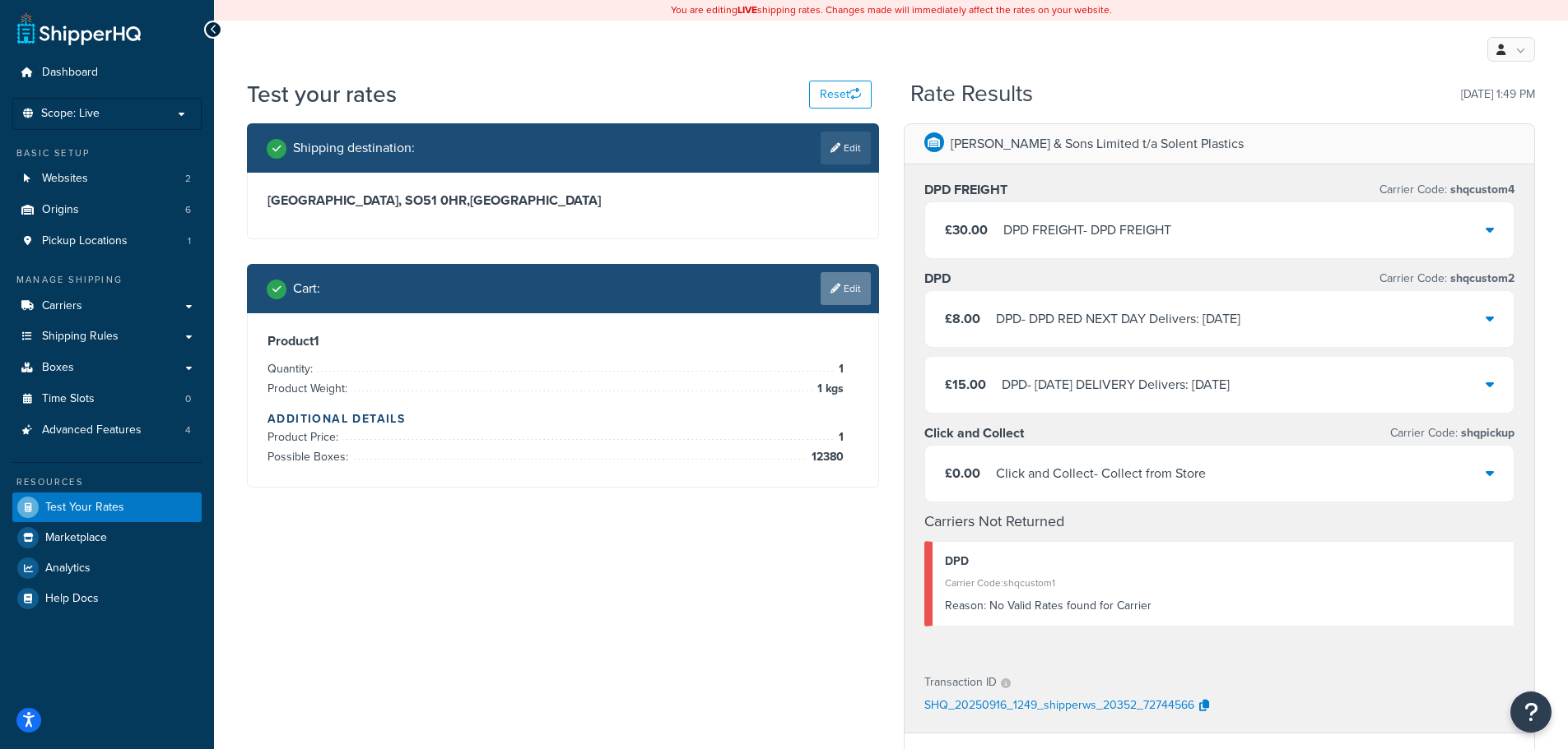
click at [846, 290] on link "Edit" at bounding box center [845, 288] width 50 height 33
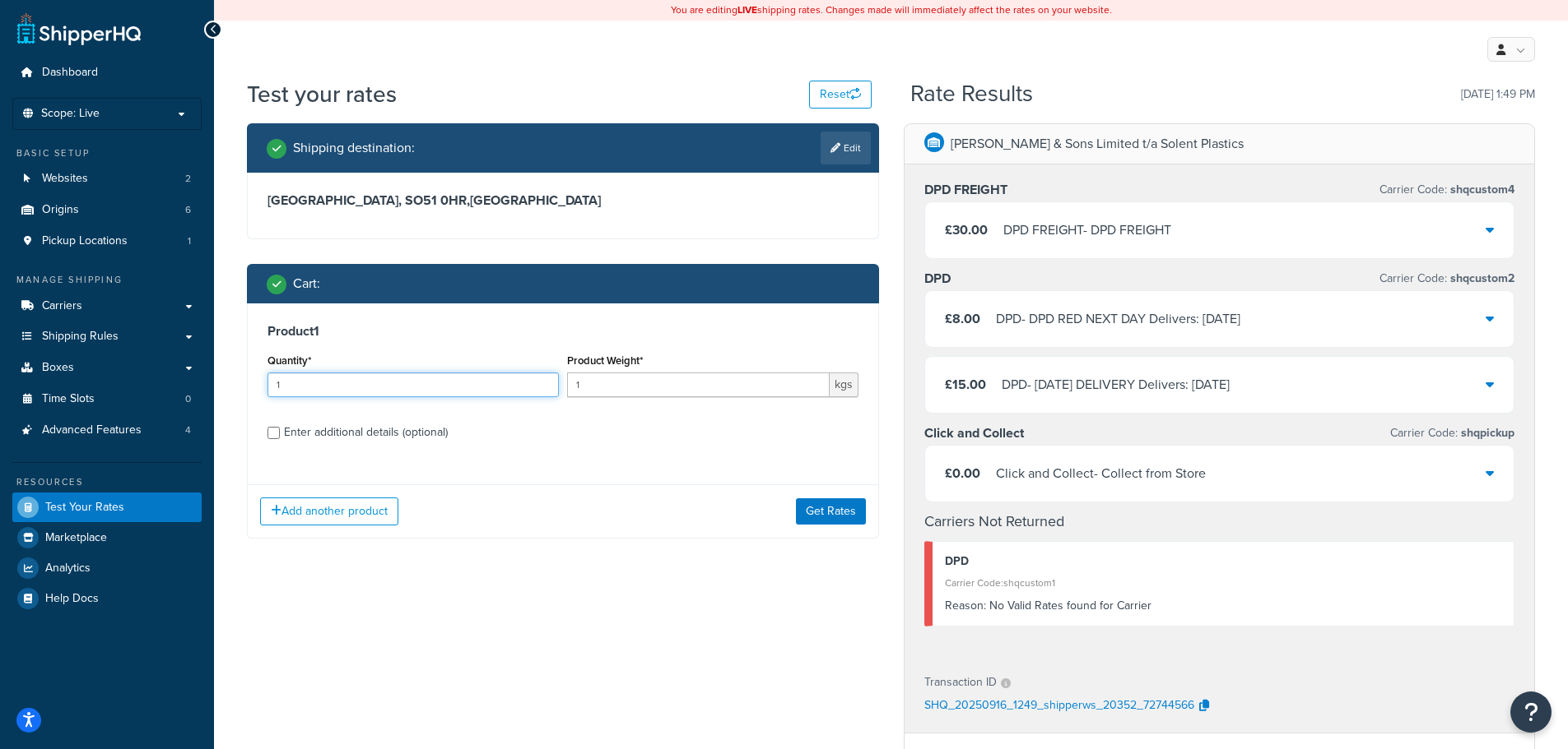
click at [323, 384] on input "1" at bounding box center [413, 385] width 291 height 25
type input "11"
click at [847, 515] on button "Get Rates" at bounding box center [830, 511] width 70 height 27
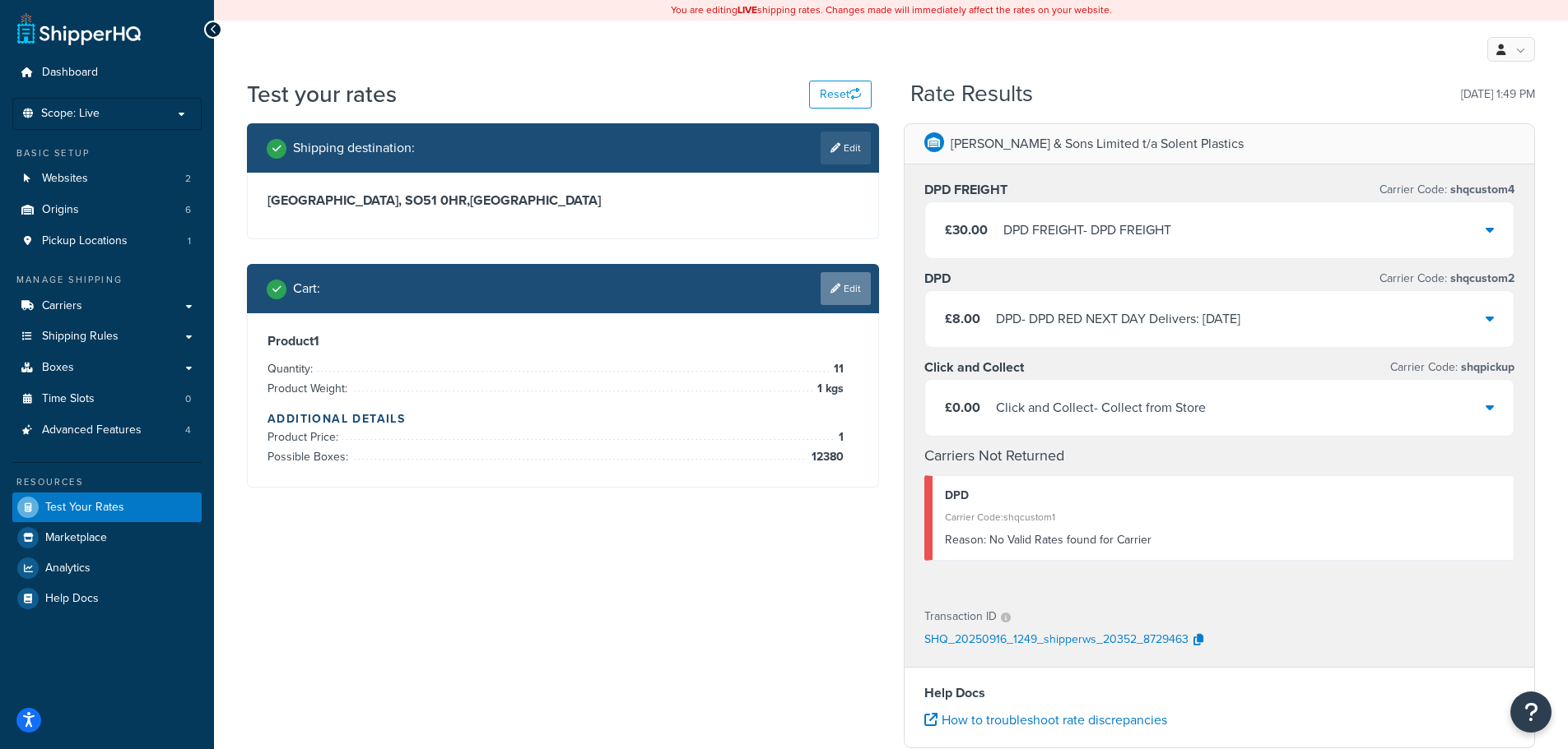
click at [847, 288] on link "Edit" at bounding box center [845, 288] width 50 height 33
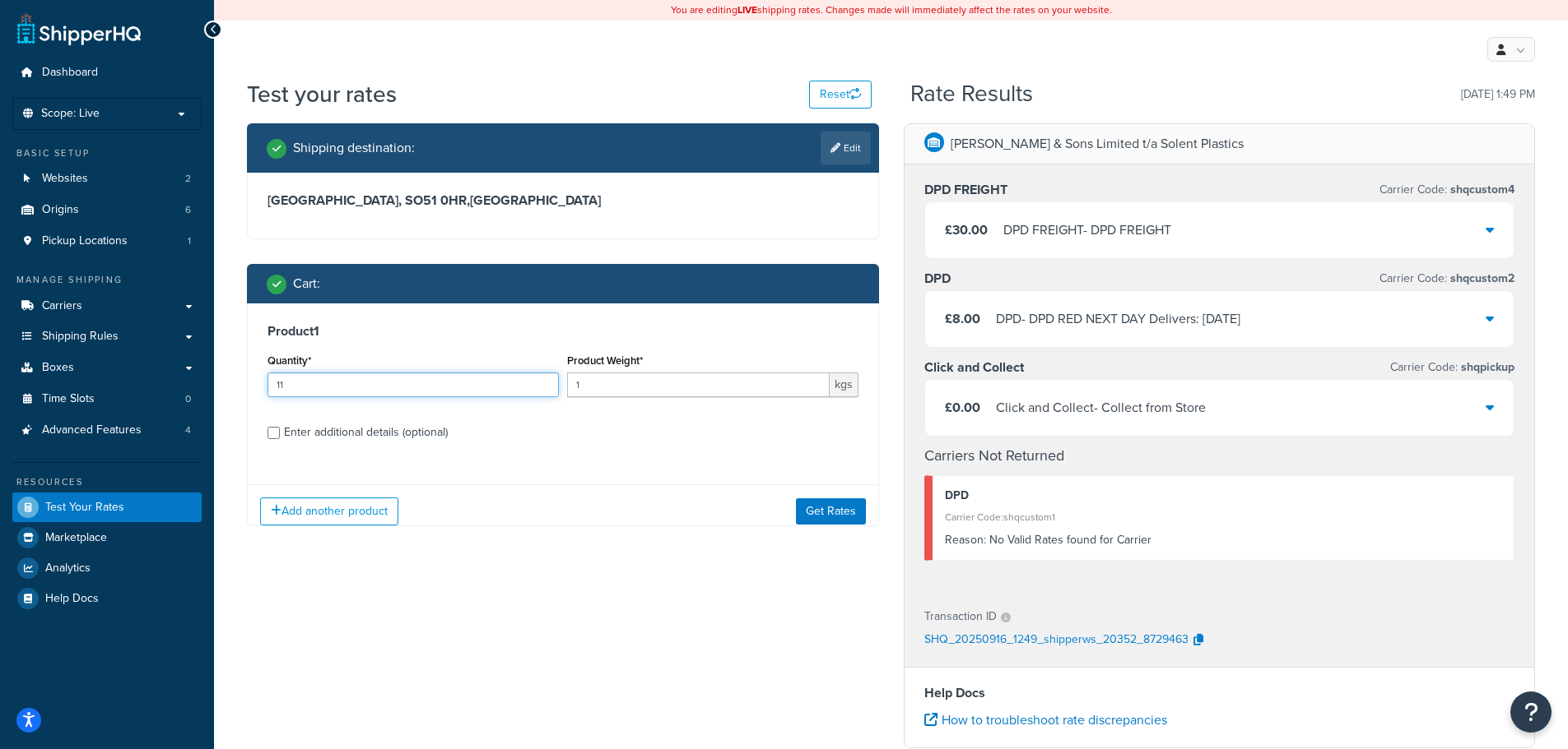
click at [343, 391] on input "11" at bounding box center [413, 385] width 291 height 25
type input "12"
click at [816, 518] on button "Get Rates" at bounding box center [830, 511] width 70 height 27
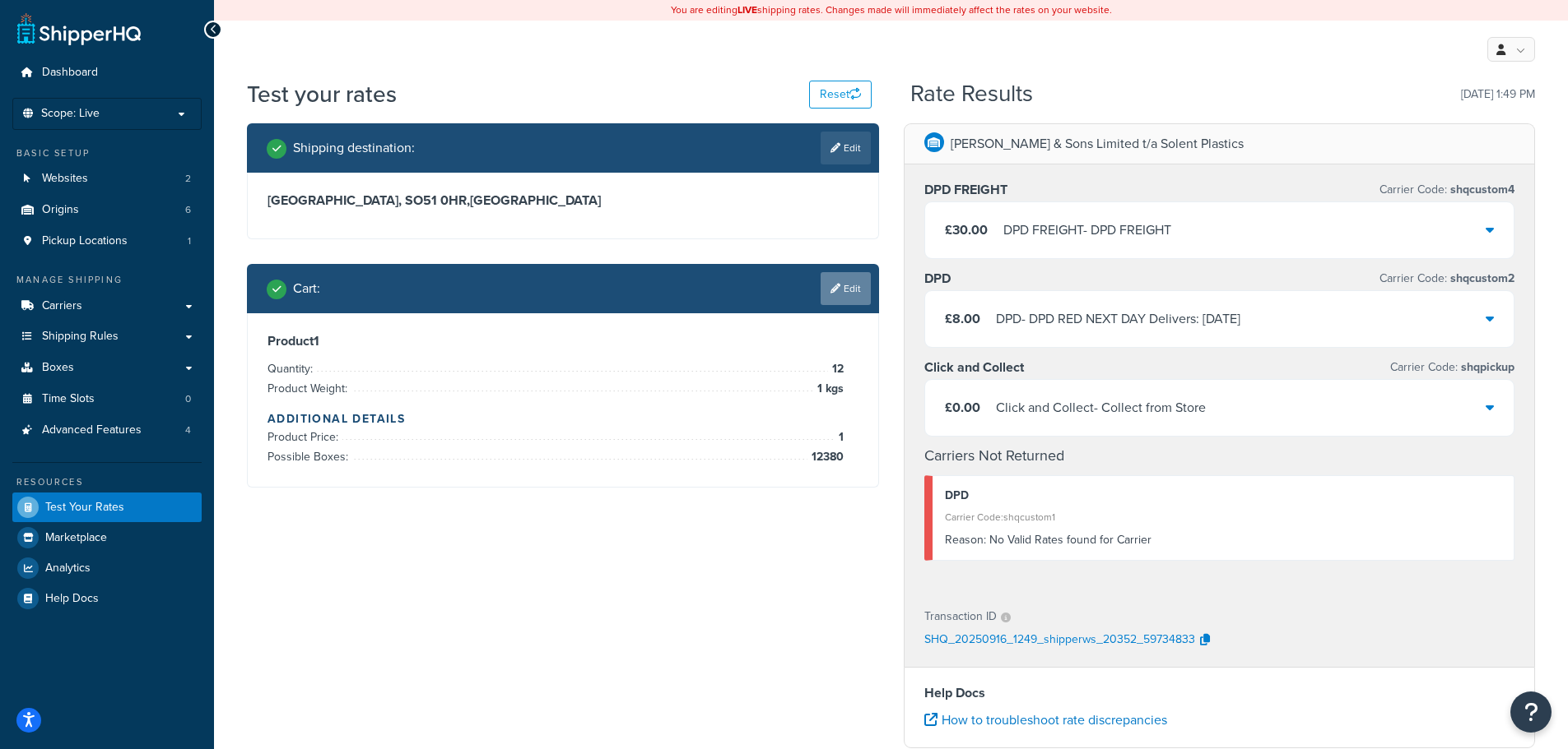
click at [839, 299] on link "Edit" at bounding box center [845, 288] width 50 height 33
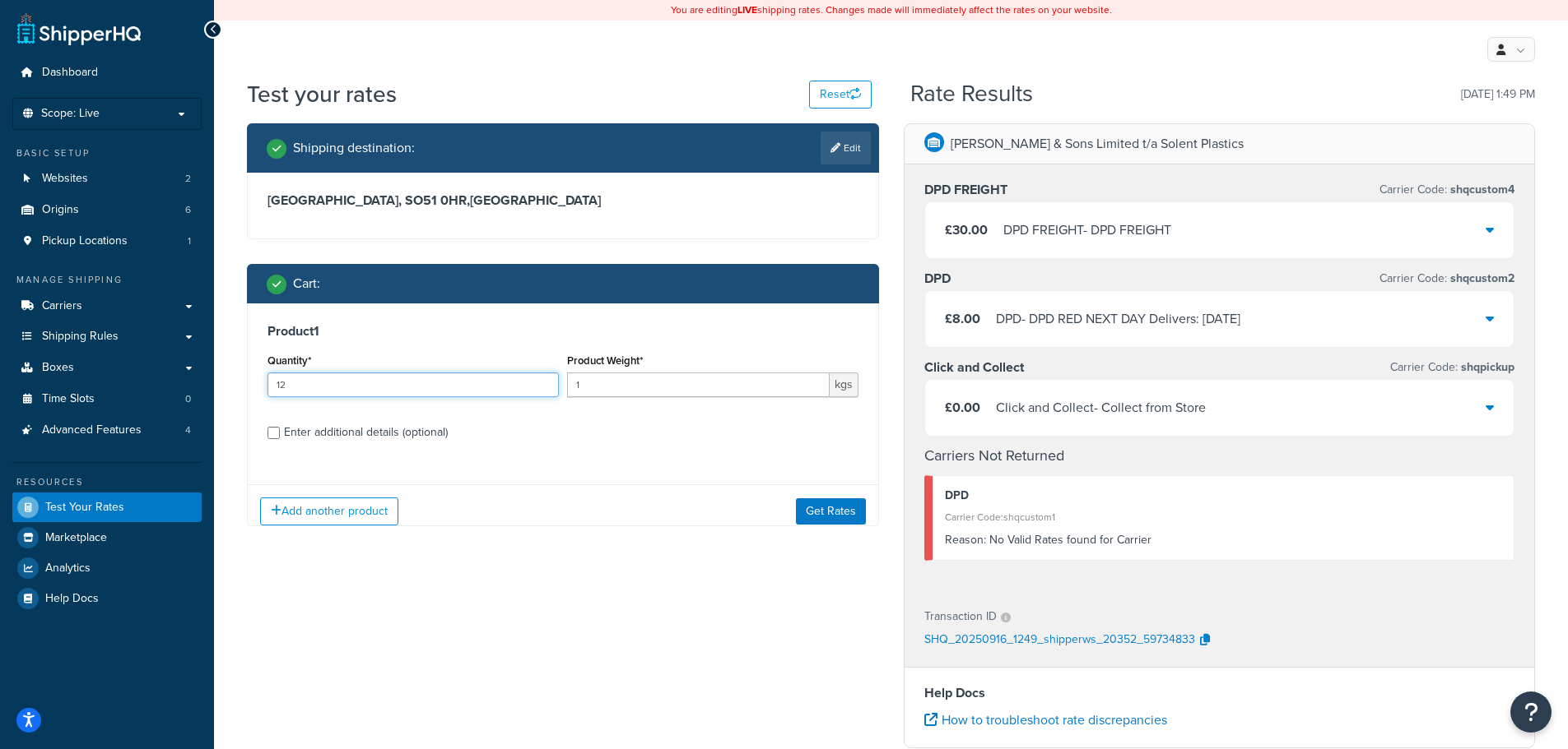
click at [314, 388] on input "12" at bounding box center [413, 385] width 291 height 25
type input "13"
click at [828, 517] on button "Get Rates" at bounding box center [830, 511] width 70 height 27
